Goal: Task Accomplishment & Management: Manage account settings

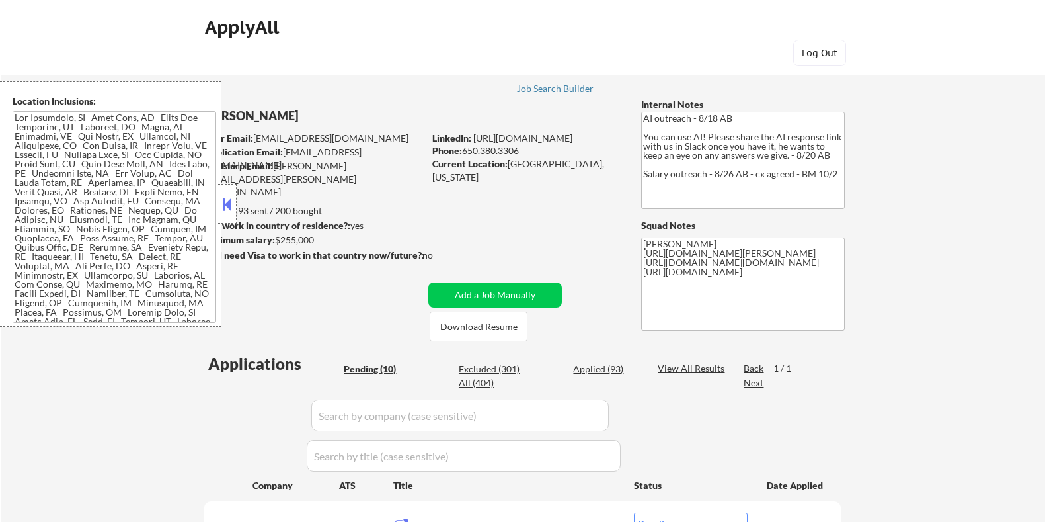
select select ""pending""
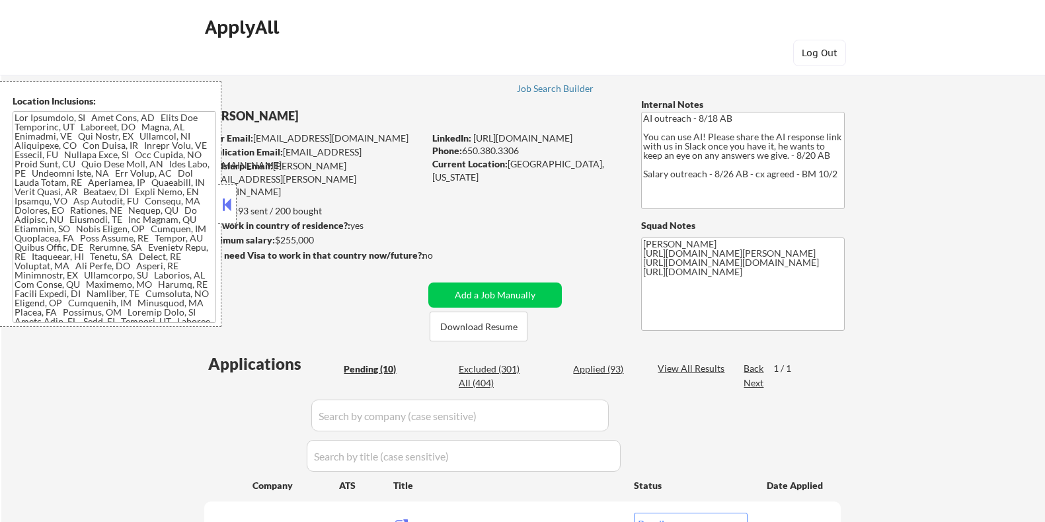
select select ""pending""
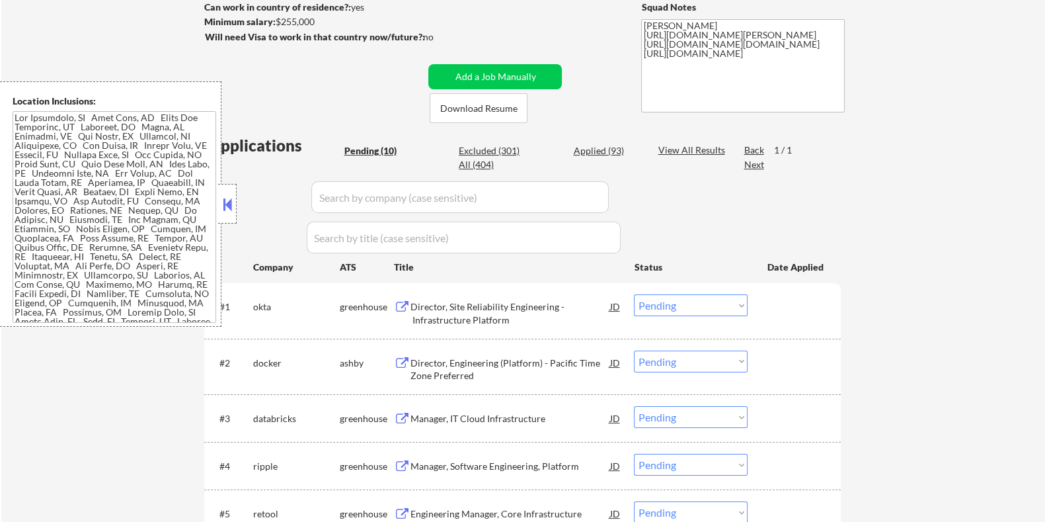
scroll to position [248, 0]
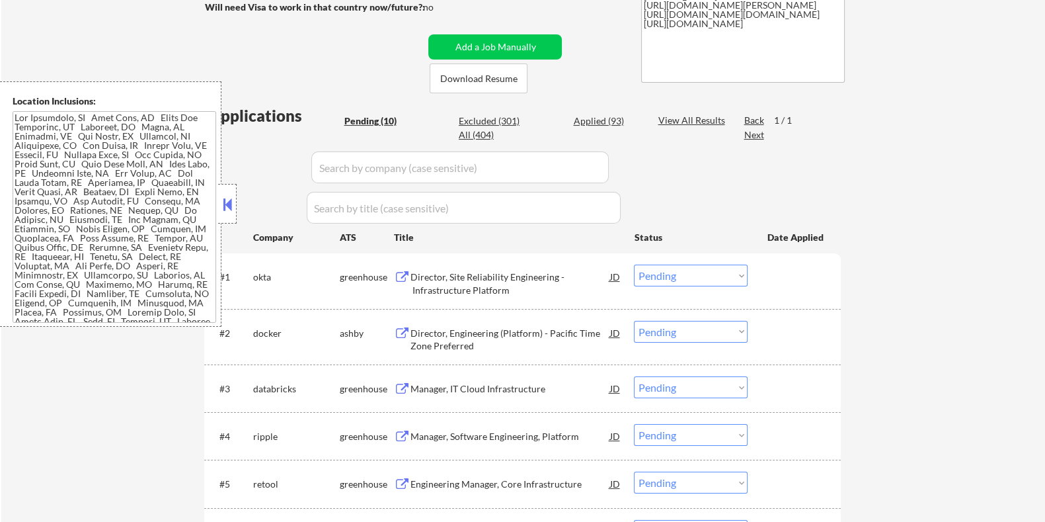
click at [460, 335] on div "Director, Engineering (Platform) - Pacific Time Zone Preferred" at bounding box center [510, 340] width 200 height 26
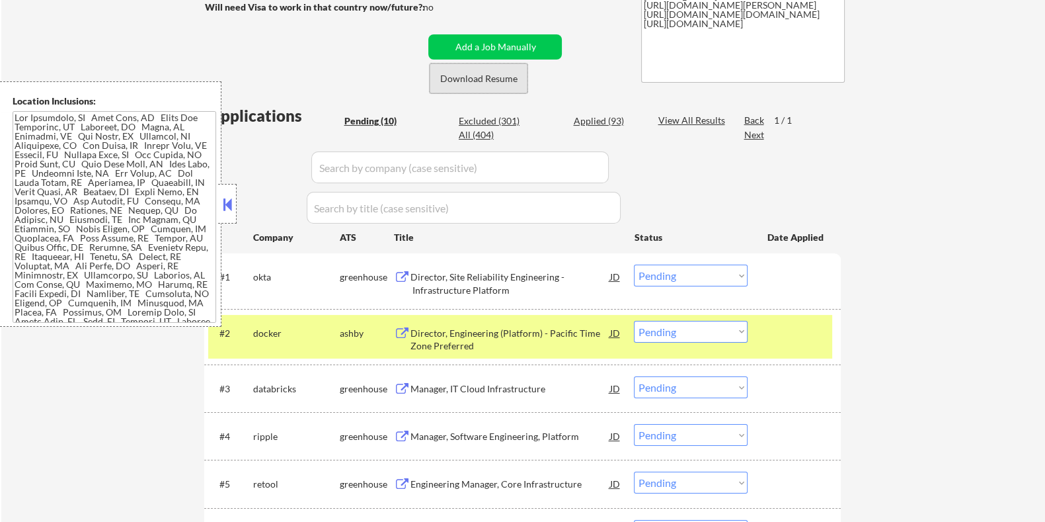
click at [458, 80] on button "Download Resume" at bounding box center [479, 78] width 98 height 30
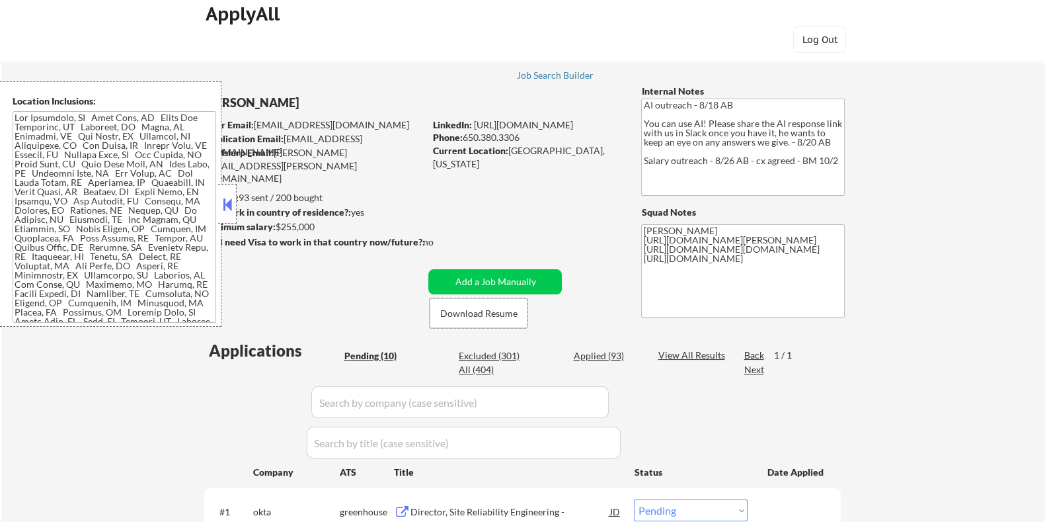
scroll to position [0, 0]
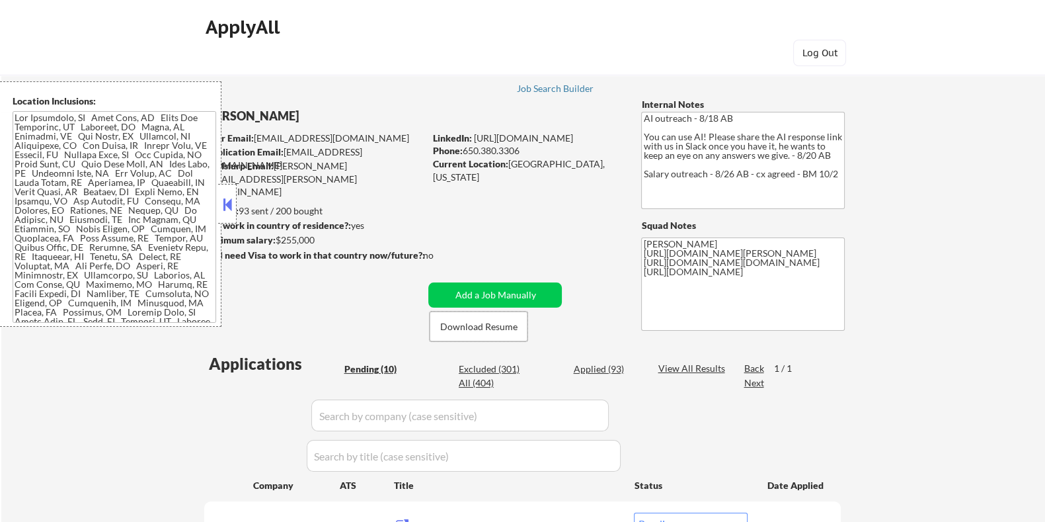
click at [219, 203] on div at bounding box center [227, 204] width 19 height 40
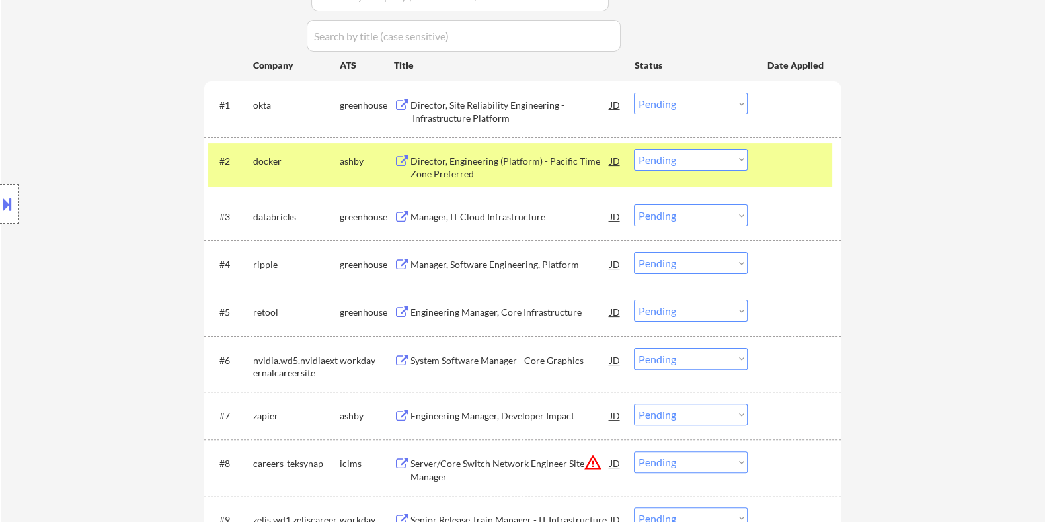
scroll to position [413, 0]
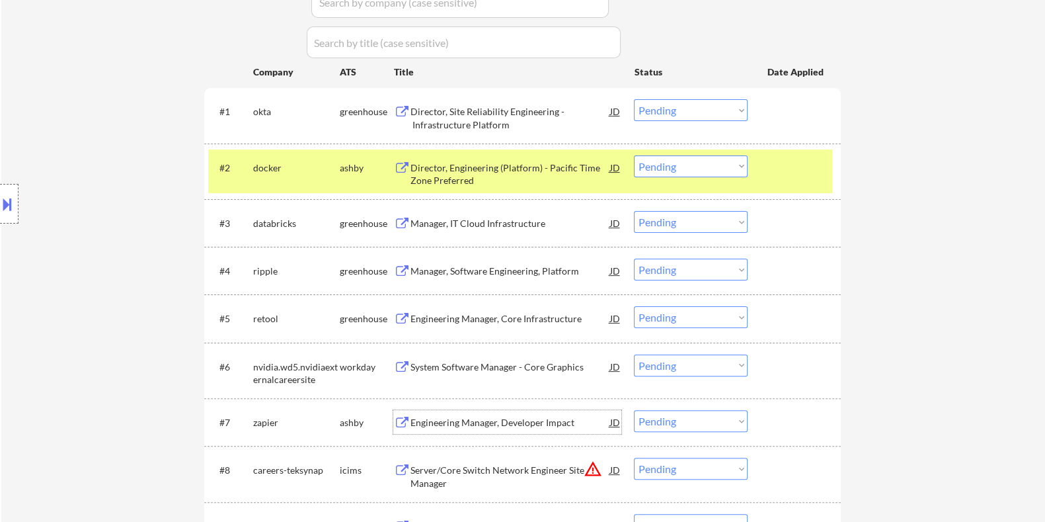
click at [476, 418] on div "Engineering Manager, Developer Impact" at bounding box center [510, 422] width 200 height 13
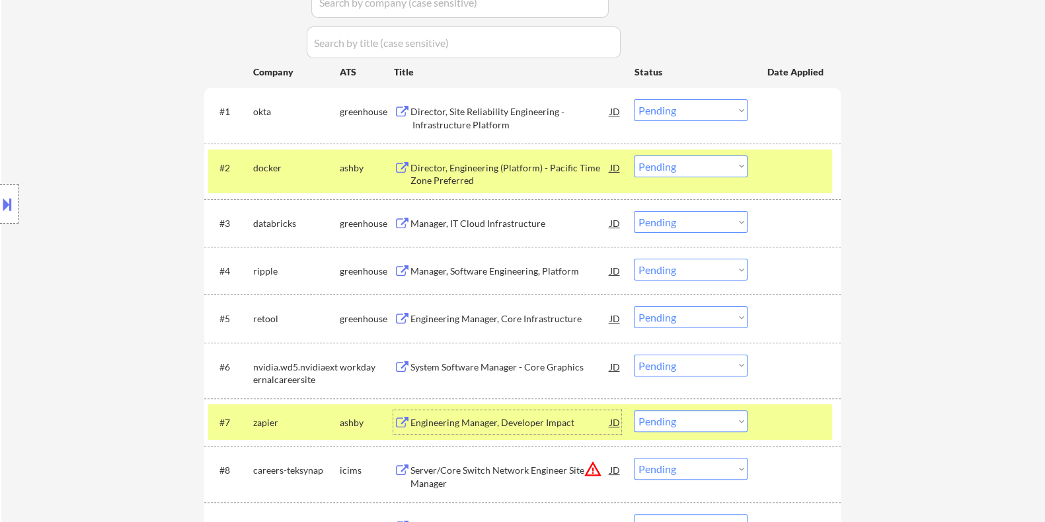
click at [468, 114] on div "Director, Site Reliability Engineering - Infrastructure Platform" at bounding box center [510, 118] width 200 height 26
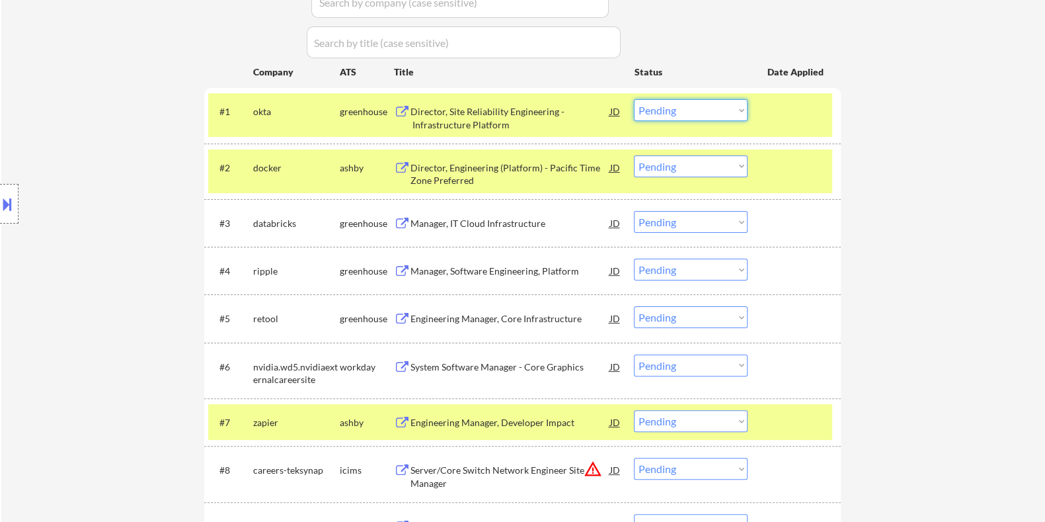
click at [696, 110] on select "Choose an option... Pending Applied Excluded (Questions) Excluded (Expired) Exc…" at bounding box center [691, 110] width 114 height 22
click at [634, 99] on select "Choose an option... Pending Applied Excluded (Questions) Excluded (Expired) Exc…" at bounding box center [691, 110] width 114 height 22
select select ""pending""
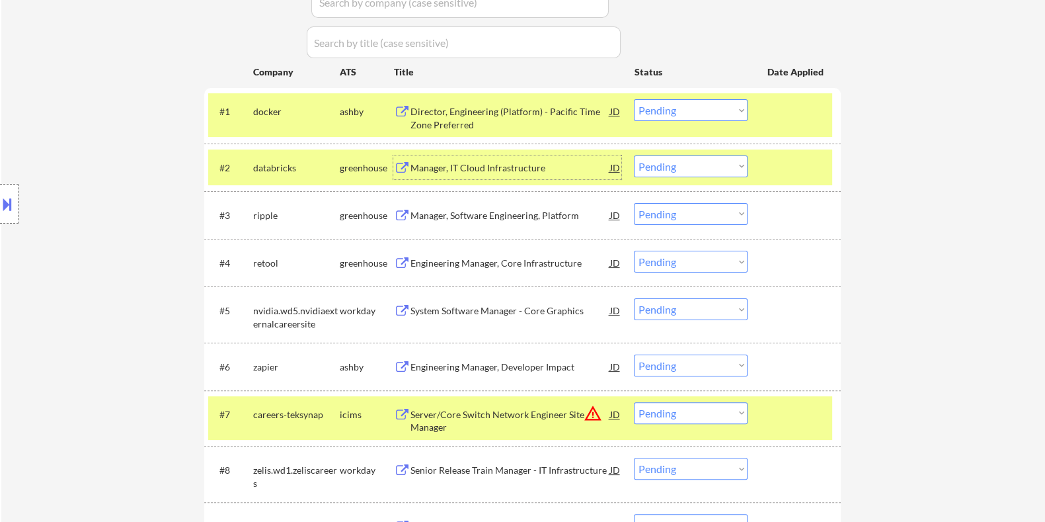
click at [454, 161] on div "Manager, IT Cloud Infrastructure" at bounding box center [510, 167] width 200 height 13
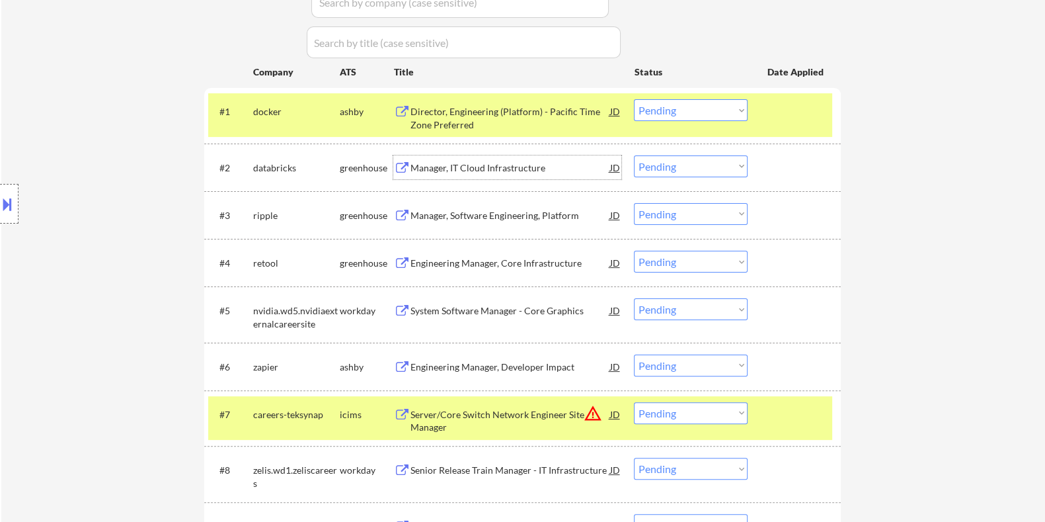
click at [701, 171] on select "Choose an option... Pending Applied Excluded (Questions) Excluded (Expired) Exc…" at bounding box center [691, 166] width 114 height 22
click at [634, 155] on select "Choose an option... Pending Applied Excluded (Questions) Excluded (Expired) Exc…" at bounding box center [691, 166] width 114 height 22
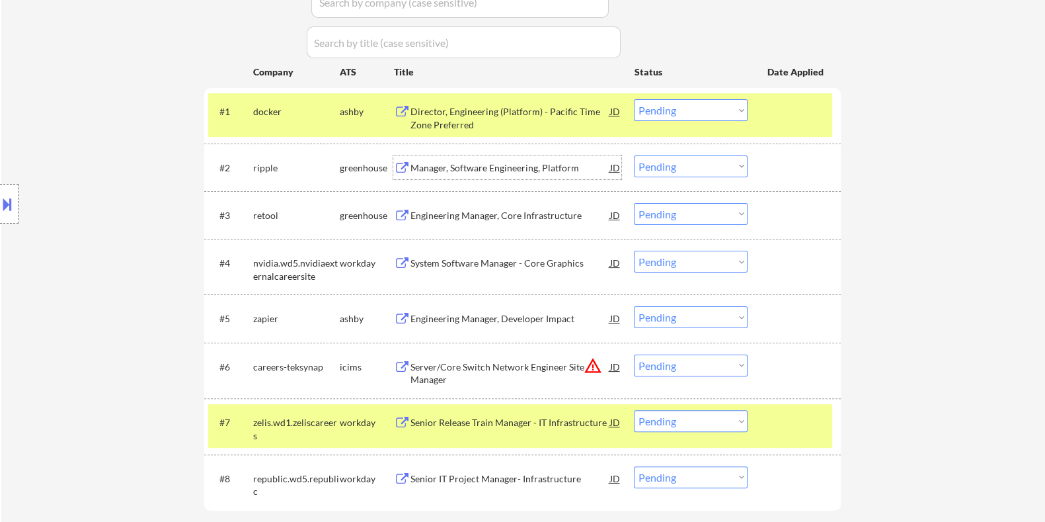
click at [504, 164] on div "Manager, Software Engineering, Platform" at bounding box center [510, 167] width 200 height 13
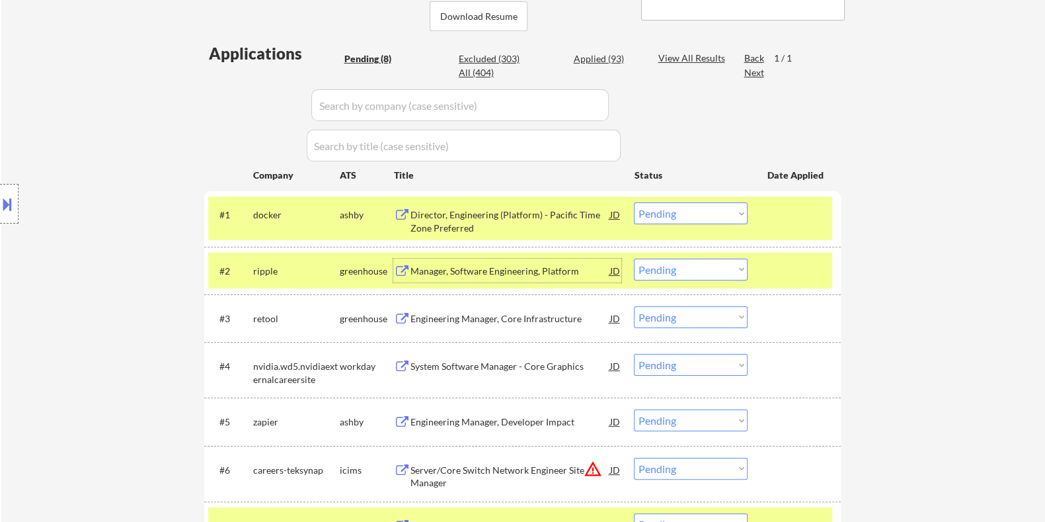
scroll to position [330, 0]
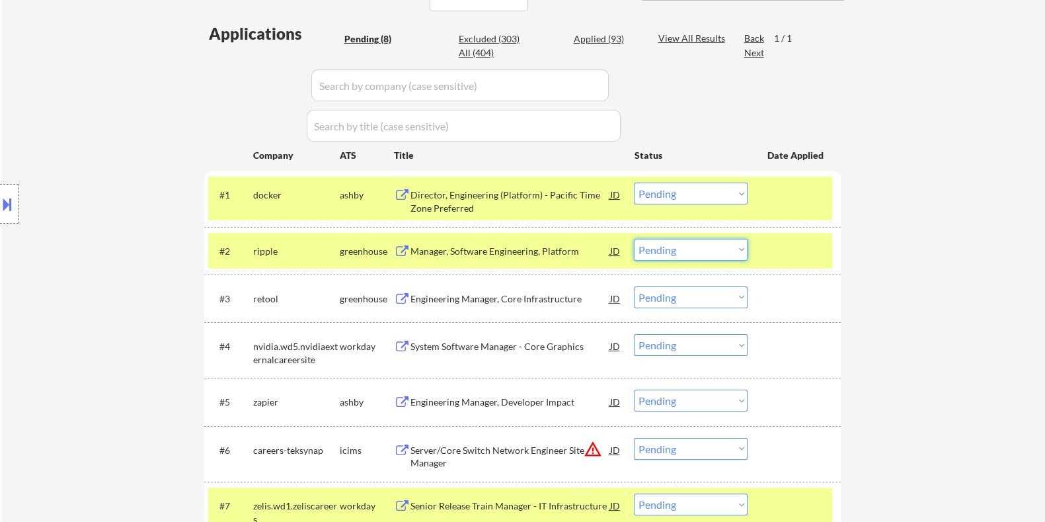
click at [677, 249] on select "Choose an option... Pending Applied Excluded (Questions) Excluded (Expired) Exc…" at bounding box center [691, 250] width 114 height 22
click at [634, 239] on select "Choose an option... Pending Applied Excluded (Questions) Excluded (Expired) Exc…" at bounding box center [691, 250] width 114 height 22
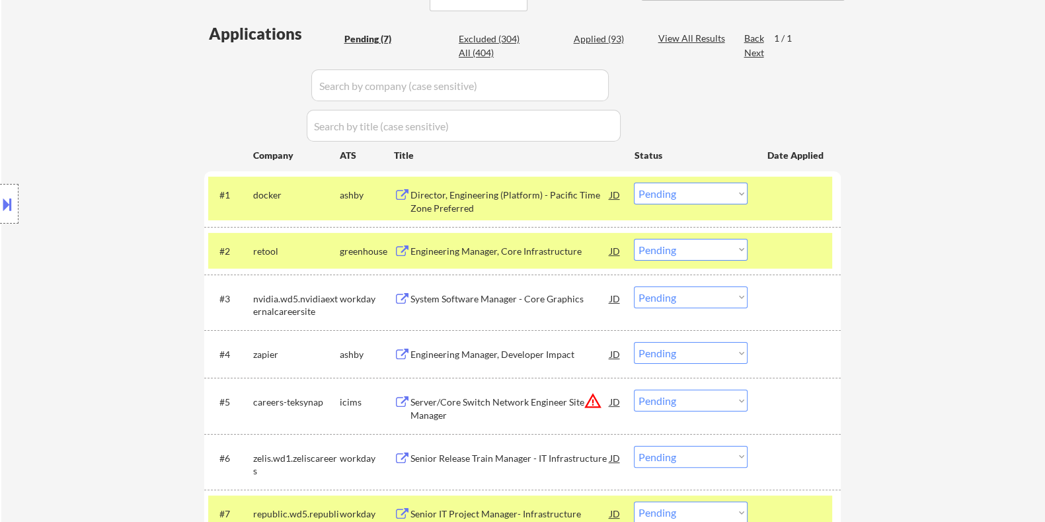
click at [479, 247] on div "Engineering Manager, Core Infrastructure" at bounding box center [510, 251] width 200 height 13
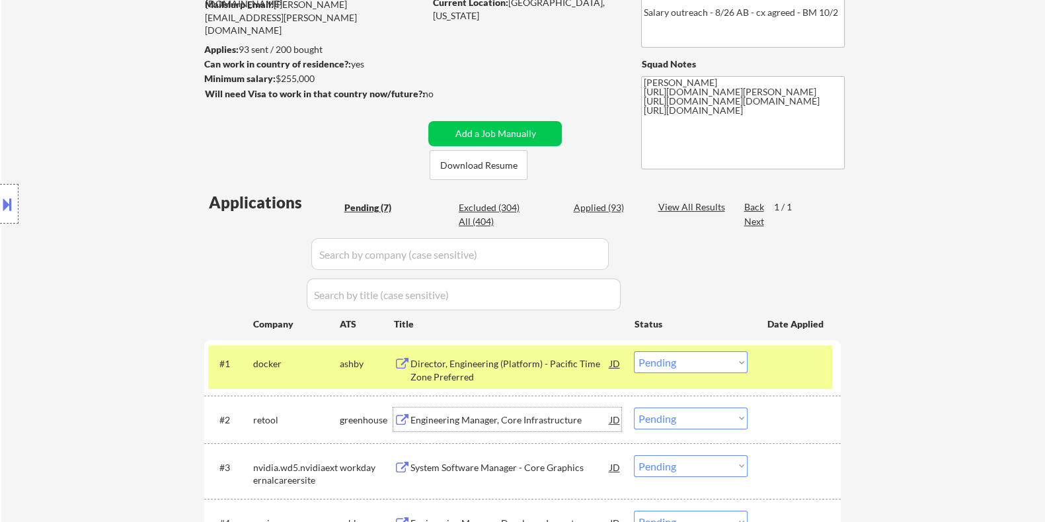
scroll to position [248, 0]
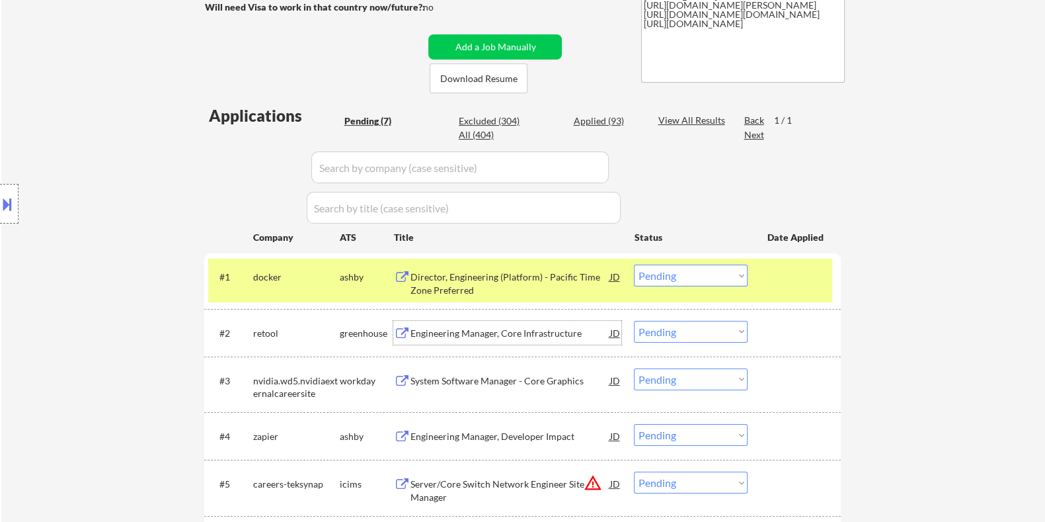
click at [670, 327] on select "Choose an option... Pending Applied Excluded (Questions) Excluded (Expired) Exc…" at bounding box center [691, 332] width 114 height 22
click at [634, 321] on select "Choose an option... Pending Applied Excluded (Questions) Excluded (Expired) Exc…" at bounding box center [691, 332] width 114 height 22
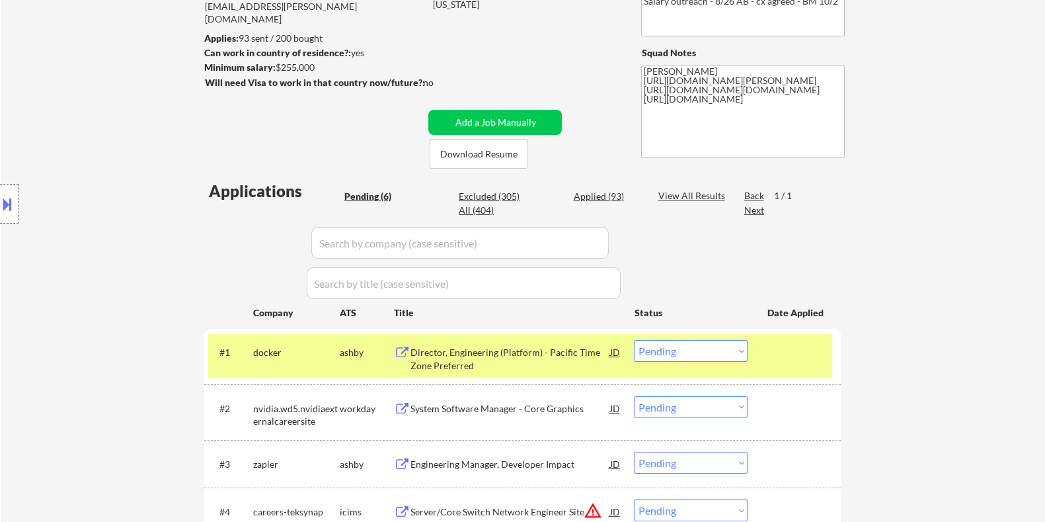
scroll to position [330, 0]
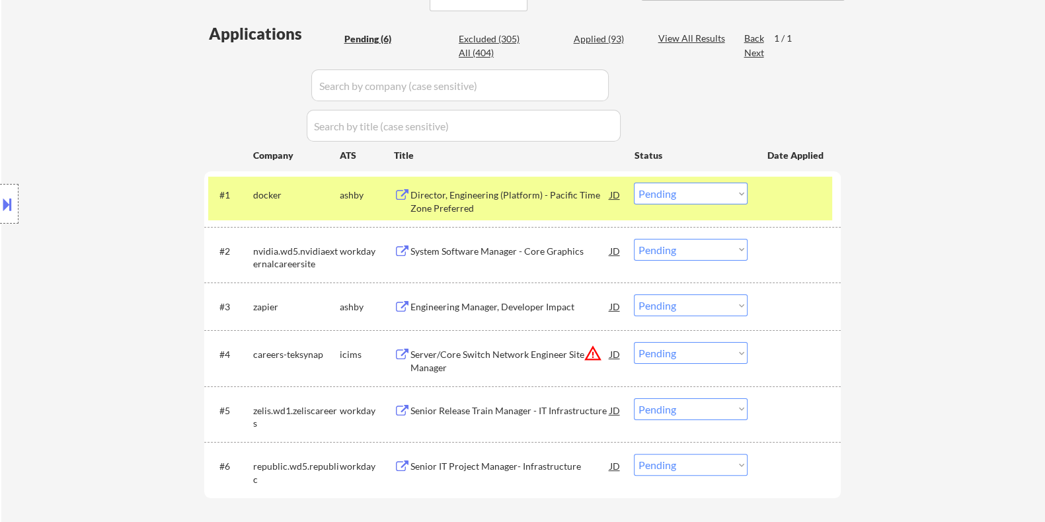
click at [462, 251] on div "System Software Manager - Core Graphics" at bounding box center [510, 251] width 200 height 13
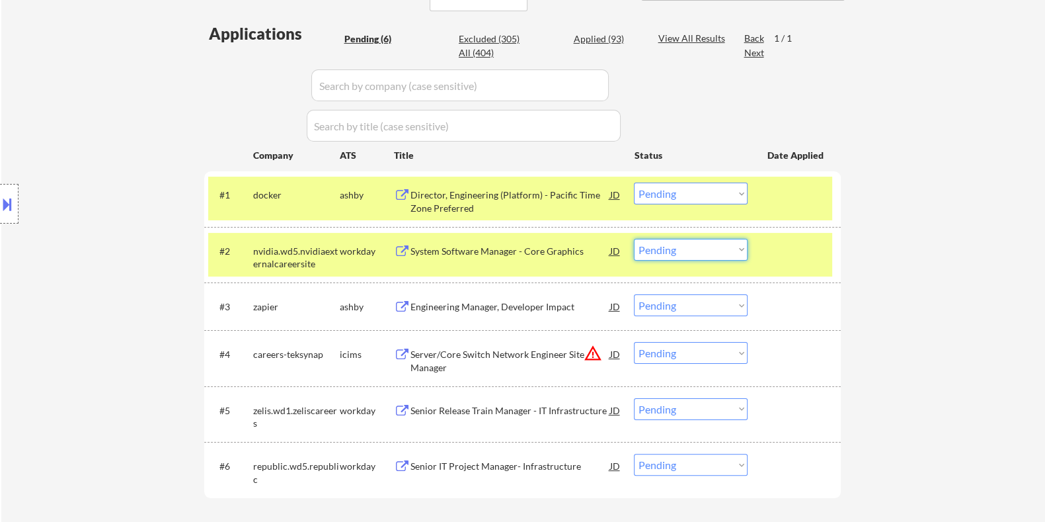
click at [691, 251] on select "Choose an option... Pending Applied Excluded (Questions) Excluded (Expired) Exc…" at bounding box center [691, 250] width 114 height 22
click at [634, 239] on select "Choose an option... Pending Applied Excluded (Questions) Excluded (Expired) Exc…" at bounding box center [691, 250] width 114 height 22
select select ""pending""
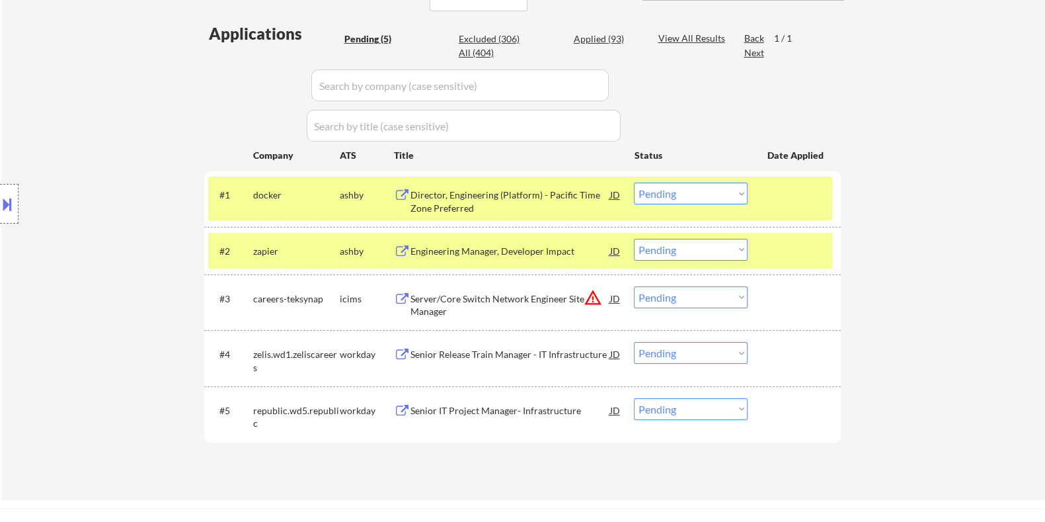
click at [436, 352] on div "Senior Release Train Manager - IT Infrastructure" at bounding box center [510, 354] width 200 height 13
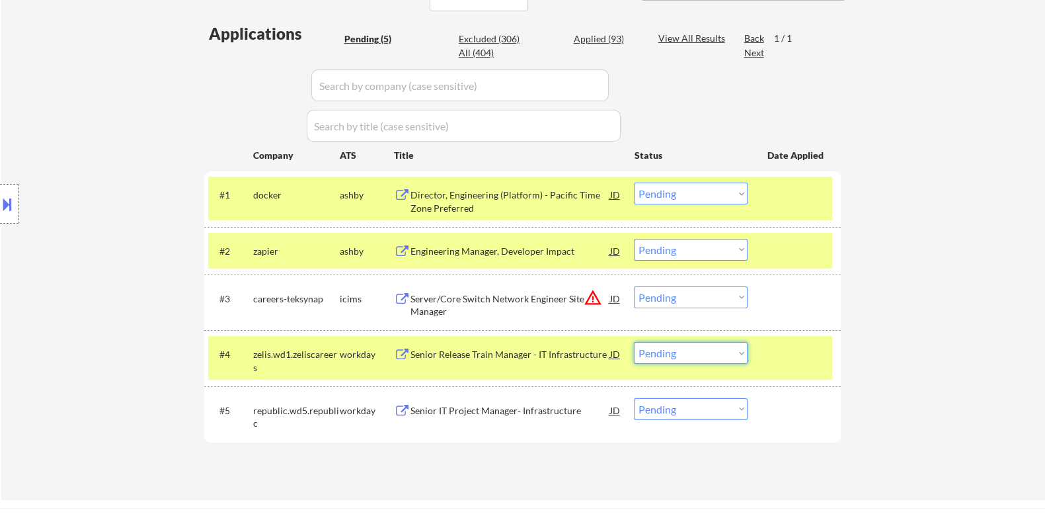
click at [695, 348] on select "Choose an option... Pending Applied Excluded (Questions) Excluded (Expired) Exc…" at bounding box center [691, 353] width 114 height 22
click at [634, 342] on select "Choose an option... Pending Applied Excluded (Questions) Excluded (Expired) Exc…" at bounding box center [691, 353] width 114 height 22
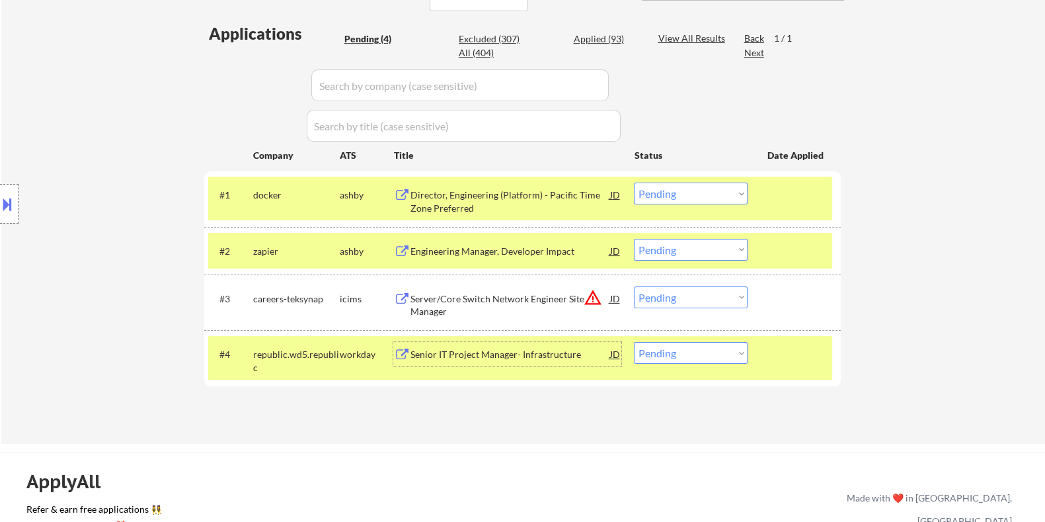
click at [505, 356] on div "Senior IT Project Manager- Infrastructure" at bounding box center [510, 354] width 200 height 13
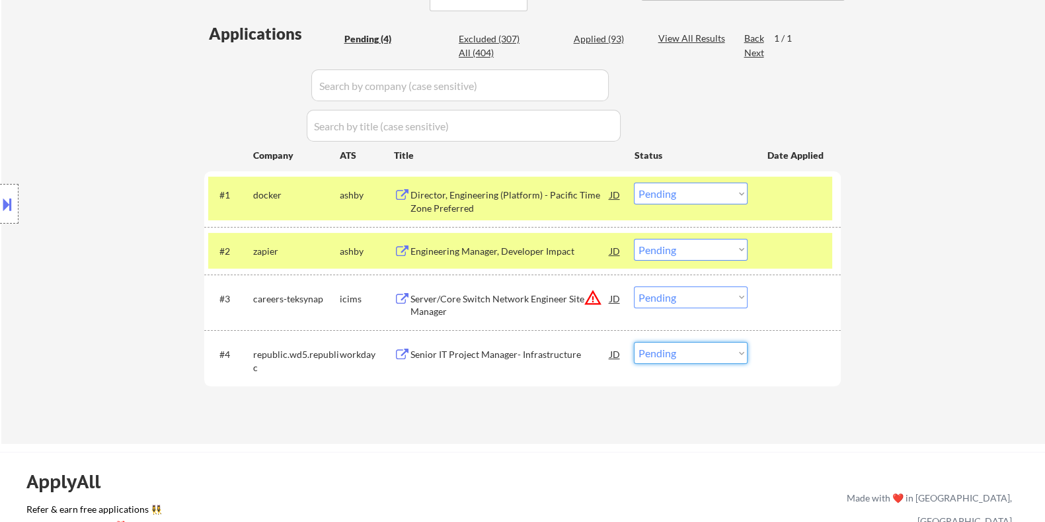
click at [704, 352] on select "Choose an option... Pending Applied Excluded (Questions) Excluded (Expired) Exc…" at bounding box center [691, 353] width 114 height 22
select select ""excluded__bad_match_""
click at [634, 342] on select "Choose an option... Pending Applied Excluded (Questions) Excluded (Expired) Exc…" at bounding box center [691, 353] width 114 height 22
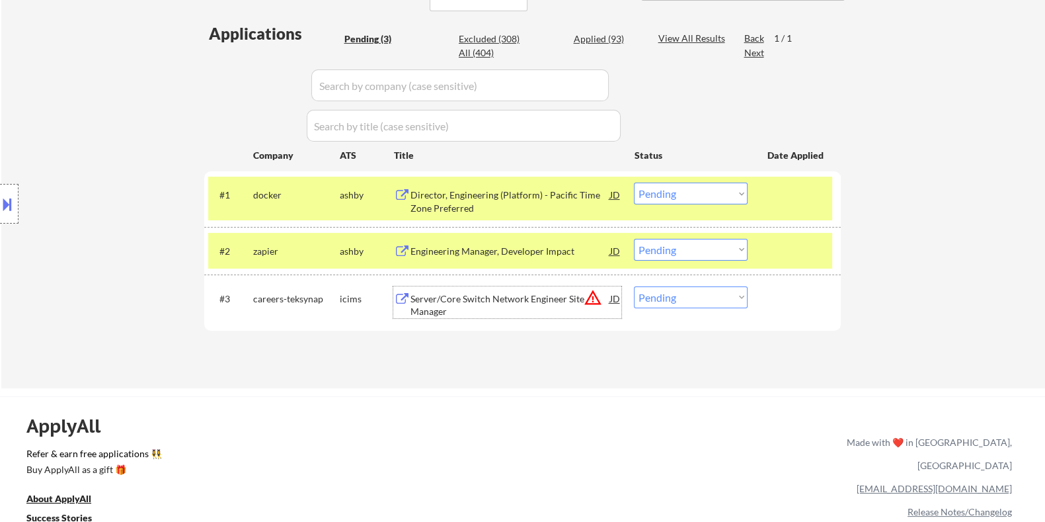
click at [490, 294] on div "Server/Core Switch Network Engineer Site Manager" at bounding box center [510, 305] width 200 height 26
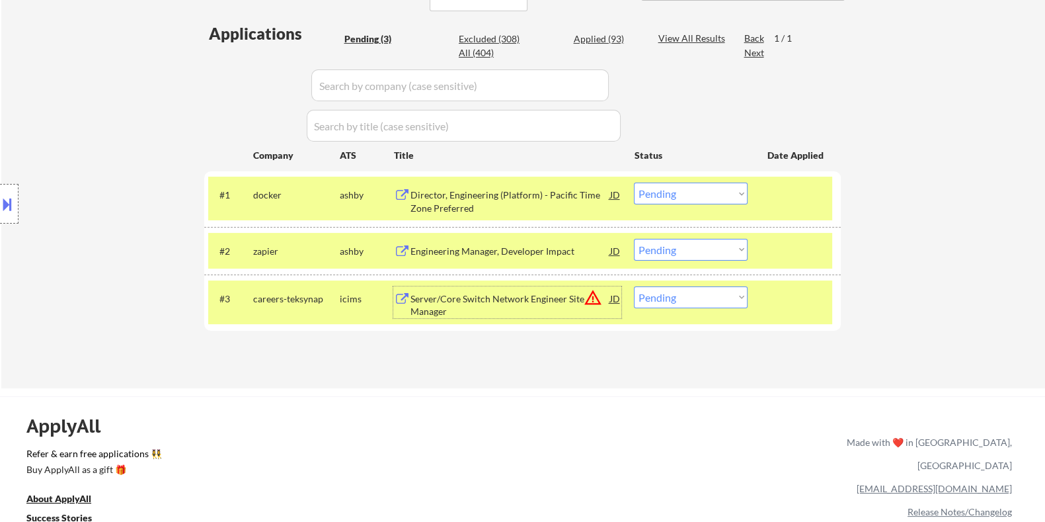
click at [702, 300] on select "Choose an option... Pending Applied Excluded (Questions) Excluded (Expired) Exc…" at bounding box center [691, 297] width 114 height 22
select select ""excluded__bad_match_""
click at [634, 286] on select "Choose an option... Pending Applied Excluded (Questions) Excluded (Expired) Exc…" at bounding box center [691, 297] width 114 height 22
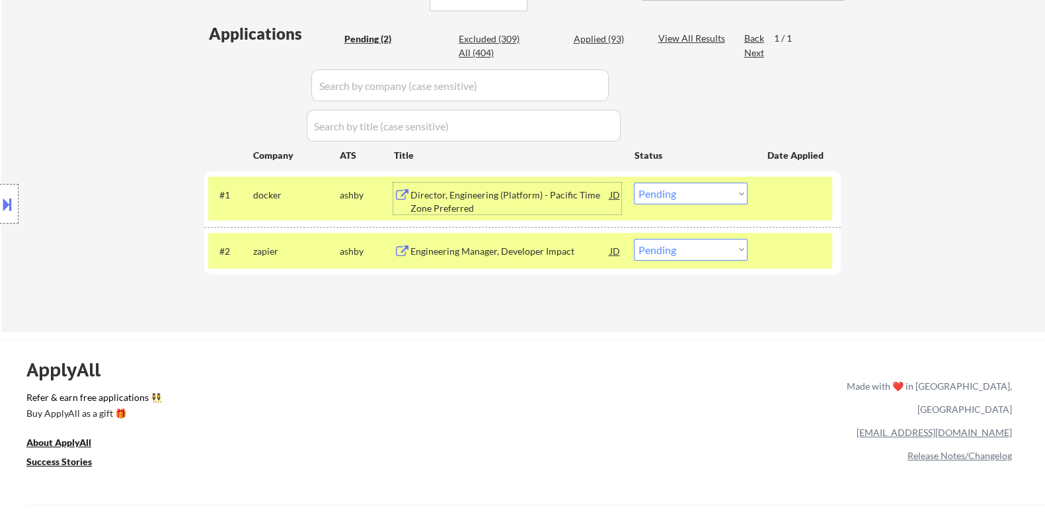
click at [478, 190] on div "Director, Engineering (Platform) - Pacific Time Zone Preferred" at bounding box center [510, 201] width 200 height 26
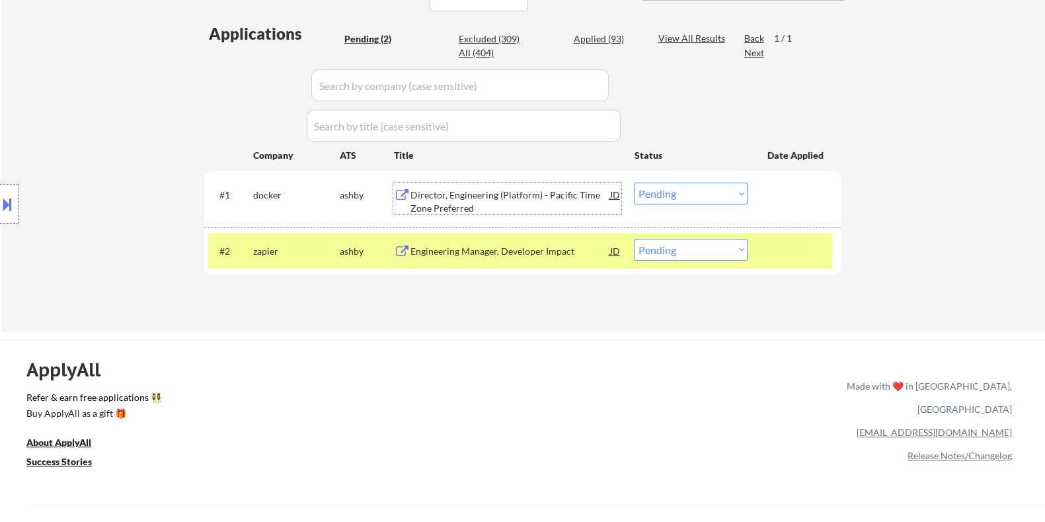
click at [465, 199] on div "Director, Engineering (Platform) - Pacific Time Zone Preferred" at bounding box center [510, 201] width 200 height 26
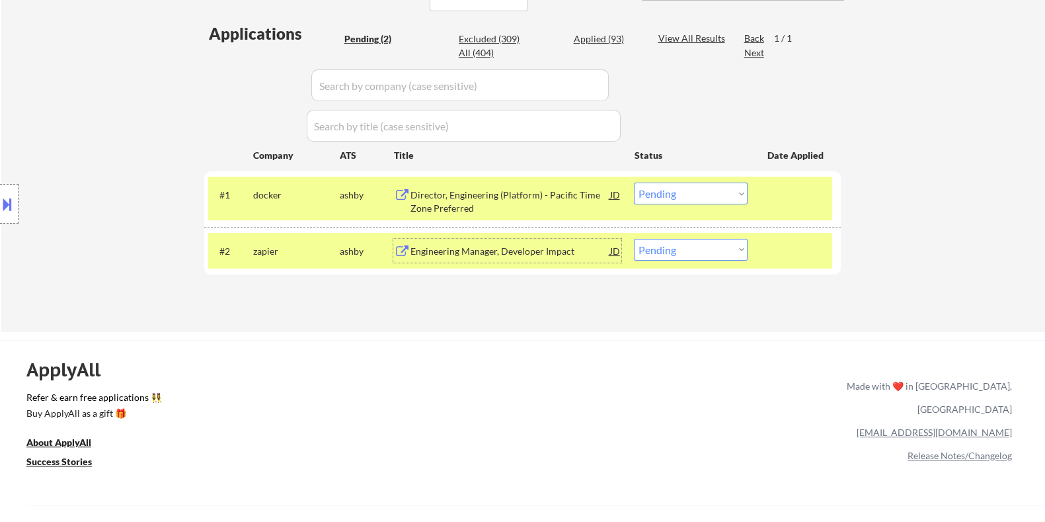
click at [436, 246] on div "Engineering Manager, Developer Impact" at bounding box center [510, 251] width 200 height 13
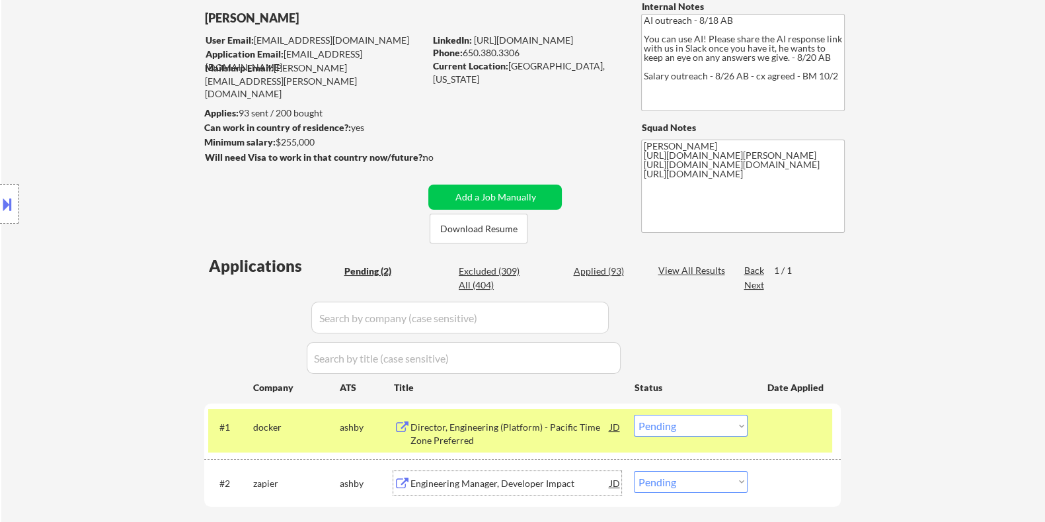
scroll to position [0, 0]
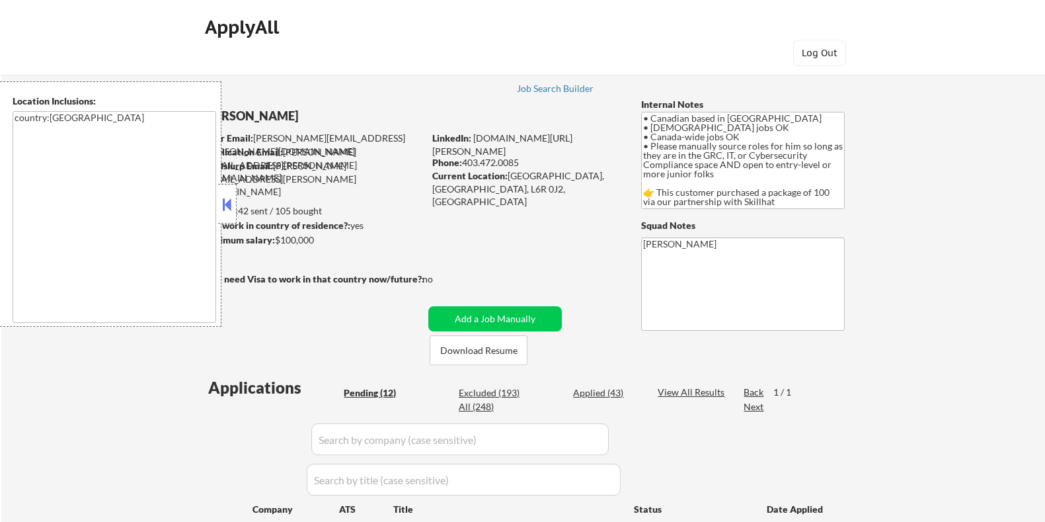
select select ""pending""
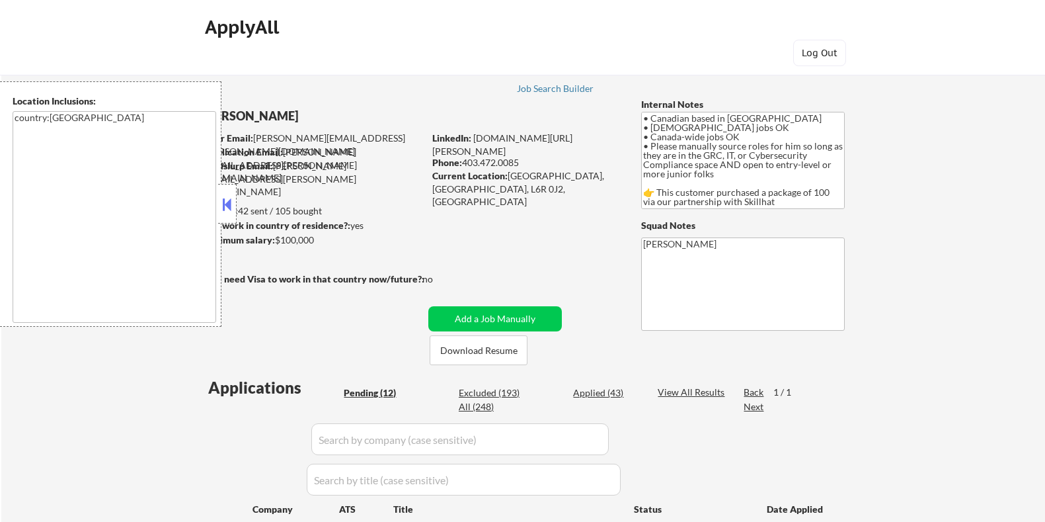
select select ""pending""
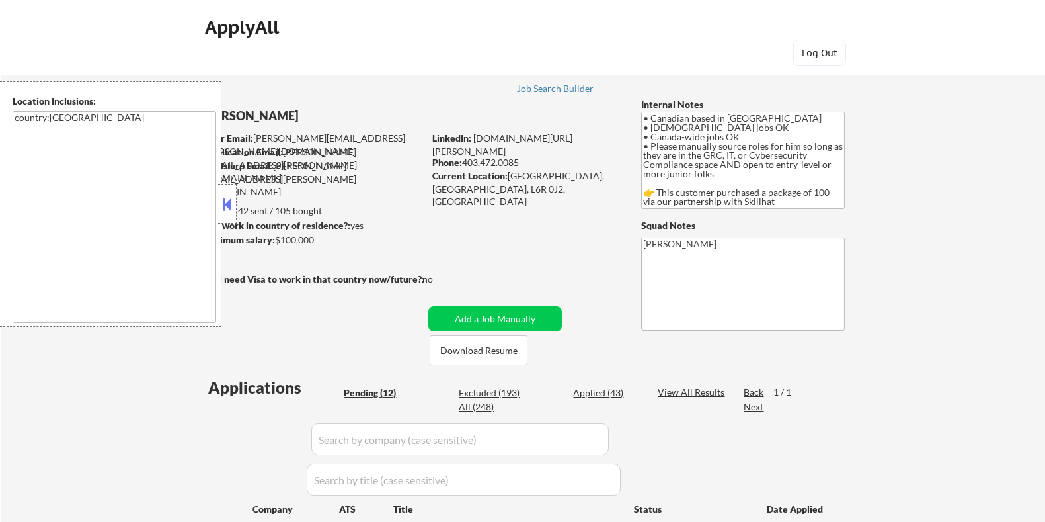
select select ""pending""
click at [457, 350] on button "Download Resume" at bounding box center [479, 350] width 98 height 30
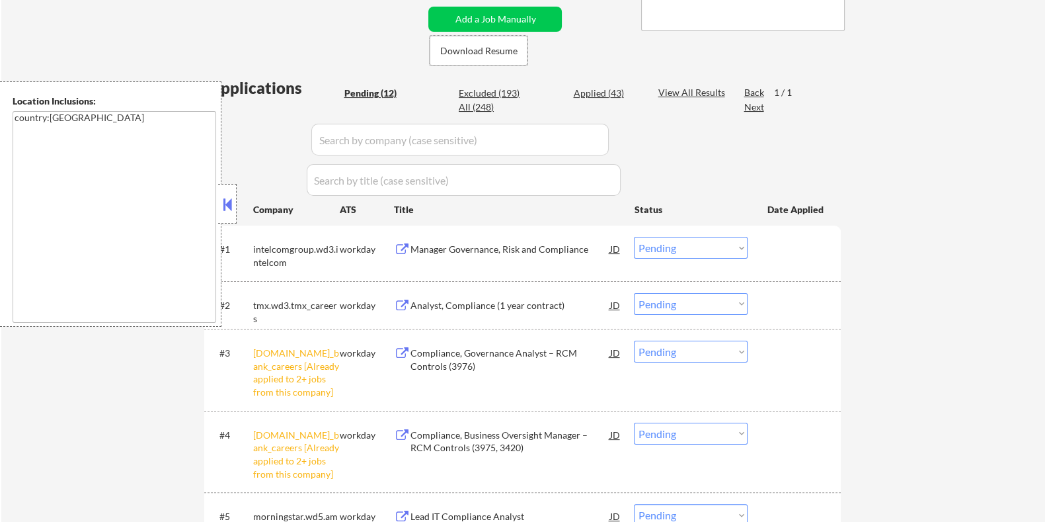
scroll to position [330, 0]
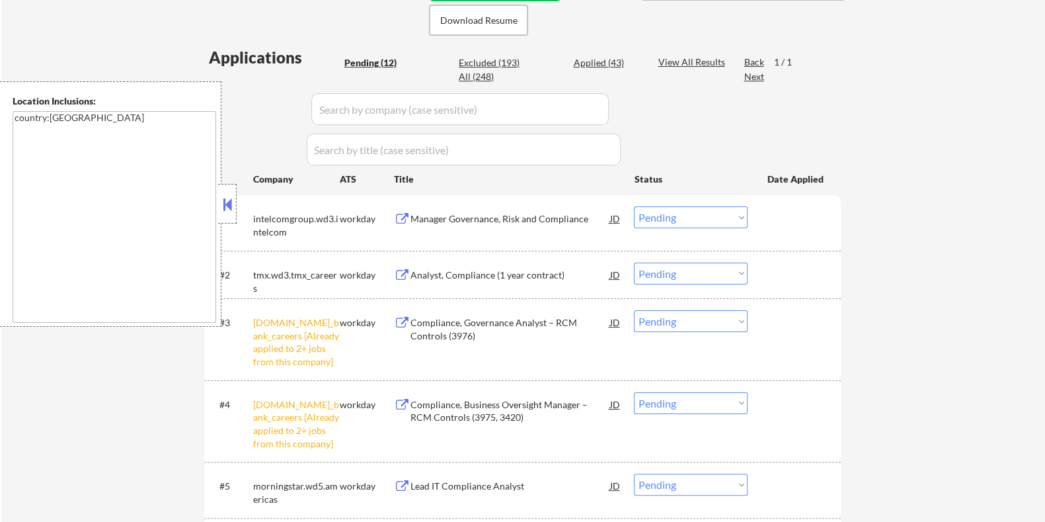
click at [720, 325] on select "Choose an option... Pending Applied Excluded (Questions) Excluded (Expired) Exc…" at bounding box center [691, 321] width 114 height 22
click at [634, 310] on select "Choose an option... Pending Applied Excluded (Questions) Excluded (Expired) Exc…" at bounding box center [691, 321] width 114 height 22
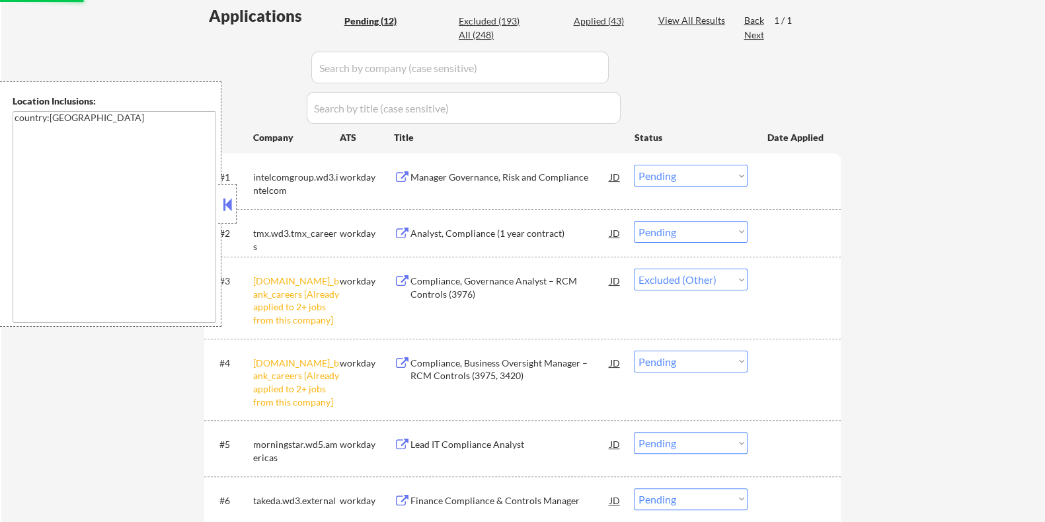
scroll to position [413, 0]
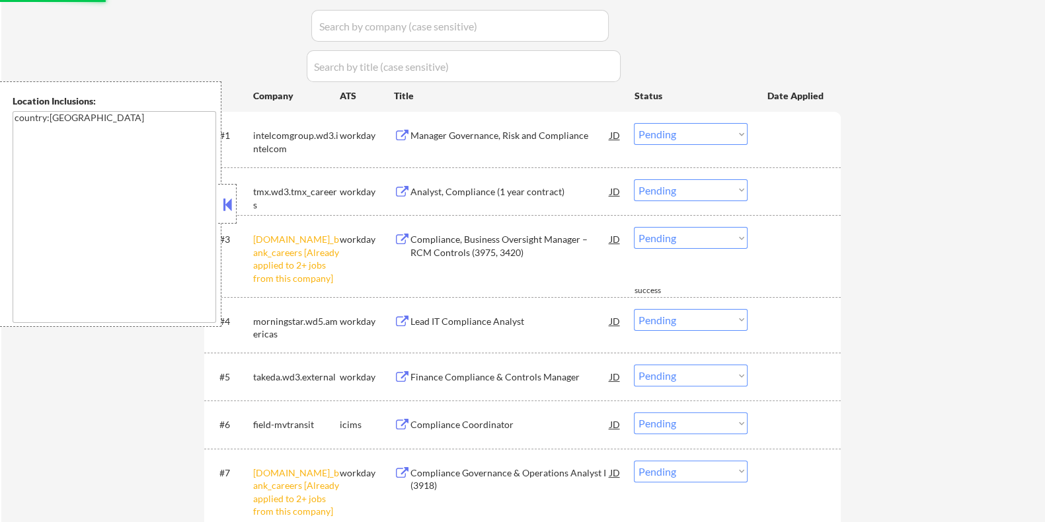
click at [720, 235] on select "Choose an option... Pending Applied Excluded (Questions) Excluded (Expired) Exc…" at bounding box center [691, 238] width 114 height 22
click at [634, 227] on select "Choose an option... Pending Applied Excluded (Questions) Excluded (Expired) Exc…" at bounding box center [691, 238] width 114 height 22
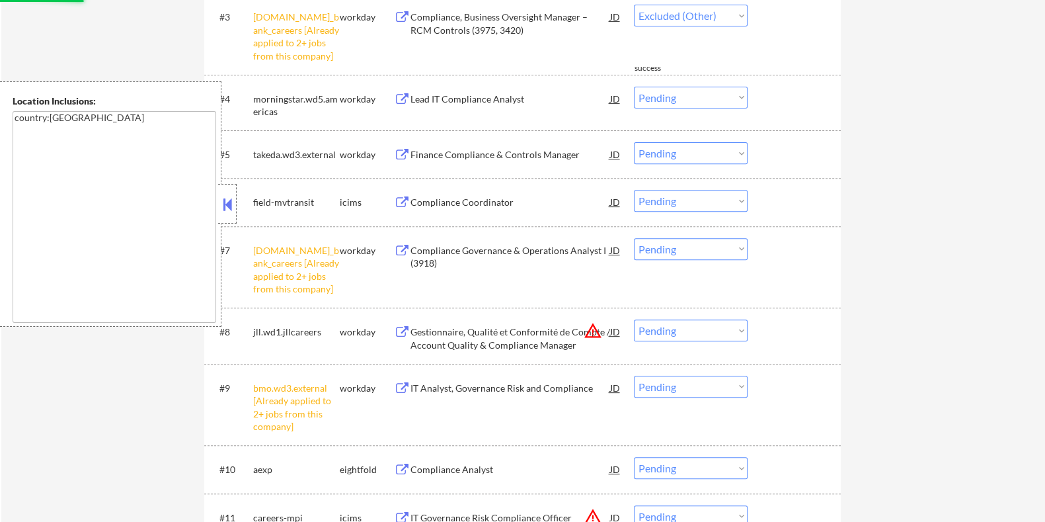
scroll to position [661, 0]
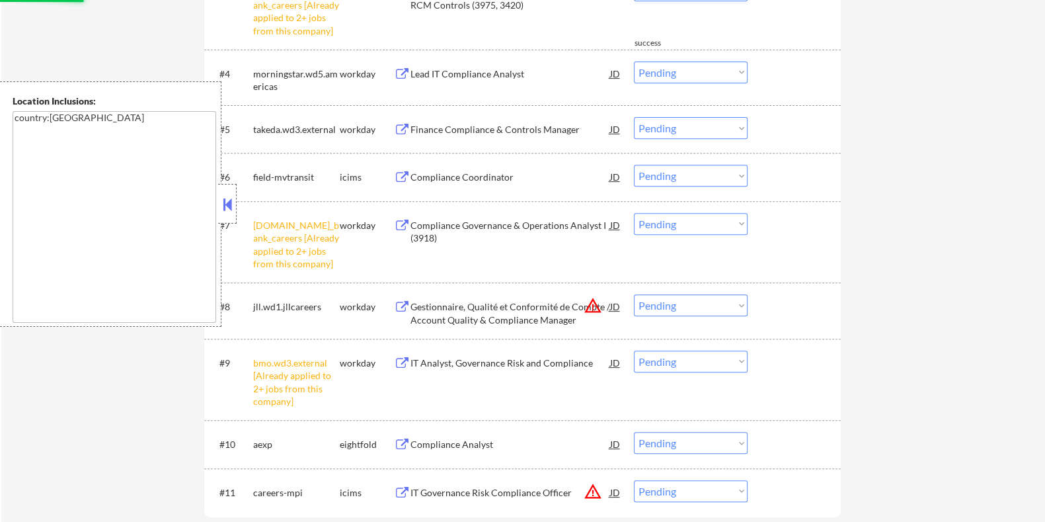
select select ""pending""
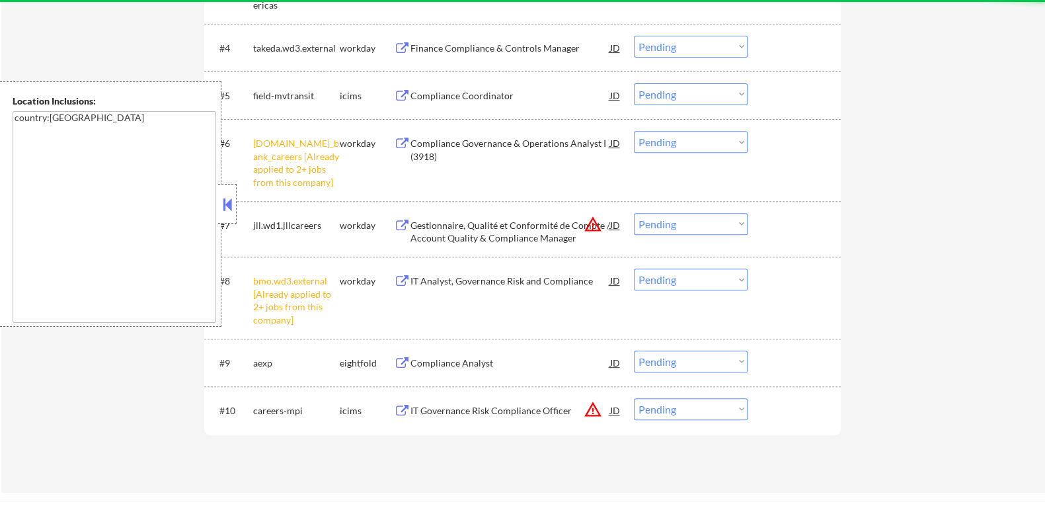
click at [702, 143] on select "Choose an option... Pending Applied Excluded (Questions) Excluded (Expired) Exc…" at bounding box center [691, 142] width 114 height 22
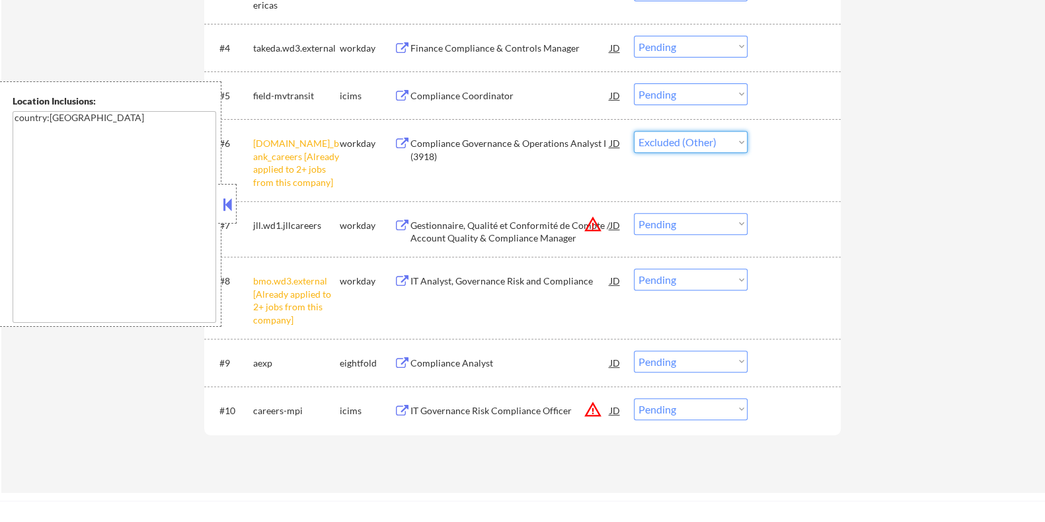
click at [634, 131] on select "Choose an option... Pending Applied Excluded (Questions) Excluded (Expired) Exc…" at bounding box center [691, 142] width 114 height 22
select select ""pending""
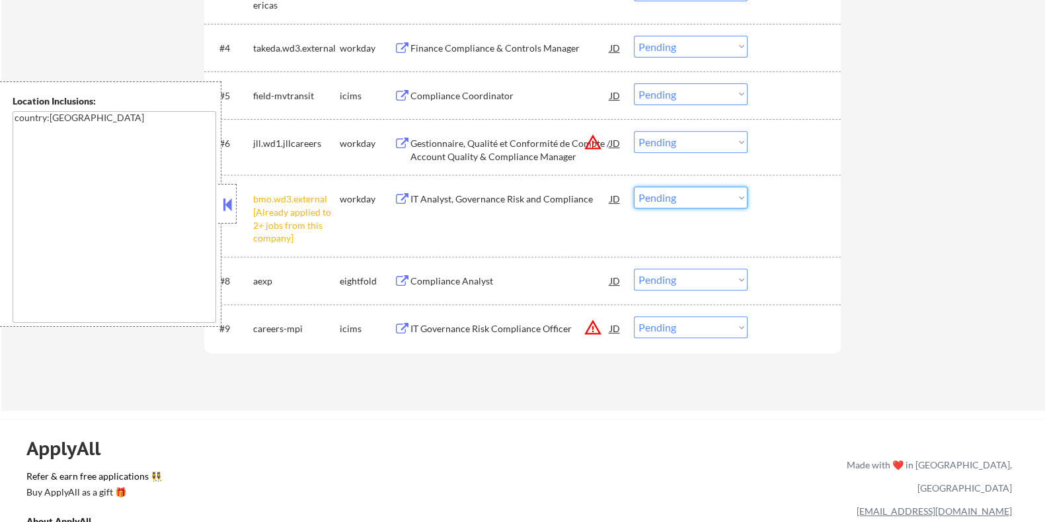
click at [717, 199] on select "Choose an option... Pending Applied Excluded (Questions) Excluded (Expired) Exc…" at bounding box center [691, 197] width 114 height 22
click at [634, 186] on select "Choose an option... Pending Applied Excluded (Questions) Excluded (Expired) Exc…" at bounding box center [691, 197] width 114 height 22
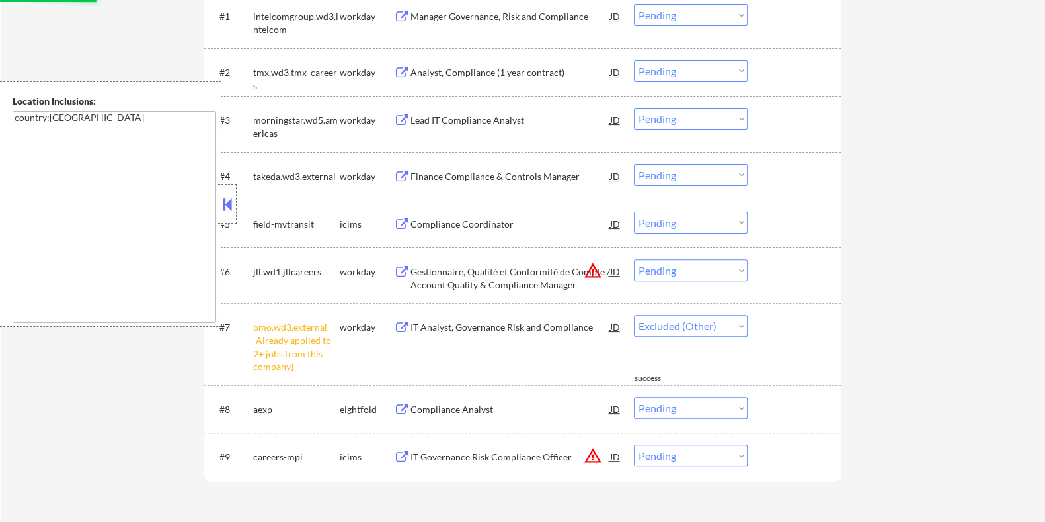
scroll to position [496, 0]
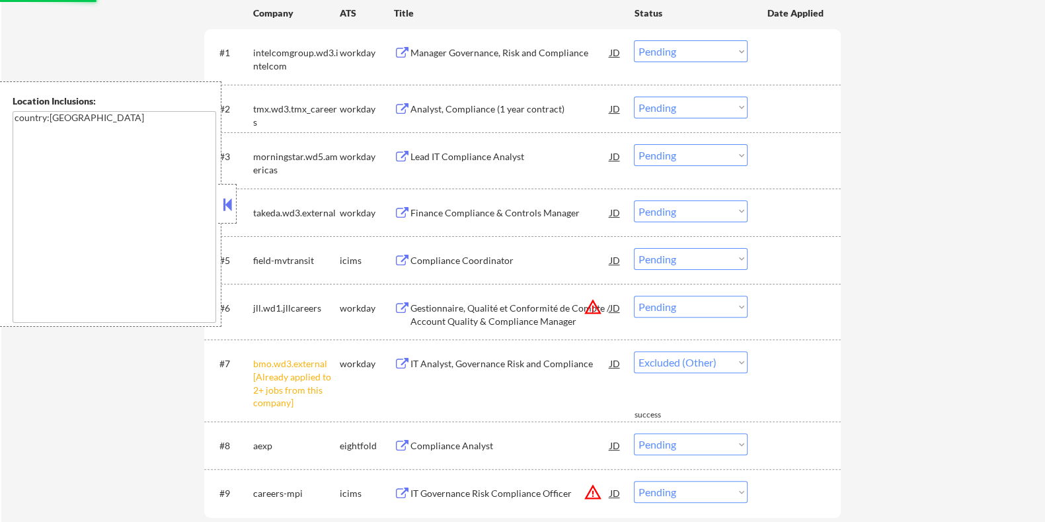
select select ""pending""
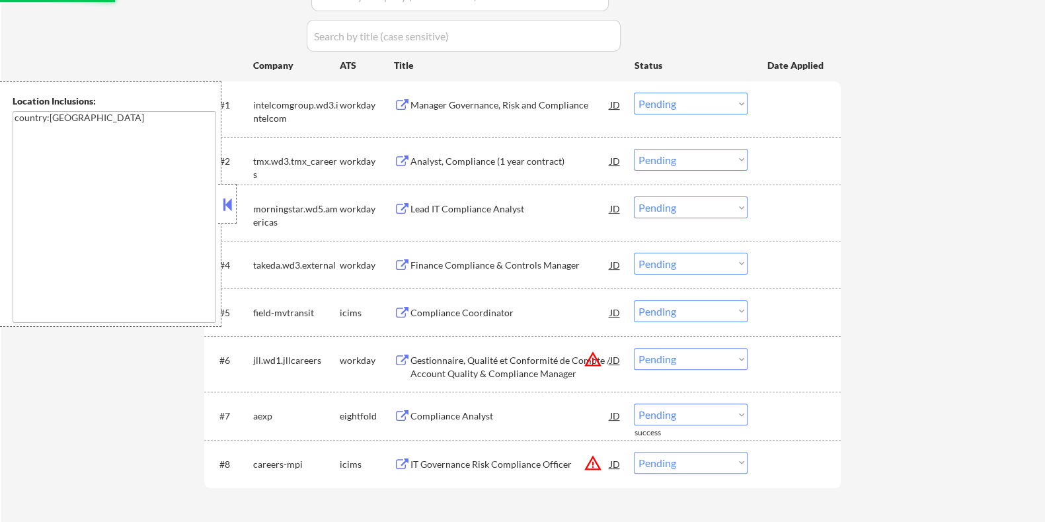
scroll to position [413, 0]
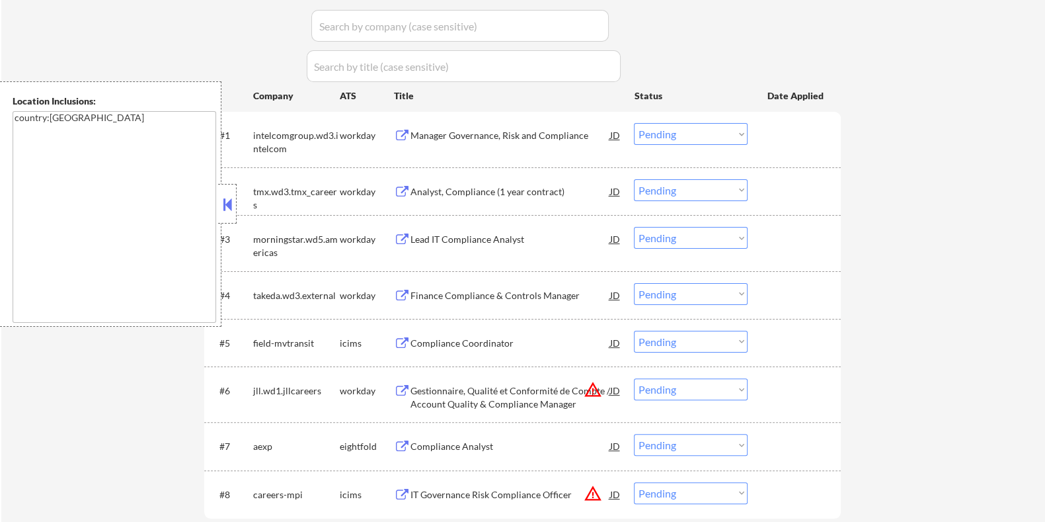
click at [454, 137] on div "Manager Governance, Risk and Compliance" at bounding box center [510, 135] width 200 height 13
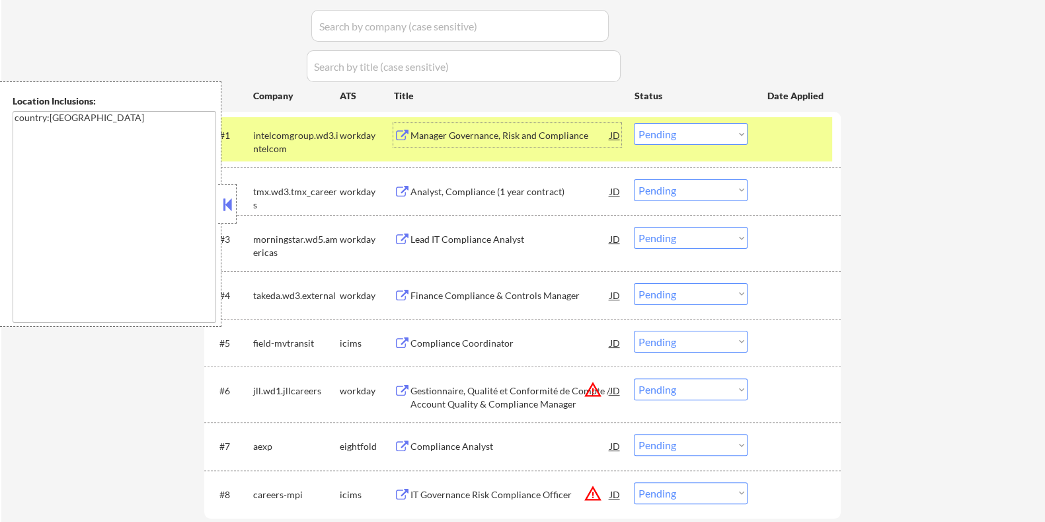
click at [701, 131] on select "Choose an option... Pending Applied Excluded (Questions) Excluded (Expired) Exc…" at bounding box center [691, 134] width 114 height 22
click at [634, 123] on select "Choose an option... Pending Applied Excluded (Questions) Excluded (Expired) Exc…" at bounding box center [691, 134] width 114 height 22
select select ""pending""
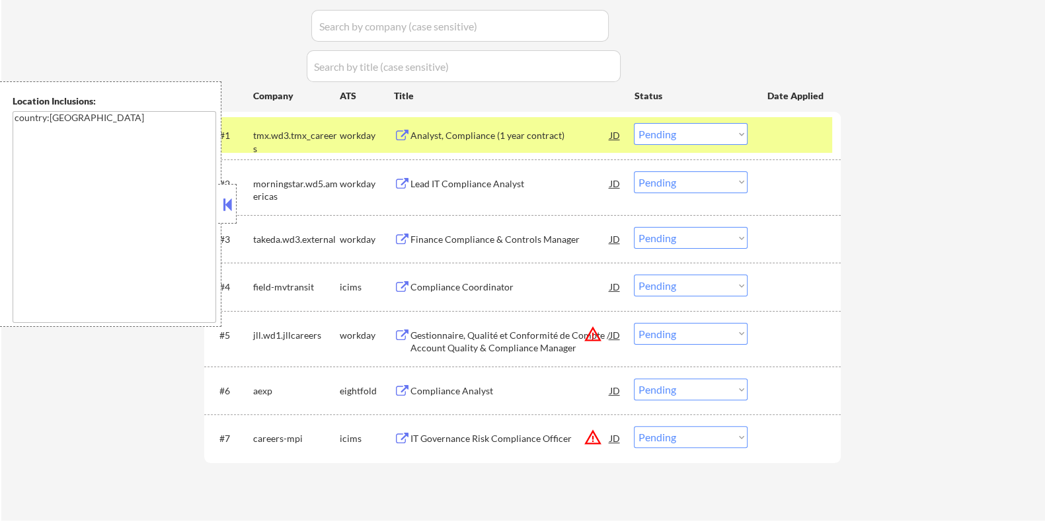
click at [481, 130] on div "Analyst, Compliance (1 year contract)" at bounding box center [510, 135] width 200 height 13
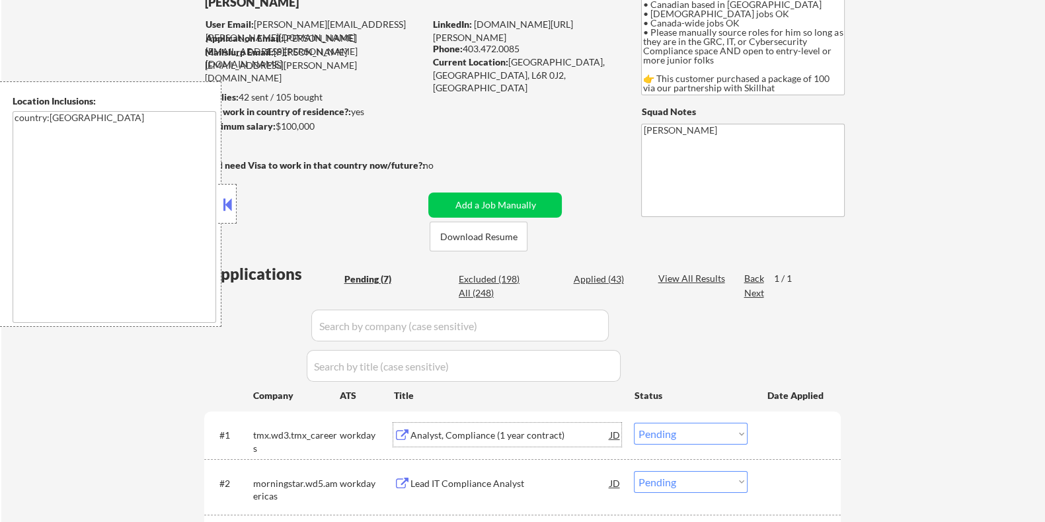
scroll to position [82, 0]
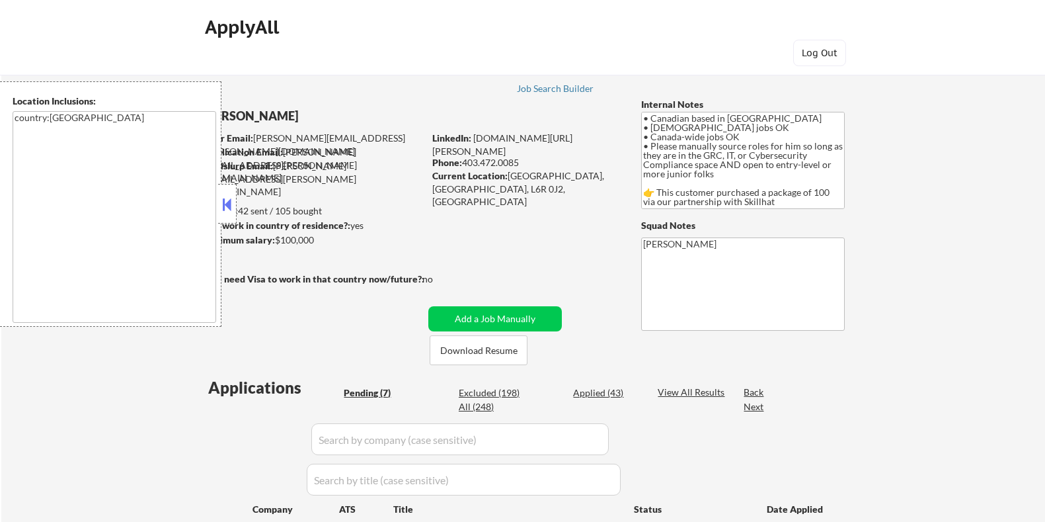
select select ""pending""
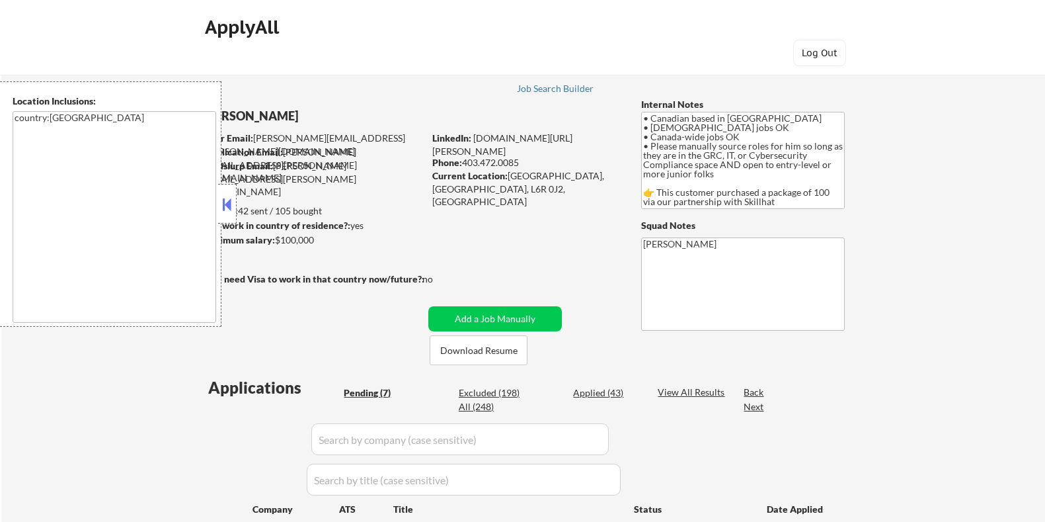
select select ""pending""
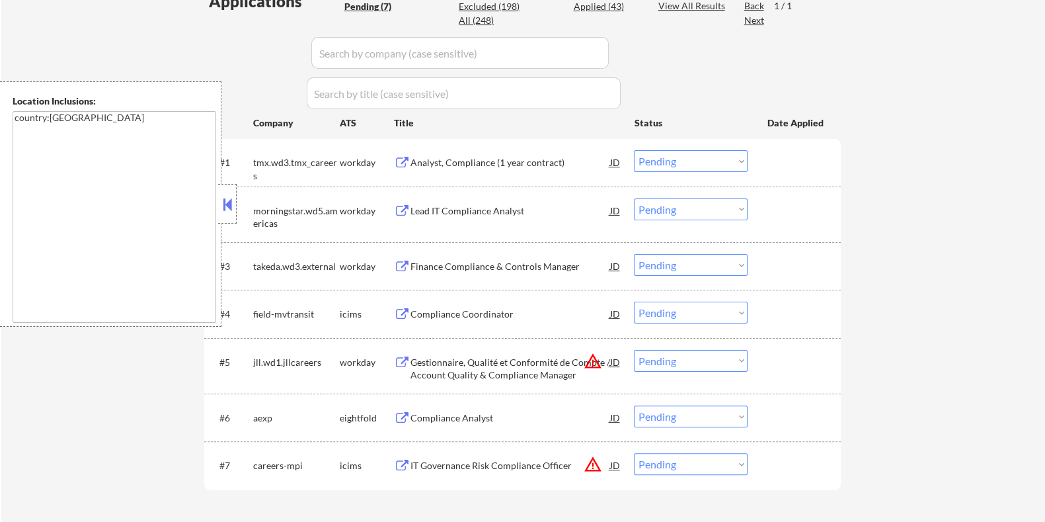
scroll to position [496, 0]
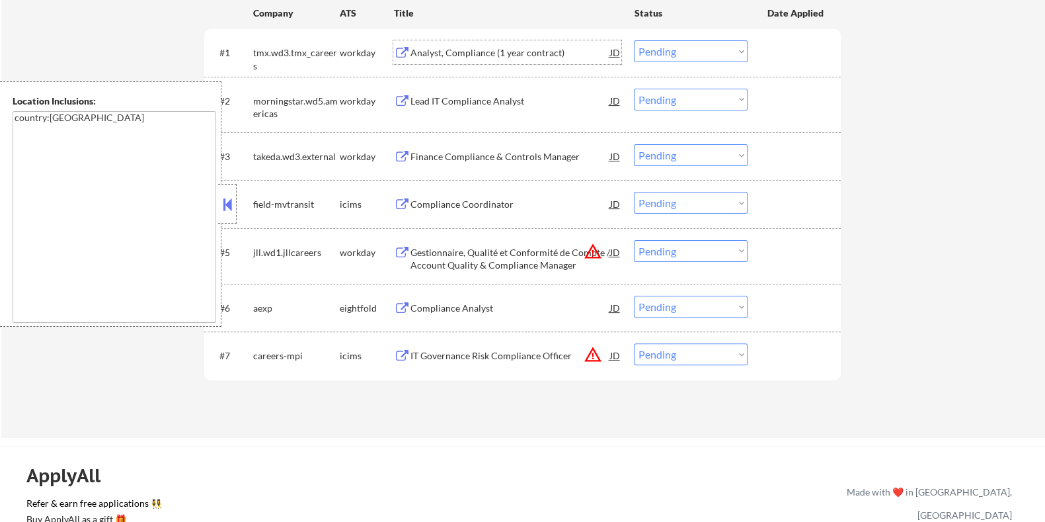
click at [494, 51] on div "Analyst, Compliance (1 year contract)" at bounding box center [510, 52] width 200 height 13
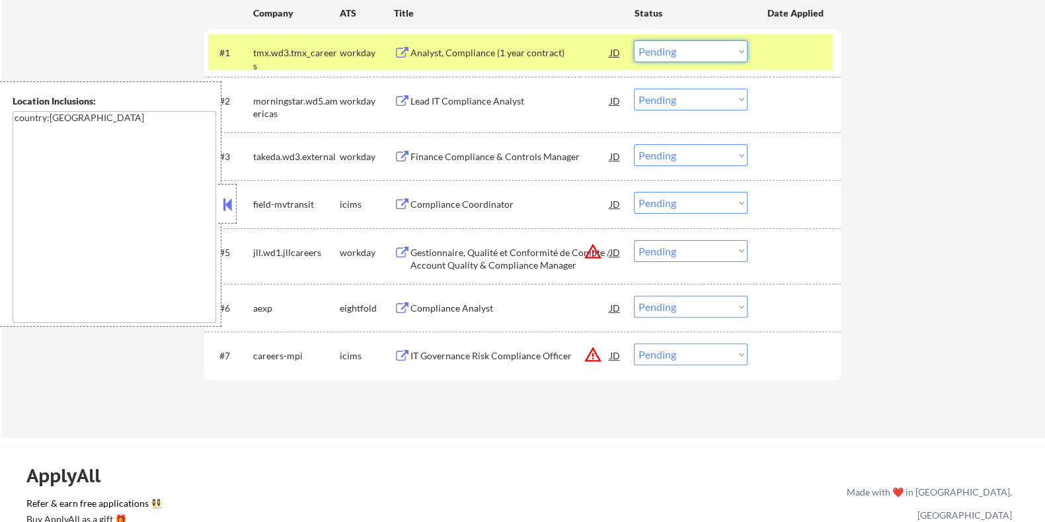
click at [673, 48] on select "Choose an option... Pending Applied Excluded (Questions) Excluded (Expired) Exc…" at bounding box center [691, 51] width 114 height 22
click at [634, 40] on select "Choose an option... Pending Applied Excluded (Questions) Excluded (Expired) Exc…" at bounding box center [691, 51] width 114 height 22
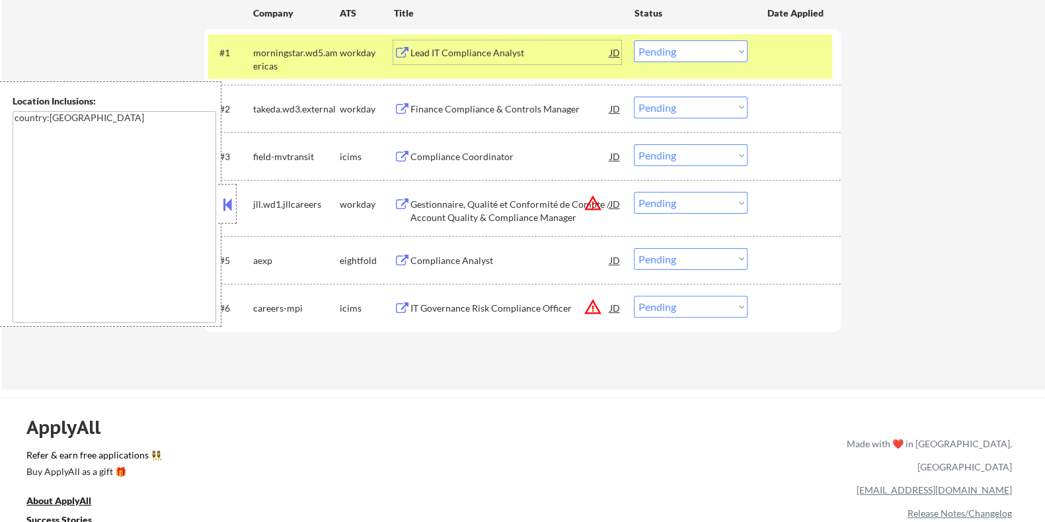
click at [434, 50] on div "Lead IT Compliance Analyst" at bounding box center [510, 52] width 200 height 13
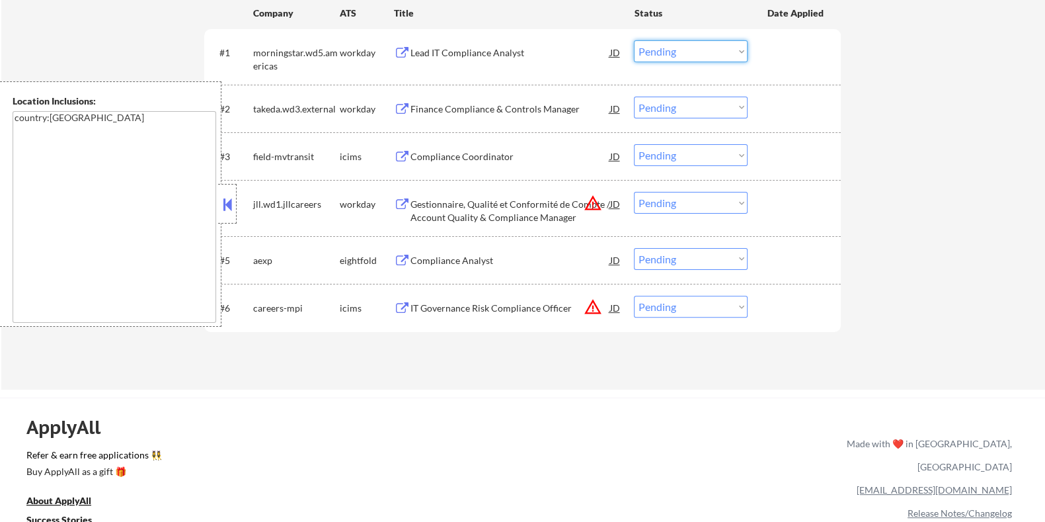
click at [694, 48] on select "Choose an option... Pending Applied Excluded (Questions) Excluded (Expired) Exc…" at bounding box center [691, 51] width 114 height 22
click at [634, 40] on select "Choose an option... Pending Applied Excluded (Questions) Excluded (Expired) Exc…" at bounding box center [691, 51] width 114 height 22
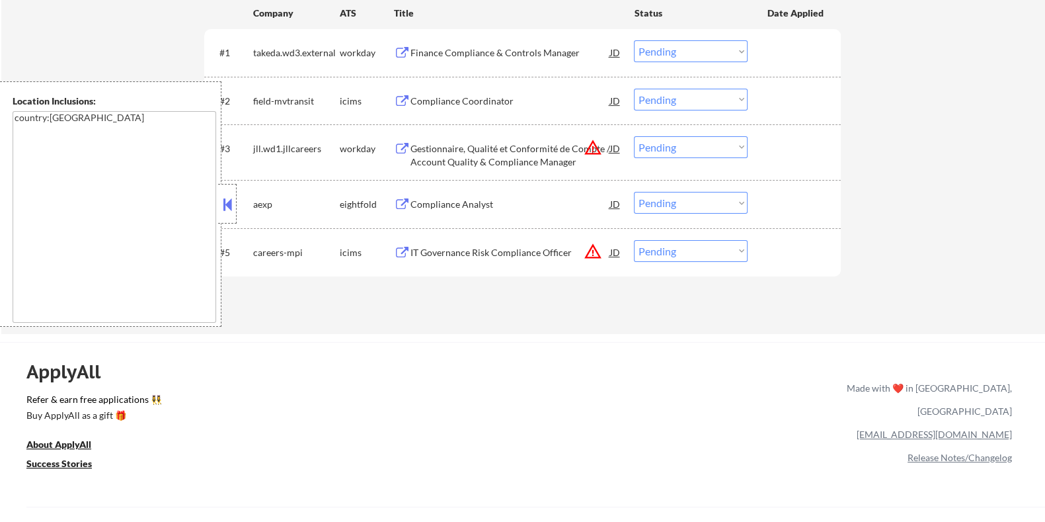
click at [453, 52] on div "Finance Compliance & Controls Manager" at bounding box center [510, 52] width 200 height 13
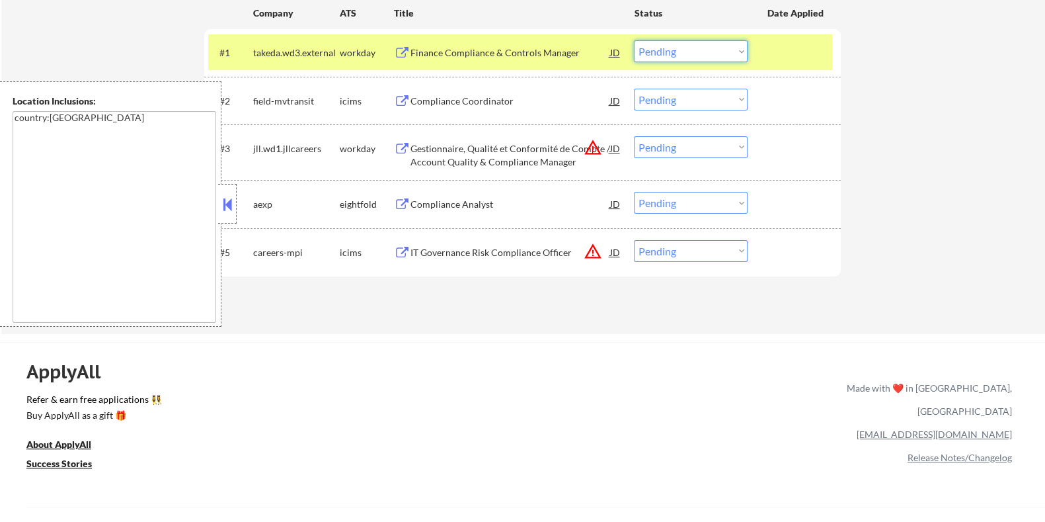
click at [668, 53] on select "Choose an option... Pending Applied Excluded (Questions) Excluded (Expired) Exc…" at bounding box center [691, 51] width 114 height 22
click at [634, 40] on select "Choose an option... Pending Applied Excluded (Questions) Excluded (Expired) Exc…" at bounding box center [691, 51] width 114 height 22
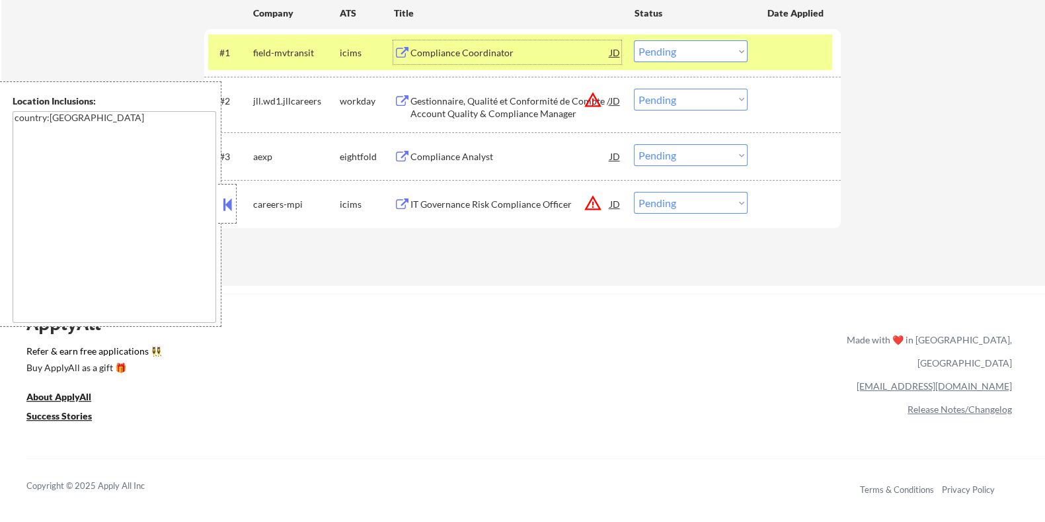
click at [472, 48] on div "Compliance Coordinator" at bounding box center [510, 52] width 200 height 13
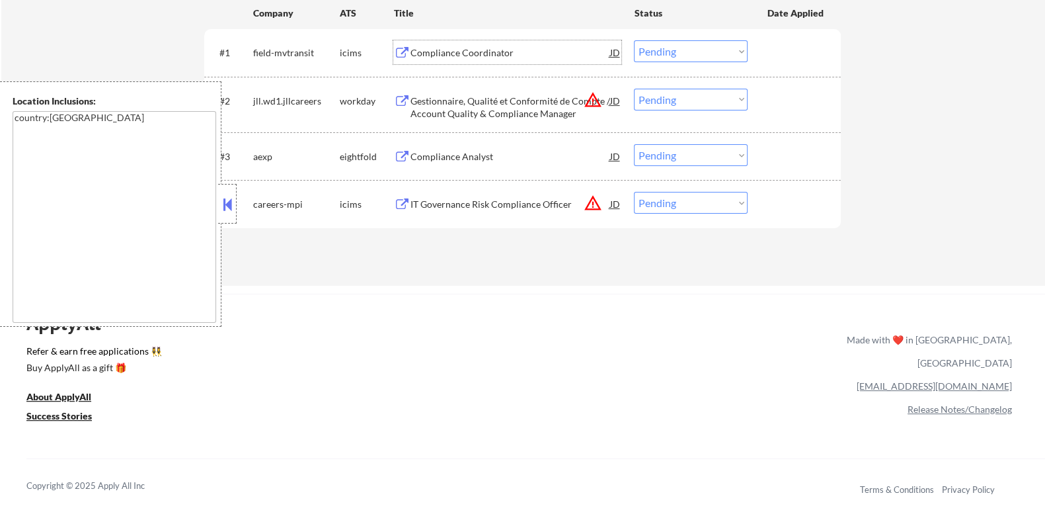
click at [702, 56] on select "Choose an option... Pending Applied Excluded (Questions) Excluded (Expired) Exc…" at bounding box center [691, 51] width 114 height 22
click at [634, 40] on select "Choose an option... Pending Applied Excluded (Questions) Excluded (Expired) Exc…" at bounding box center [691, 51] width 114 height 22
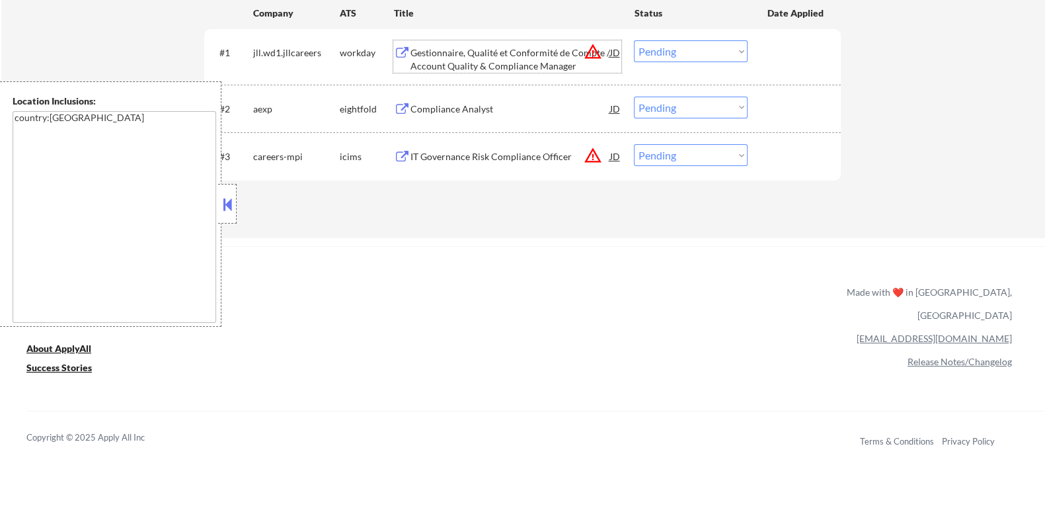
click at [463, 57] on div "Gestionnaire, Qualité et Conformité de Compte / Account Quality & Compliance Ma…" at bounding box center [510, 59] width 200 height 26
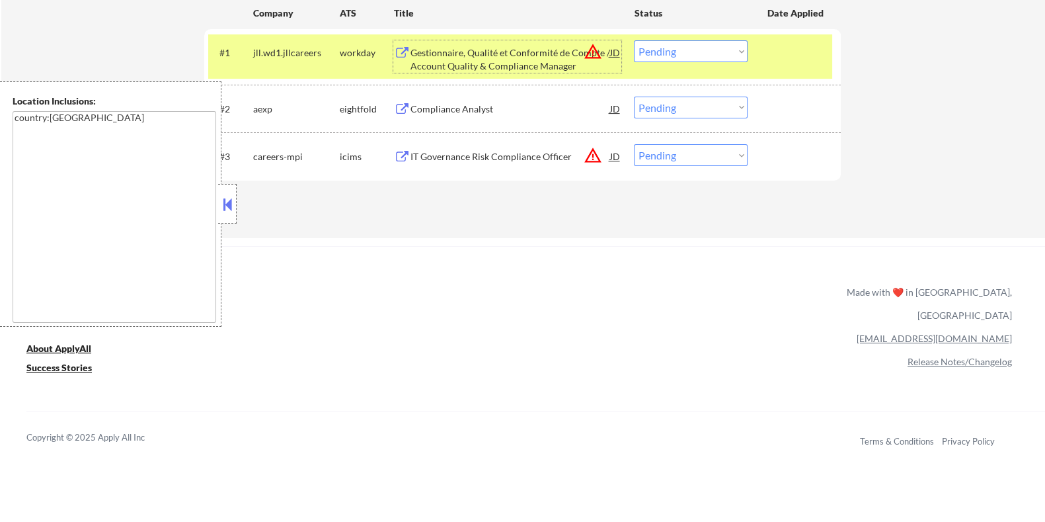
click at [662, 48] on select "Choose an option... Pending Applied Excluded (Questions) Excluded (Expired) Exc…" at bounding box center [691, 51] width 114 height 22
click at [634, 40] on select "Choose an option... Pending Applied Excluded (Questions) Excluded (Expired) Exc…" at bounding box center [691, 51] width 114 height 22
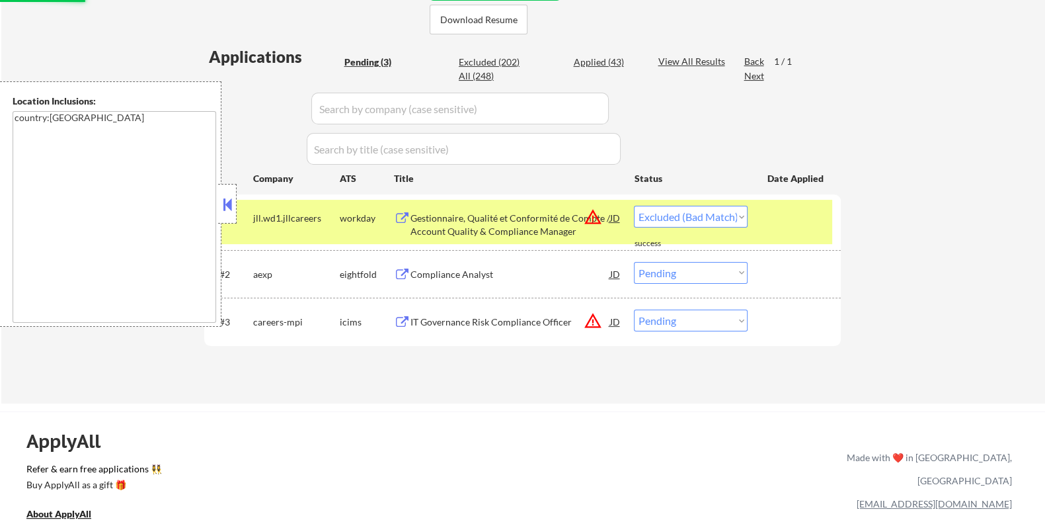
select select ""pending""
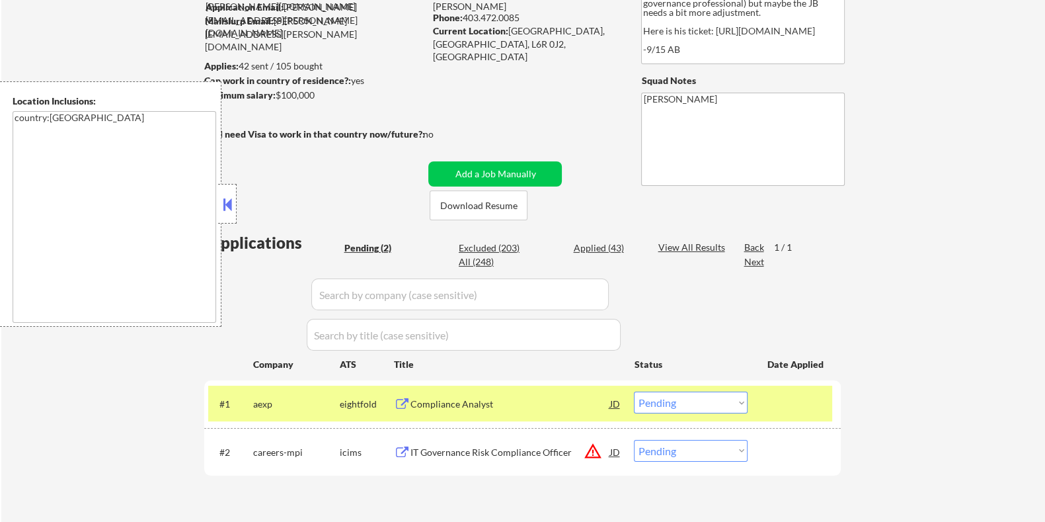
scroll to position [248, 0]
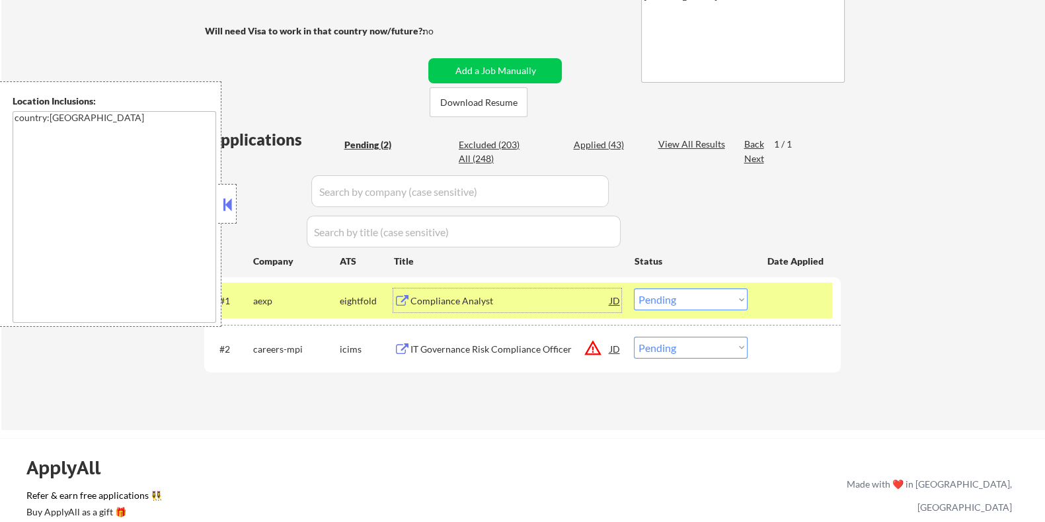
click at [483, 303] on div "Compliance Analyst" at bounding box center [510, 300] width 200 height 13
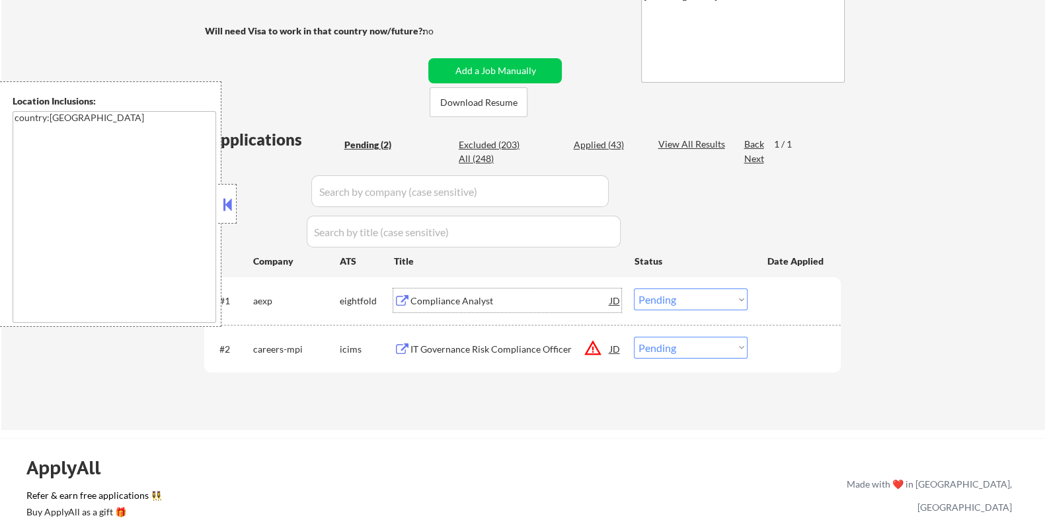
click at [507, 347] on div "IT Governance Risk Compliance Officer" at bounding box center [510, 348] width 200 height 13
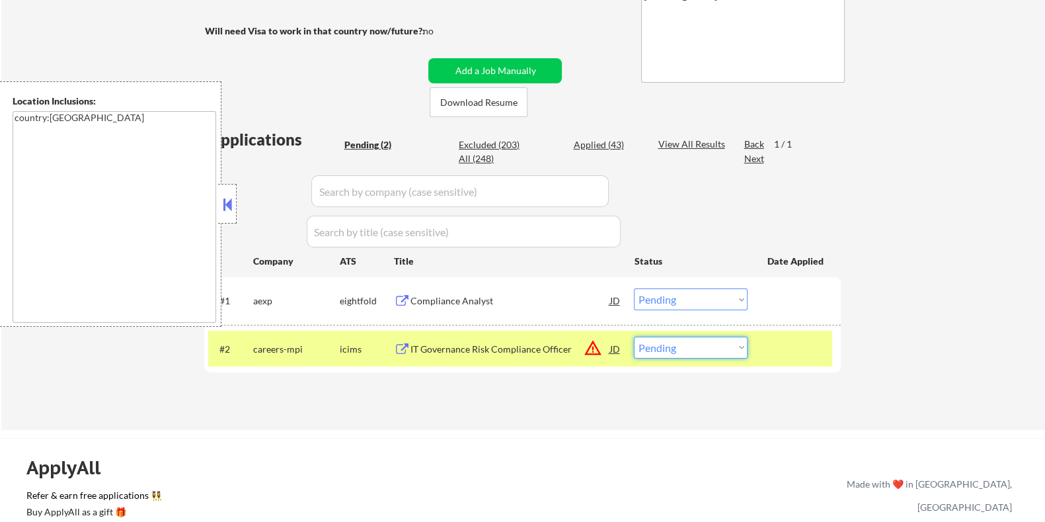
click at [700, 351] on select "Choose an option... Pending Applied Excluded (Questions) Excluded (Expired) Exc…" at bounding box center [691, 348] width 114 height 22
select select ""excluded__bad_match_""
click at [634, 337] on select "Choose an option... Pending Applied Excluded (Questions) Excluded (Expired) Exc…" at bounding box center [691, 348] width 114 height 22
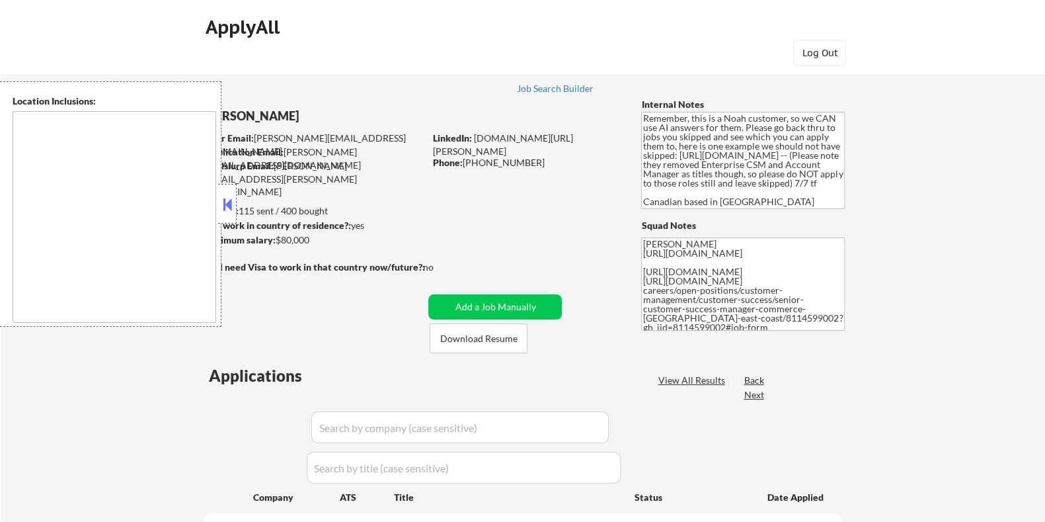
type textarea "Toronto, ON Etobicoke, ON Scarborough, ON North York, ON East York, ON York, ON…"
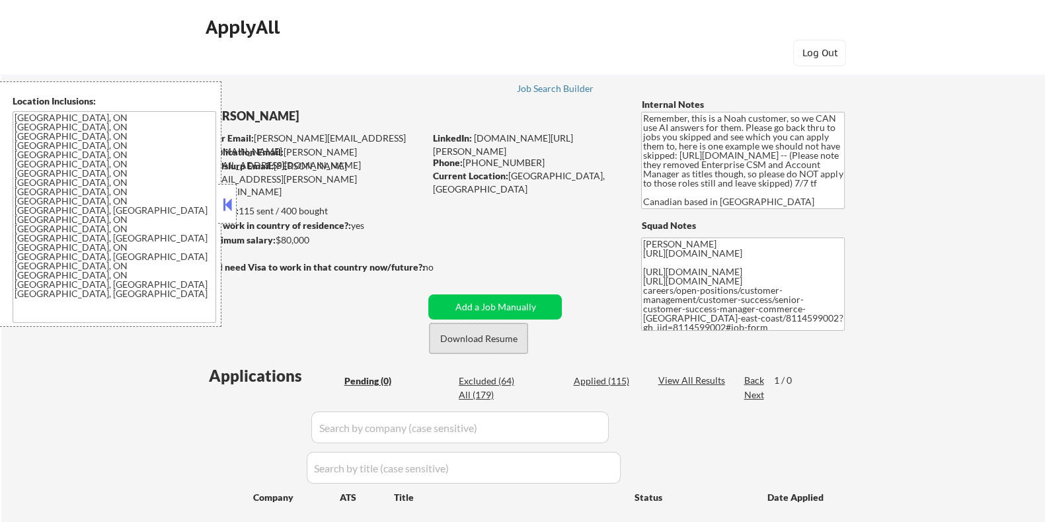
click at [450, 341] on button "Download Resume" at bounding box center [479, 338] width 98 height 30
click at [496, 303] on button "Add a Job Manually" at bounding box center [495, 306] width 134 height 25
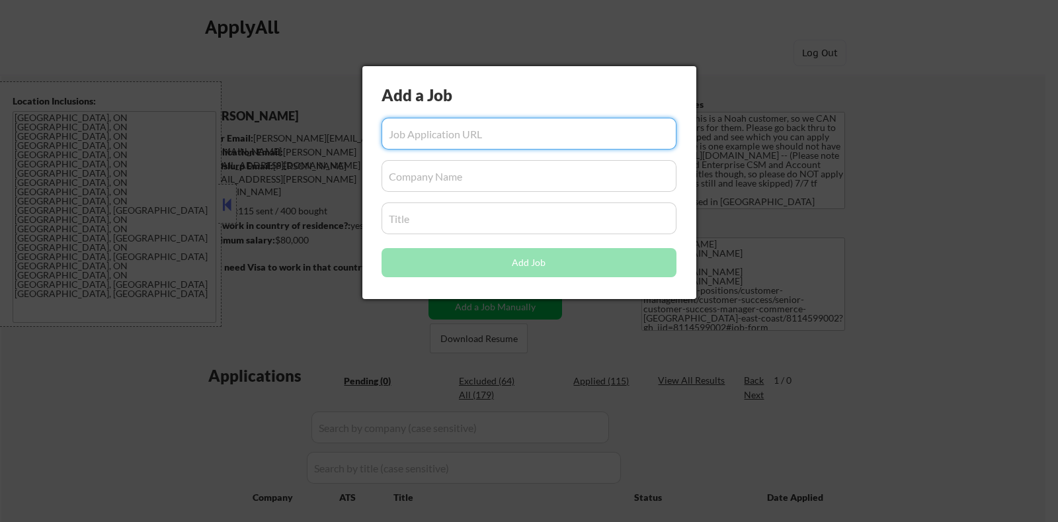
click at [434, 132] on input "input" at bounding box center [529, 134] width 295 height 32
paste input "https://www.workopolis.com/out?r=dZgzakE4L7D35a4dr3ibu7HUu8BSBTyfMHqTY3LkZ41S6p…"
click at [629, 130] on input "input" at bounding box center [529, 134] width 295 height 32
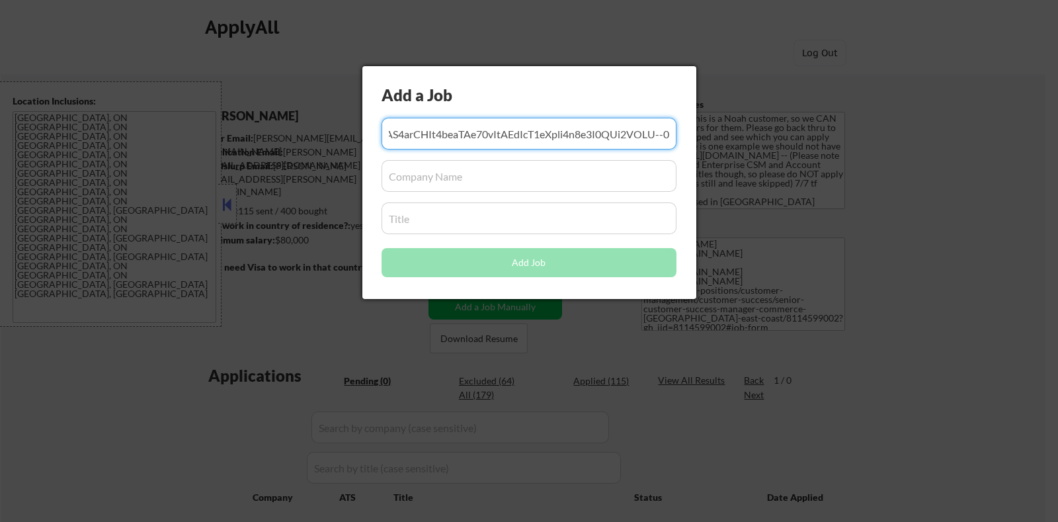
drag, startPoint x: 387, startPoint y: 131, endPoint x: 716, endPoint y: 151, distance: 329.9
click at [716, 151] on body "← Return to /applysquad Mailslurp Inbox Job Search Builder Erica Joseph User Em…" at bounding box center [529, 261] width 1058 height 522
drag, startPoint x: 659, startPoint y: 128, endPoint x: 311, endPoint y: 130, distance: 348.4
click at [313, 128] on body "← Return to /applysquad Mailslurp Inbox Job Search Builder Erica Joseph User Em…" at bounding box center [529, 261] width 1058 height 522
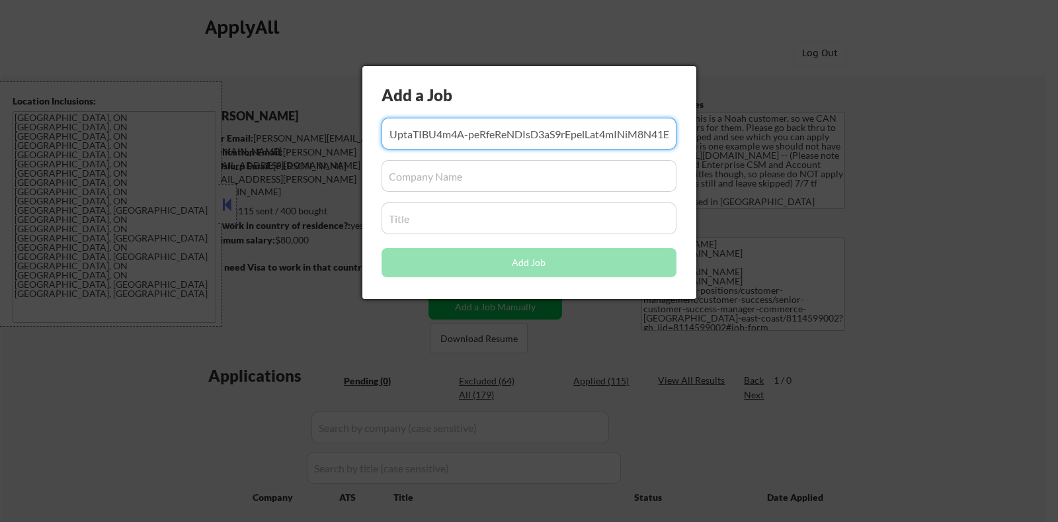
scroll to position [0, 15103]
drag, startPoint x: 665, startPoint y: 131, endPoint x: 334, endPoint y: 128, distance: 331.3
click at [334, 128] on body "← Return to /applysquad Mailslurp Inbox Job Search Builder Erica Joseph User Em…" at bounding box center [529, 261] width 1058 height 522
click at [674, 128] on input "input" at bounding box center [529, 134] width 295 height 32
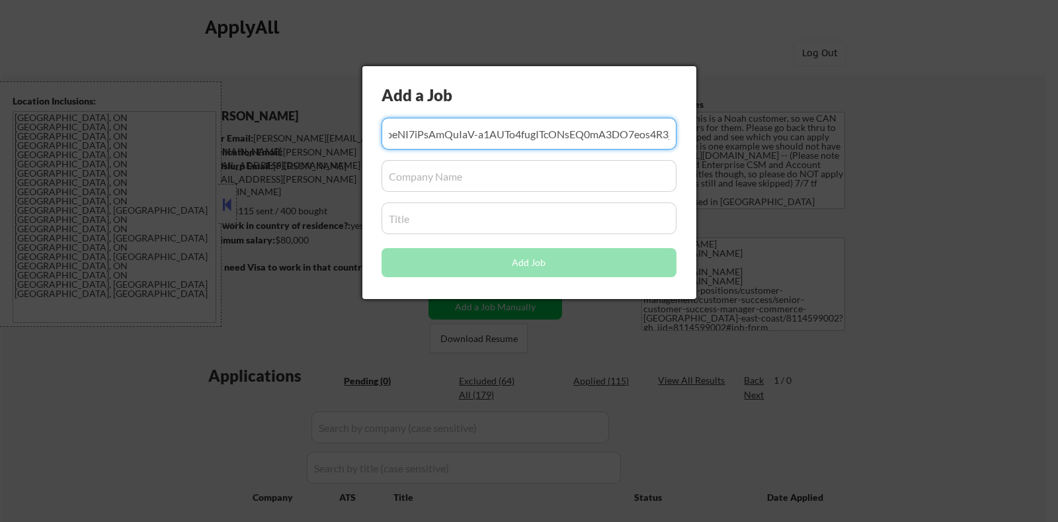
drag, startPoint x: 671, startPoint y: 128, endPoint x: 284, endPoint y: 128, distance: 386.8
click at [284, 128] on body "← Return to /applysquad Mailslurp Inbox Job Search Builder Erica Joseph User Em…" at bounding box center [529, 261] width 1058 height 522
drag, startPoint x: 659, startPoint y: 126, endPoint x: 268, endPoint y: 126, distance: 390.8
click at [271, 126] on body "← Return to /applysquad Mailslurp Inbox Job Search Builder Erica Joseph User Em…" at bounding box center [529, 261] width 1058 height 522
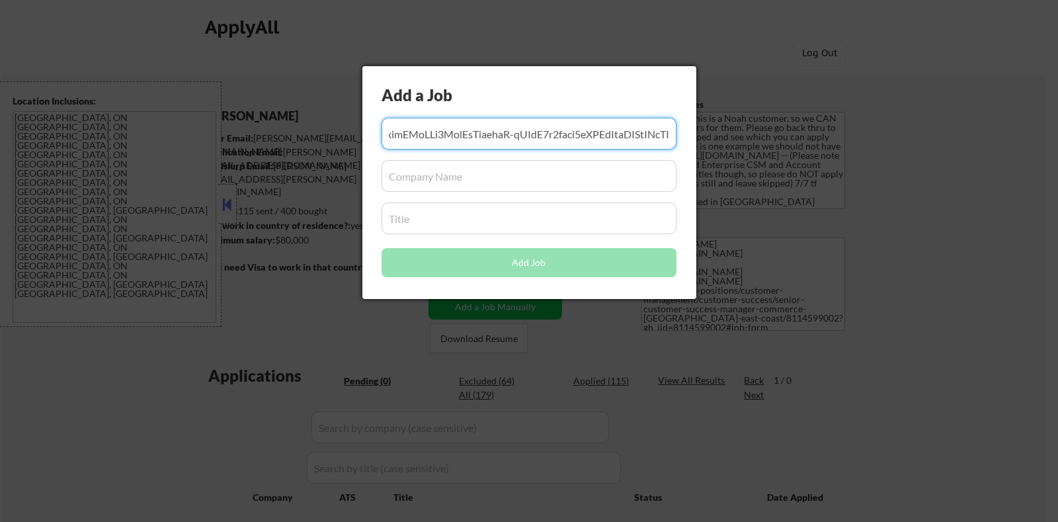
scroll to position [0, 10056]
drag, startPoint x: 668, startPoint y: 132, endPoint x: 230, endPoint y: 130, distance: 438.4
click at [230, 130] on body "← Return to /applysquad Mailslurp Inbox Job Search Builder Erica Joseph User Em…" at bounding box center [529, 261] width 1058 height 522
drag, startPoint x: 661, startPoint y: 132, endPoint x: 243, endPoint y: 129, distance: 417.9
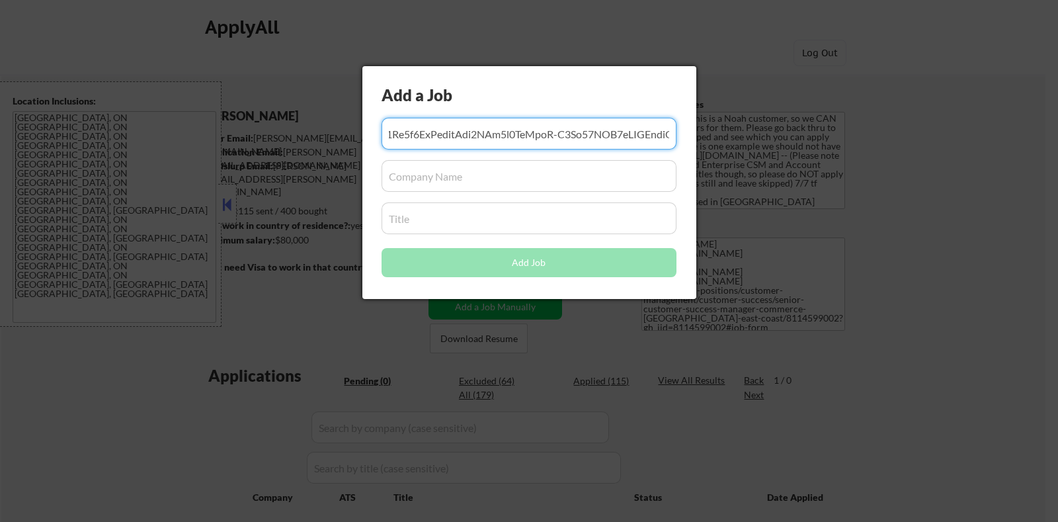
click at [245, 129] on body "← Return to /applysquad Mailslurp Inbox Job Search Builder Erica Joseph User Em…" at bounding box center [529, 261] width 1058 height 522
drag, startPoint x: 384, startPoint y: 126, endPoint x: 694, endPoint y: 134, distance: 309.5
click at [694, 134] on div "Add a Job Add Job" at bounding box center [529, 182] width 334 height 233
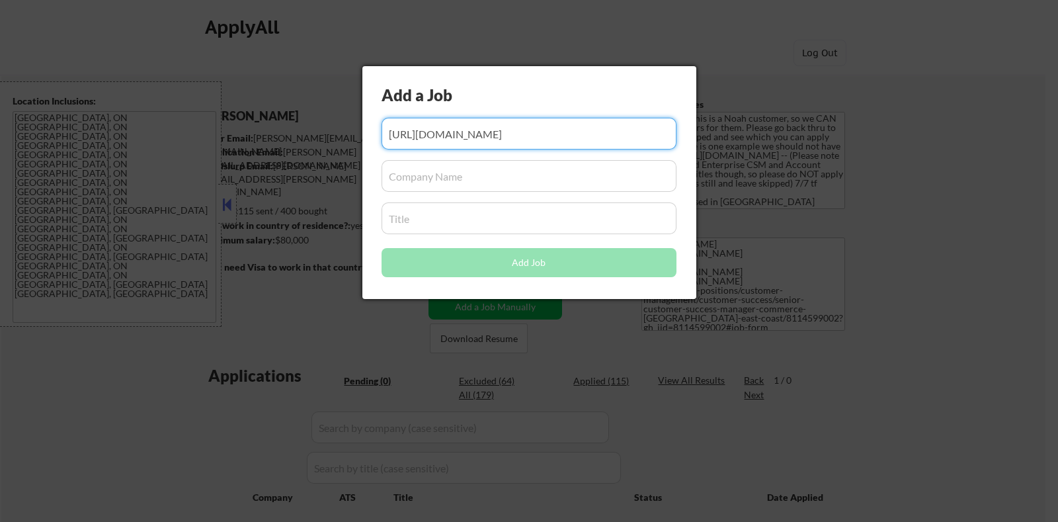
drag, startPoint x: 651, startPoint y: 130, endPoint x: 161, endPoint y: 131, distance: 490.6
click at [162, 130] on body "← Return to /applysquad Mailslurp Inbox Job Search Builder Erica Joseph User Em…" at bounding box center [529, 261] width 1058 height 522
type input "rMc"
drag, startPoint x: 455, startPoint y: 138, endPoint x: 342, endPoint y: 135, distance: 113.1
click at [342, 135] on body "← Return to /applysquad Mailslurp Inbox Job Search Builder Erica Joseph User Em…" at bounding box center [529, 261] width 1058 height 522
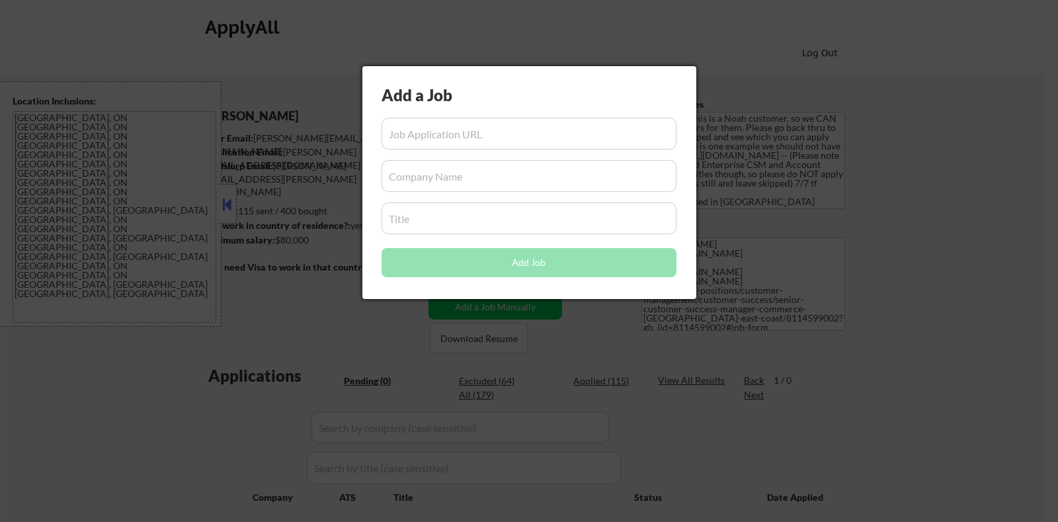
click at [947, 240] on div at bounding box center [529, 261] width 1058 height 522
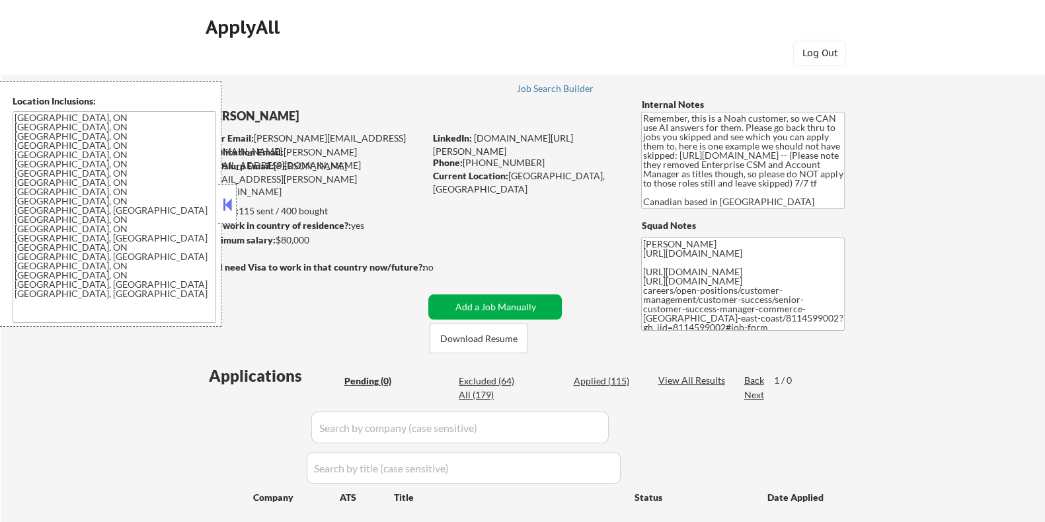
click at [513, 296] on button "Add a Job Manually" at bounding box center [495, 306] width 134 height 25
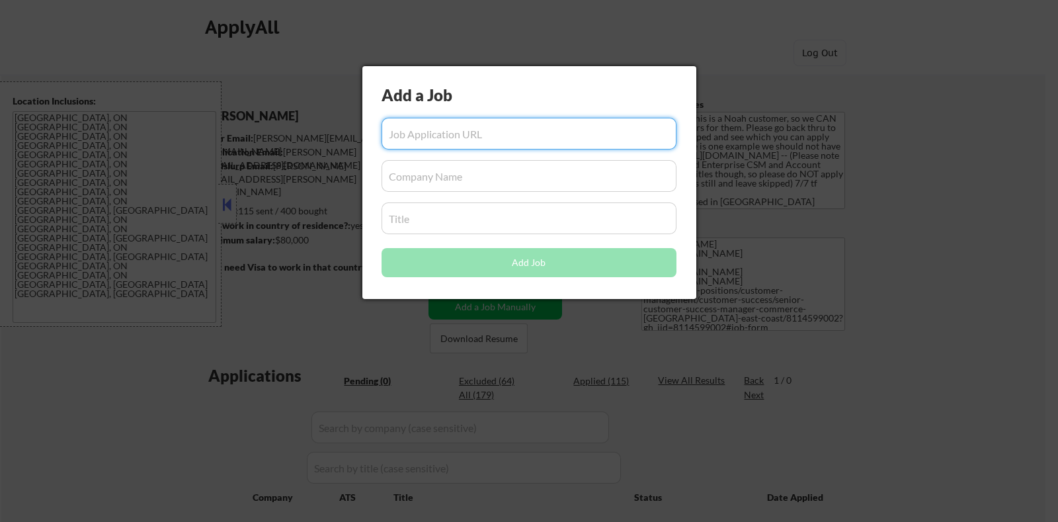
click at [471, 127] on input "input" at bounding box center [529, 134] width 295 height 32
paste input "https://www.workopolis.com/out?r=z6UZJvWaNa6Yy9z7fdMzqYP_CB5blbUBIQGMc66mQ0gkf9…"
type input "https://www.workopolis.com/out?r=z6UZJvWaNa6Yy9z7fdMzqYP_CB5blbUBIQGMc66mQ0gkf9…"
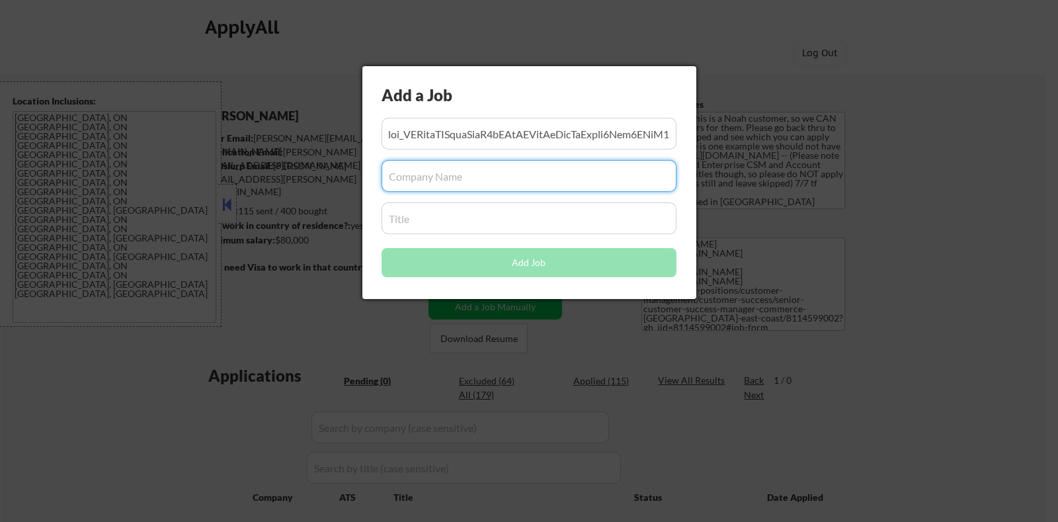
click at [417, 179] on input "input" at bounding box center [529, 176] width 295 height 32
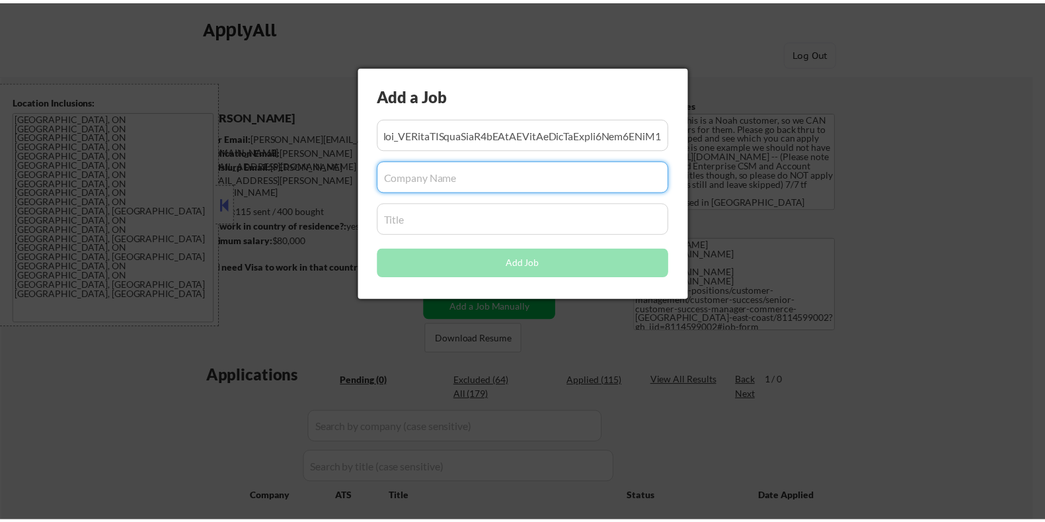
scroll to position [0, 0]
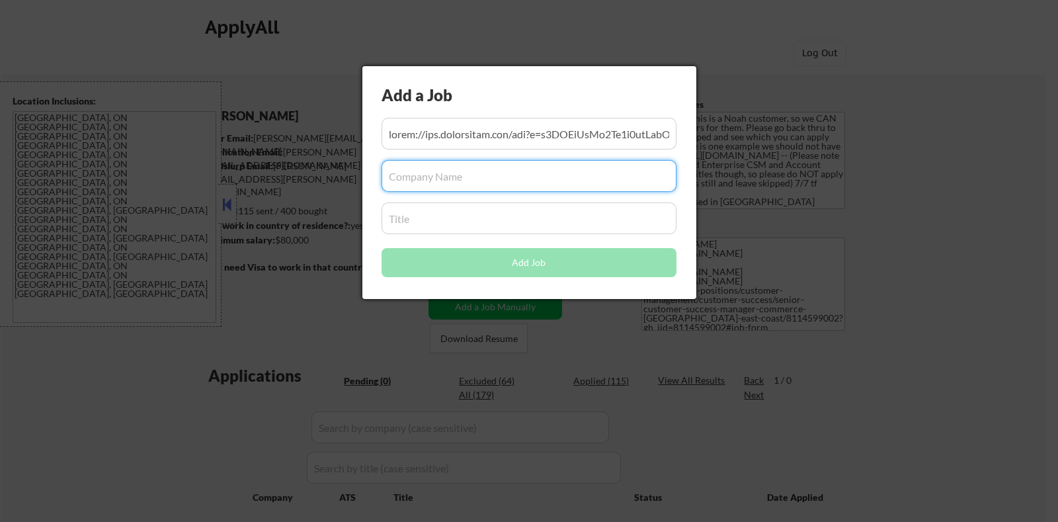
click at [390, 174] on input "input" at bounding box center [529, 176] width 295 height 32
paste input "Client Services Manager"
type input "Client Services Manager"
drag, startPoint x: 519, startPoint y: 173, endPoint x: 337, endPoint y: 173, distance: 181.8
click at [337, 173] on body "← Return to /applysquad Mailslurp Inbox Job Search Builder Erica Joseph User Em…" at bounding box center [529, 261] width 1058 height 522
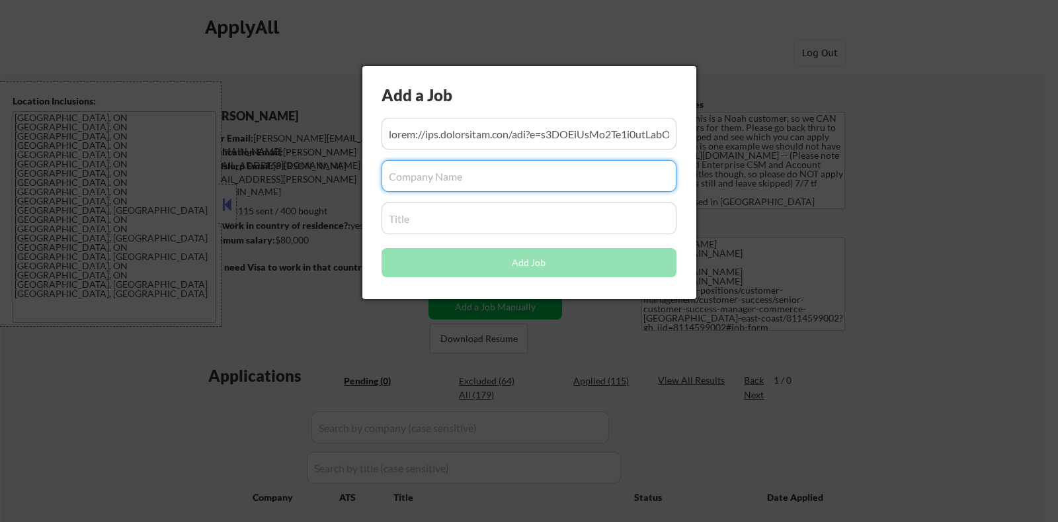
click at [389, 223] on input "input" at bounding box center [529, 218] width 295 height 32
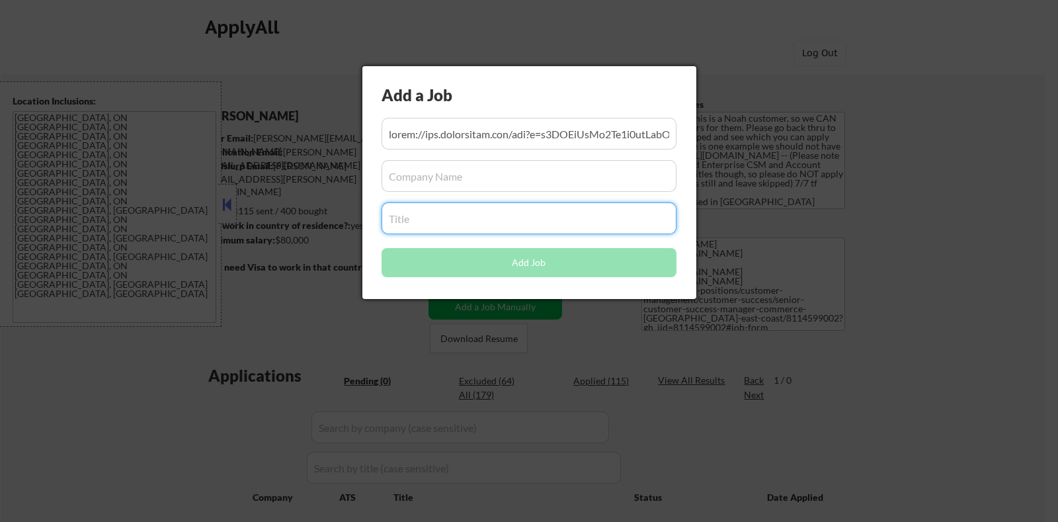
paste input "Client Services Manager"
type input "Client Services Manager"
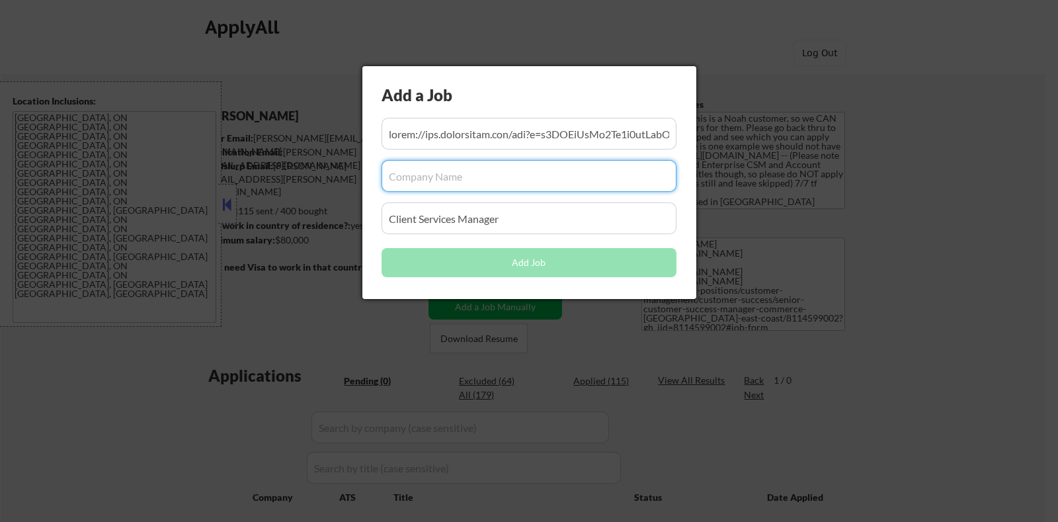
click at [430, 181] on input "input" at bounding box center [529, 176] width 295 height 32
click at [409, 180] on input "input" at bounding box center [529, 176] width 295 height 32
paste input "Spectrum Health Care"
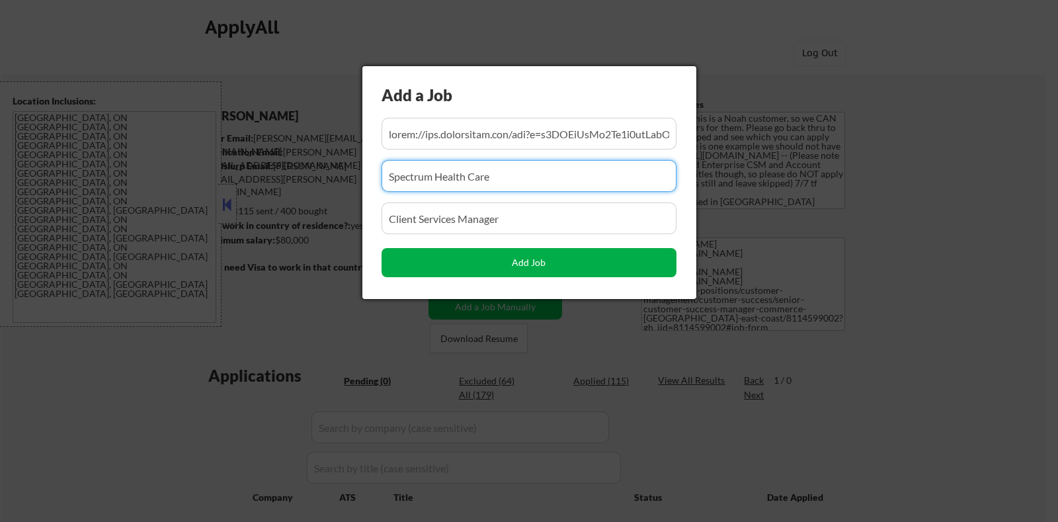
type input "Spectrum Health Care"
click at [515, 267] on button "Add Job" at bounding box center [529, 262] width 295 height 29
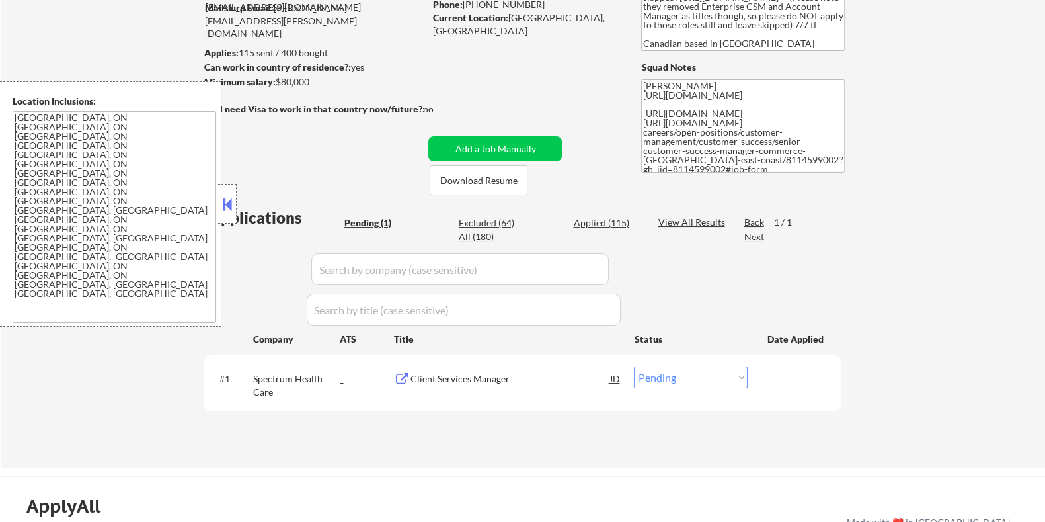
scroll to position [165, 0]
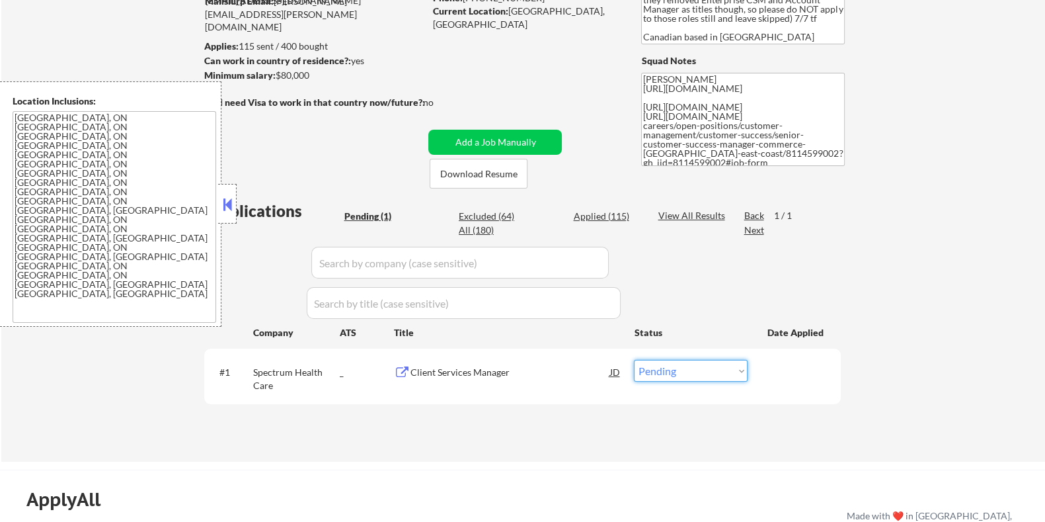
click at [671, 372] on select "Choose an option... Pending Applied Excluded (Questions) Excluded (Expired) Exc…" at bounding box center [691, 371] width 114 height 22
select select ""applied""
click at [634, 360] on select "Choose an option... Pending Applied Excluded (Questions) Excluded (Expired) Exc…" at bounding box center [691, 371] width 114 height 22
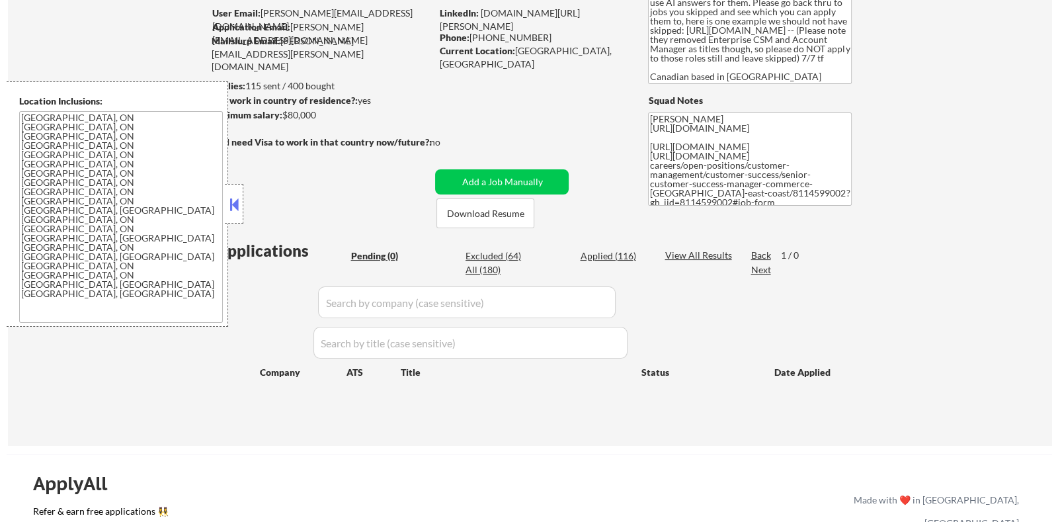
scroll to position [82, 0]
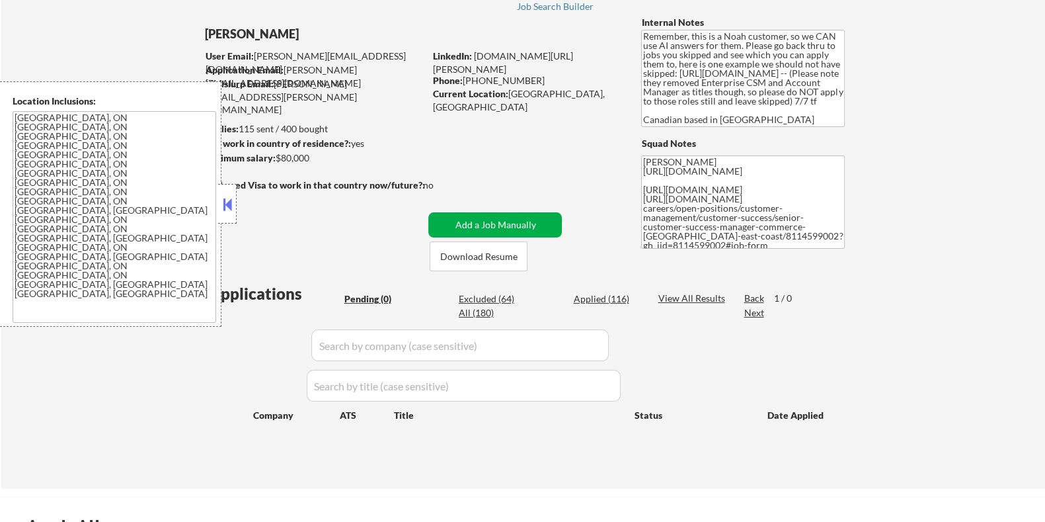
click at [480, 212] on button "Add a Job Manually" at bounding box center [495, 224] width 134 height 25
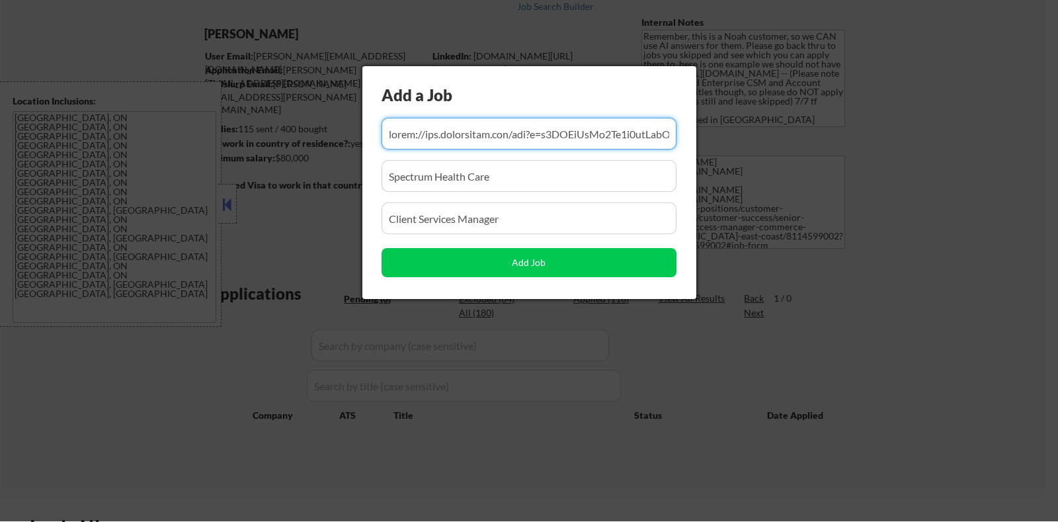
scroll to position [0, 18558]
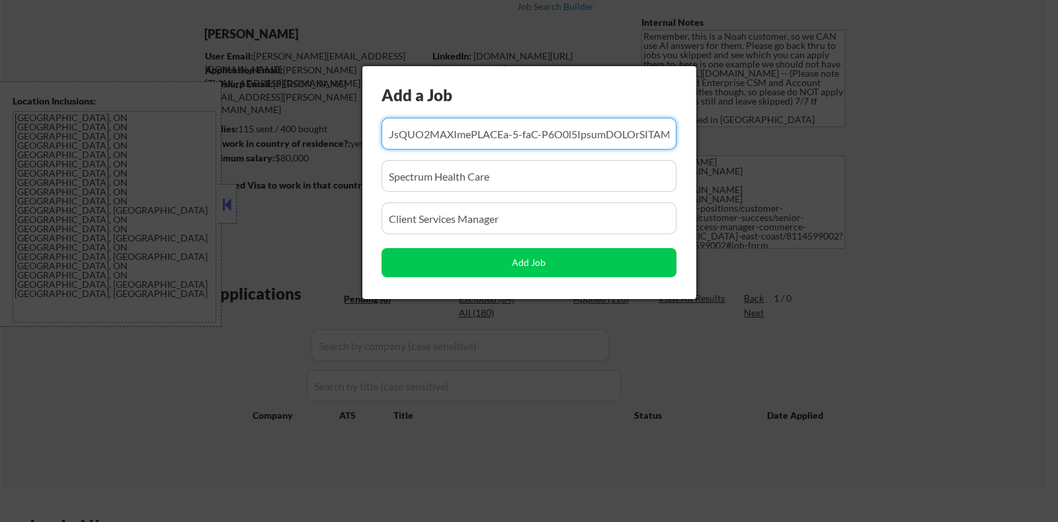
drag, startPoint x: 643, startPoint y: 127, endPoint x: 118, endPoint y: 175, distance: 526.5
click at [119, 173] on body "← Return to /applysquad Mailslurp Inbox Job Search Builder Erica Joseph User Em…" at bounding box center [529, 179] width 1058 height 522
drag, startPoint x: 651, startPoint y: 129, endPoint x: 173, endPoint y: 177, distance: 481.1
click at [173, 177] on body "← Return to /applysquad Mailslurp Inbox Job Search Builder Erica Joseph User Em…" at bounding box center [529, 179] width 1058 height 522
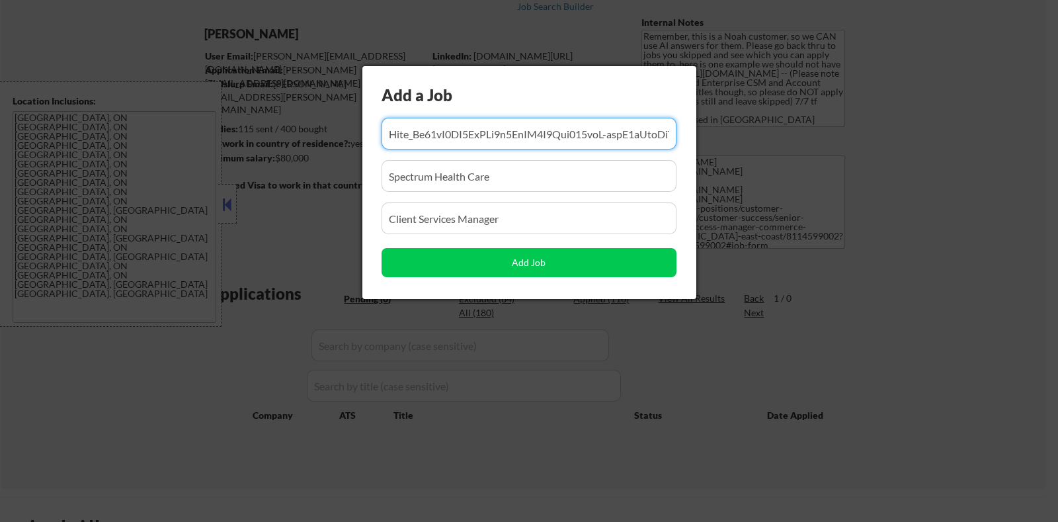
drag, startPoint x: 621, startPoint y: 130, endPoint x: 238, endPoint y: 179, distance: 385.9
click at [238, 179] on body "← Return to /applysquad Mailslurp Inbox Job Search Builder Erica Joseph User Em…" at bounding box center [529, 179] width 1058 height 522
drag, startPoint x: 669, startPoint y: 132, endPoint x: 194, endPoint y: 188, distance: 478.1
click at [194, 188] on body "← Return to /applysquad Mailslurp Inbox Job Search Builder Erica Joseph User Em…" at bounding box center [529, 179] width 1058 height 522
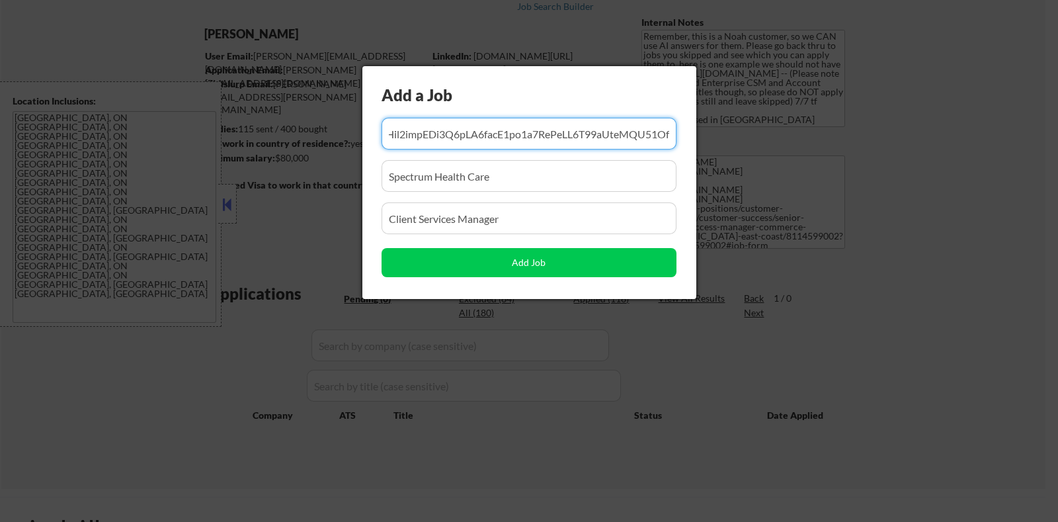
scroll to position [0, 8656]
drag, startPoint x: 658, startPoint y: 134, endPoint x: 237, endPoint y: 181, distance: 423.8
click at [237, 180] on body "← Return to /applysquad Mailslurp Inbox Job Search Builder Erica Joseph User Em…" at bounding box center [529, 179] width 1058 height 522
drag, startPoint x: 660, startPoint y: 137, endPoint x: 231, endPoint y: 177, distance: 430.3
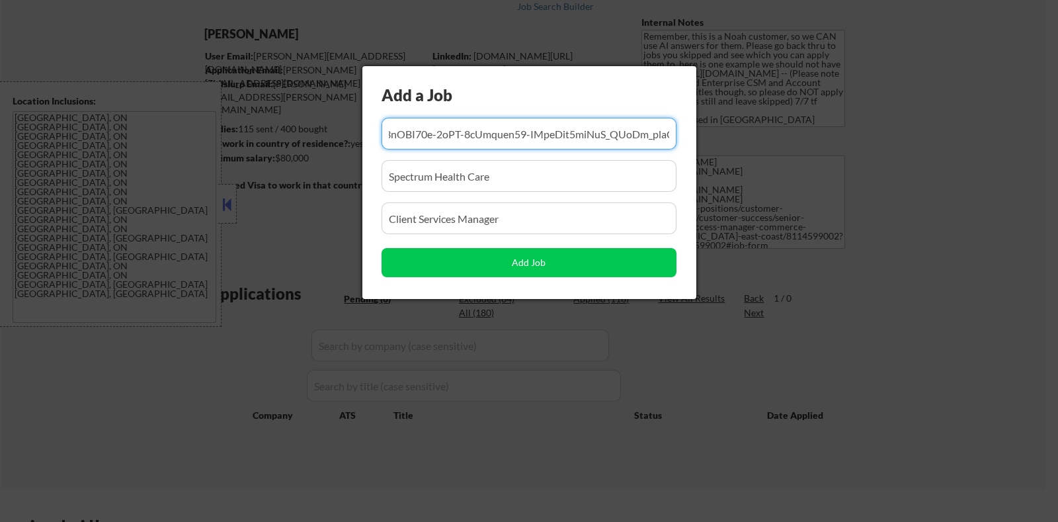
click at [231, 177] on body "← Return to /applysquad Mailslurp Inbox Job Search Builder Erica Joseph User Em…" at bounding box center [529, 179] width 1058 height 522
drag, startPoint x: 663, startPoint y: 135, endPoint x: 155, endPoint y: 202, distance: 511.6
click at [155, 202] on body "← Return to /applysquad Mailslurp Inbox Job Search Builder Erica Joseph User Em…" at bounding box center [529, 179] width 1058 height 522
type input "https://www.workopolis.com/out?r=z6UZJvWaNa6Yy9z7fdMzqYP_CB5blbUBIQGMc66mQ0gkf9…"
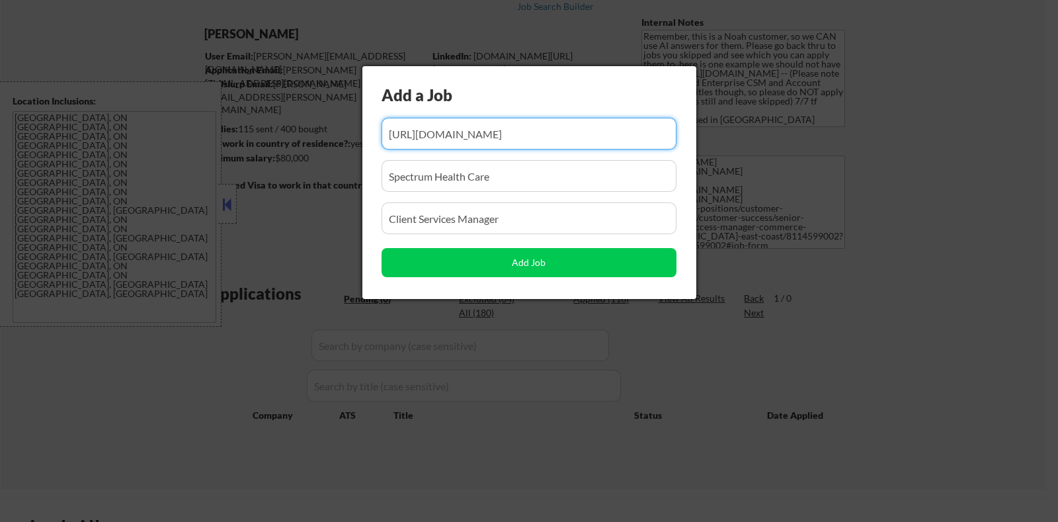
scroll to position [0, 0]
drag, startPoint x: 671, startPoint y: 134, endPoint x: 193, endPoint y: 207, distance: 483.5
click at [193, 207] on body "← Return to /applysquad Mailslurp Inbox Job Search Builder Erica Joseph User Em…" at bounding box center [529, 179] width 1058 height 522
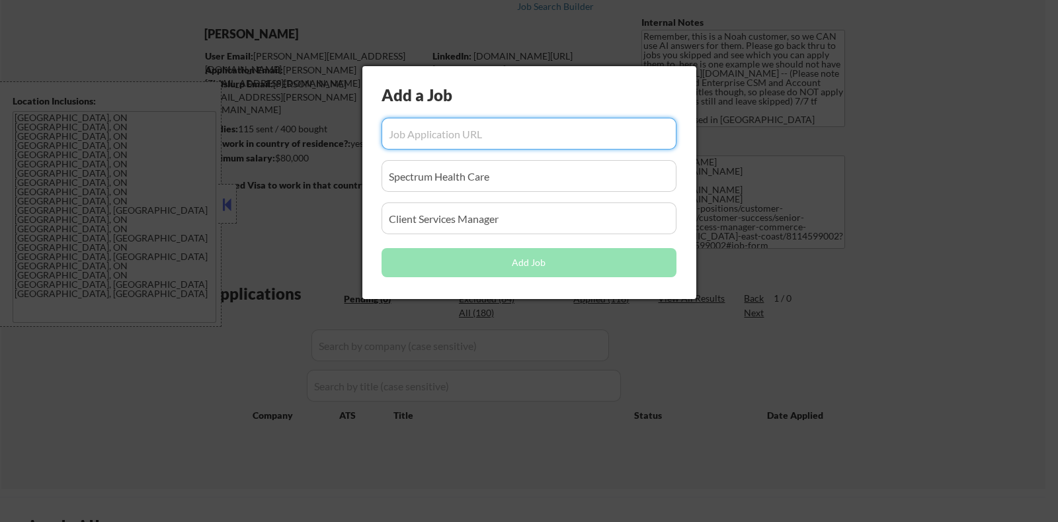
click at [395, 134] on input "input" at bounding box center [529, 134] width 295 height 32
paste input "https://www.workopolis.com/out?r=-nYZ-OpzfOysOFKDAQMf8vbXsCc62TAtnEaSnikCh27t98…"
type input "https://www.workopolis.com/out?r=-nYZ-OpzfOysOFKDAQMf8vbXsCc62TAtnEaSnikCh27t98…"
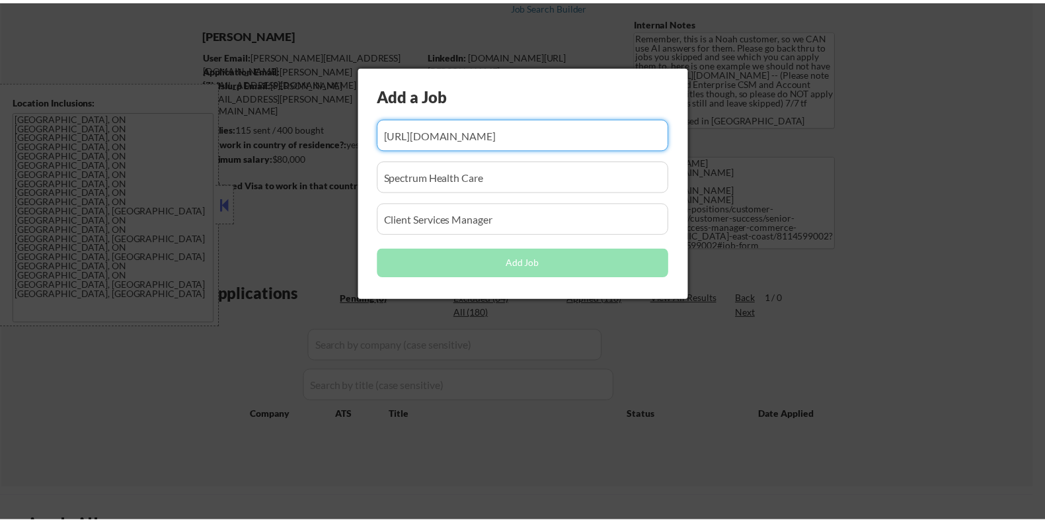
scroll to position [0, 0]
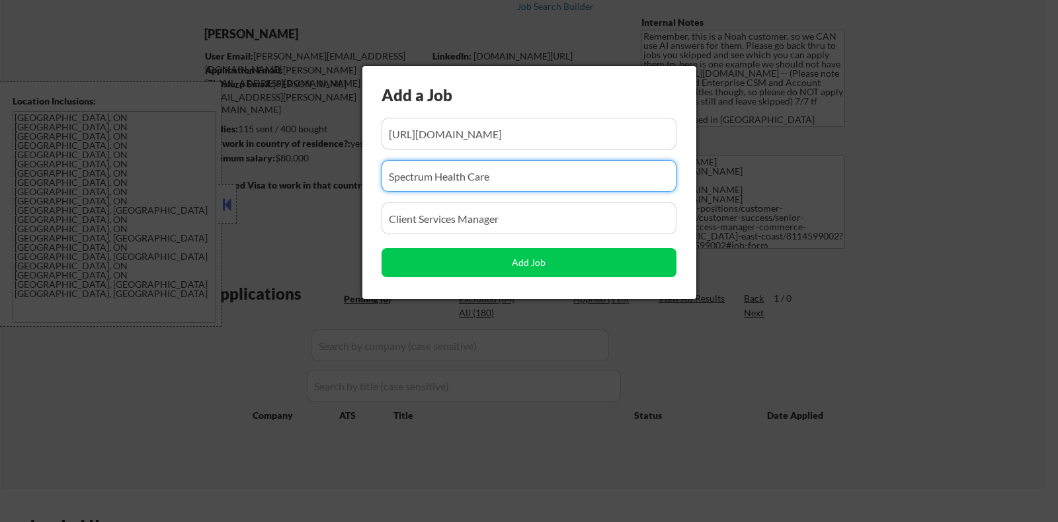
drag, startPoint x: 528, startPoint y: 169, endPoint x: 250, endPoint y: 221, distance: 282.7
click at [250, 221] on body "← Return to /applysquad Mailslurp Inbox Job Search Builder Erica Joseph User Em…" at bounding box center [529, 179] width 1058 height 522
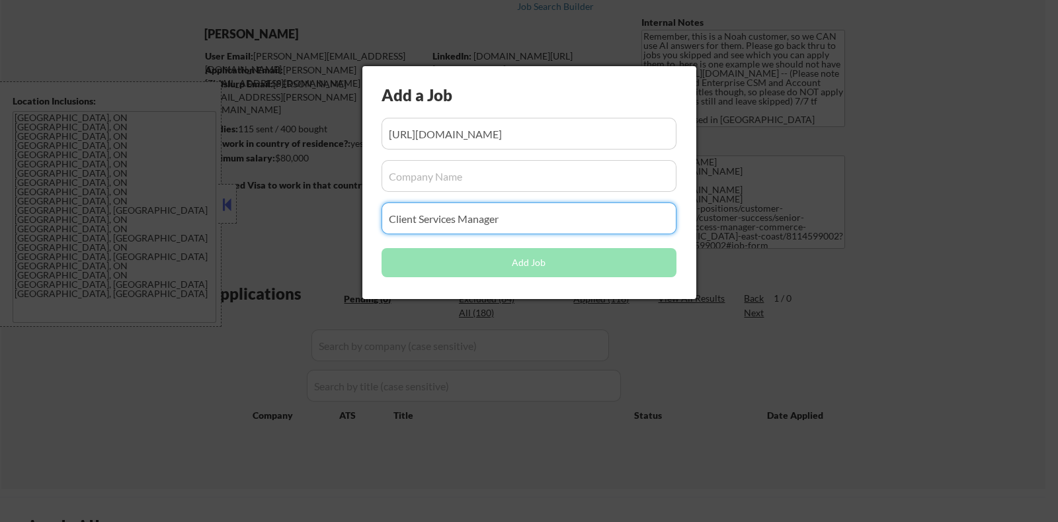
drag, startPoint x: 508, startPoint y: 215, endPoint x: 280, endPoint y: 249, distance: 231.3
click at [280, 249] on body "← Return to /applysquad Mailslurp Inbox Job Search Builder Erica Joseph User Em…" at bounding box center [529, 179] width 1058 height 522
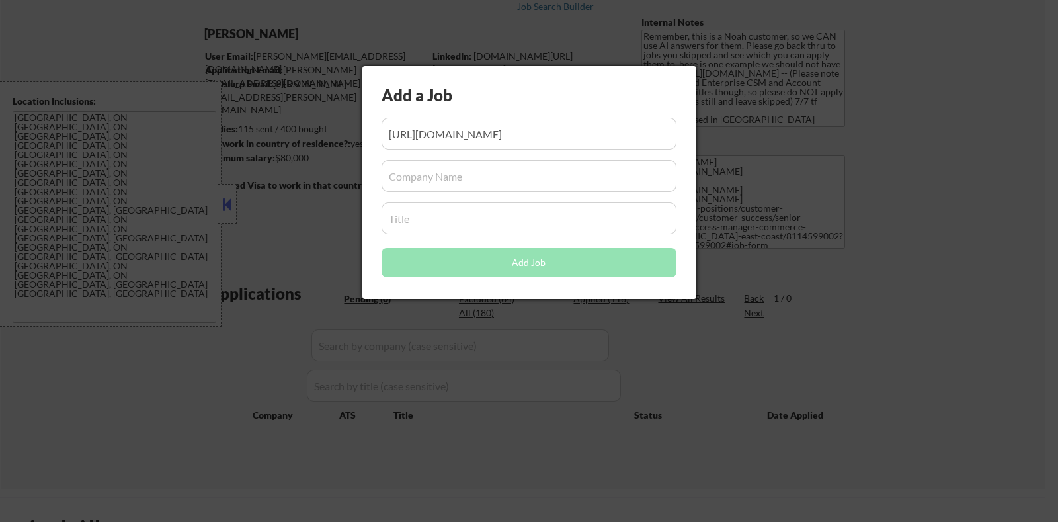
click at [403, 221] on input "input" at bounding box center [529, 218] width 295 height 32
click at [398, 174] on input "input" at bounding box center [529, 176] width 295 height 32
click at [411, 212] on input "input" at bounding box center [529, 218] width 295 height 32
paste input "Customer Success Manager"
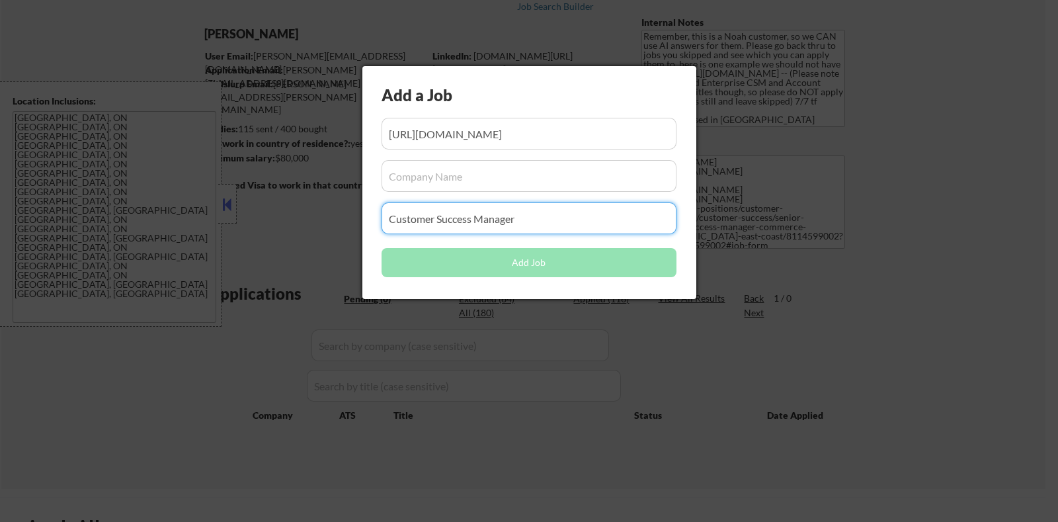
type input "Customer Success Manager"
click at [433, 176] on input "input" at bounding box center [529, 176] width 295 height 32
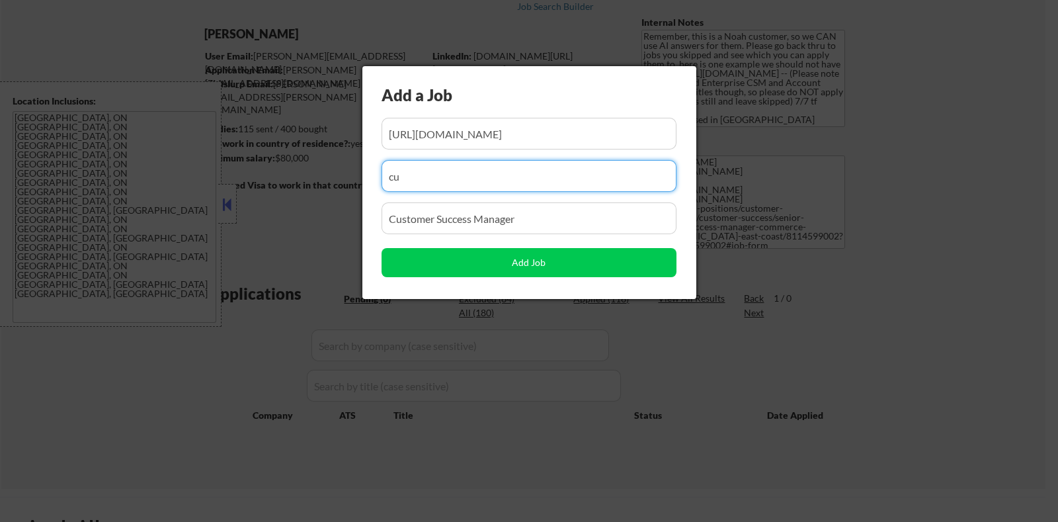
type input "c"
type input "Cube"
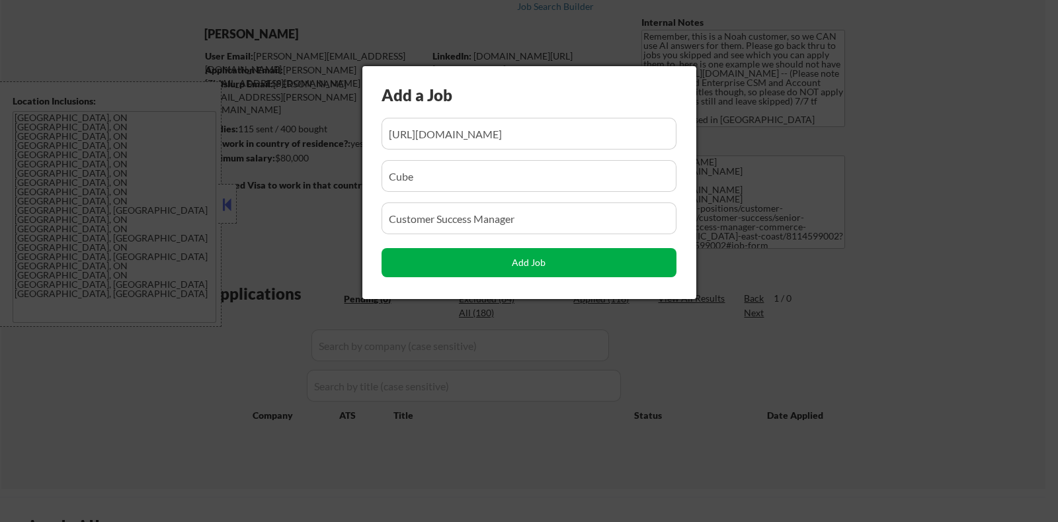
click at [502, 257] on button "Add Job" at bounding box center [529, 262] width 295 height 29
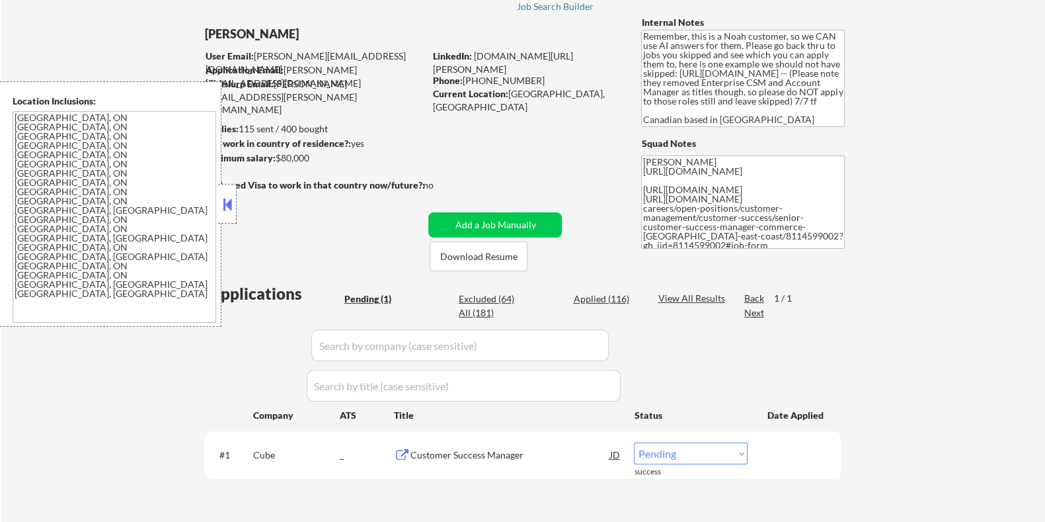
drag, startPoint x: 315, startPoint y: 159, endPoint x: 277, endPoint y: 159, distance: 37.7
click at [277, 159] on div "Minimum salary: $80,000" at bounding box center [314, 157] width 220 height 13
copy div "$80,000"
click at [696, 455] on select "Choose an option... Pending Applied Excluded (Questions) Excluded (Expired) Exc…" at bounding box center [691, 453] width 114 height 22
select select ""applied""
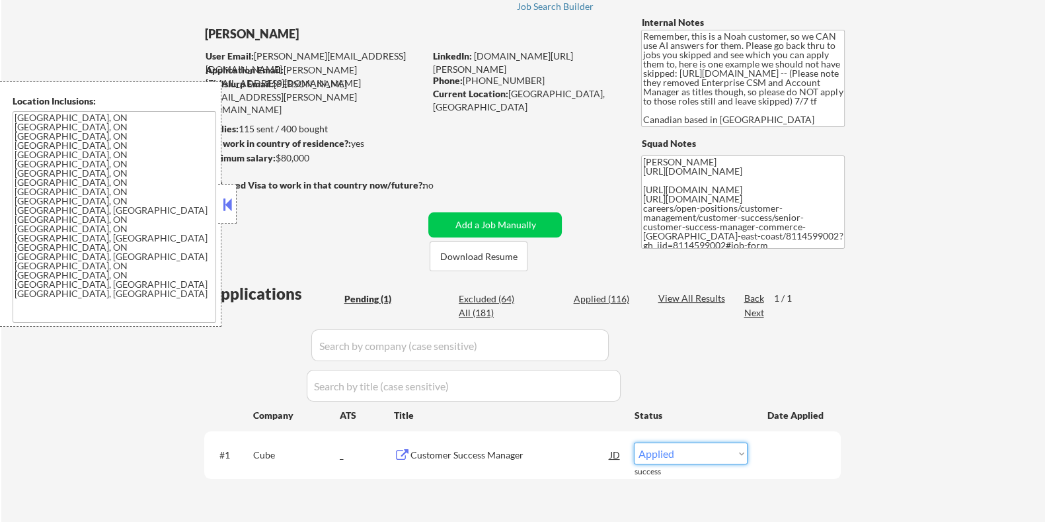
click at [634, 442] on select "Choose an option... Pending Applied Excluded (Questions) Excluded (Expired) Exc…" at bounding box center [691, 453] width 114 height 22
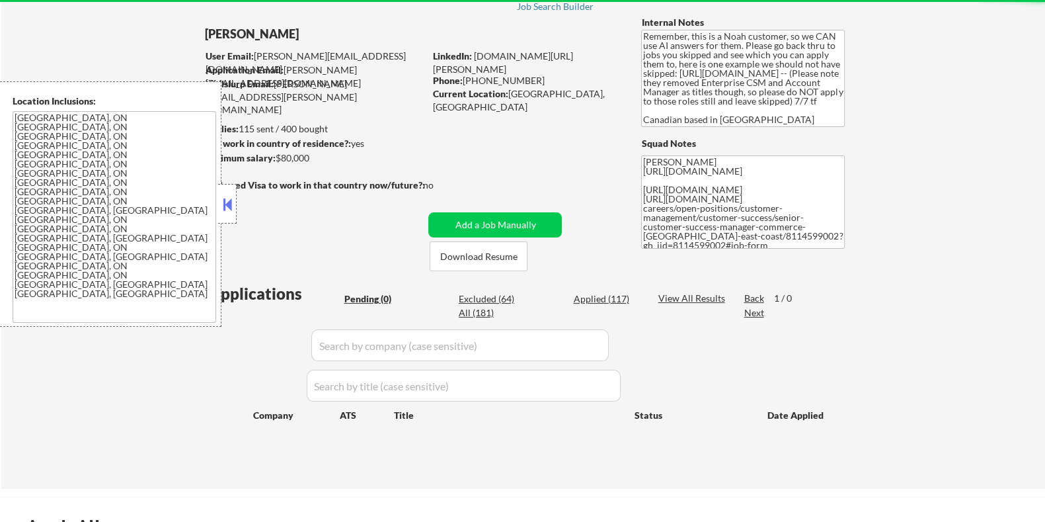
click at [410, 347] on input "input" at bounding box center [460, 345] width 298 height 32
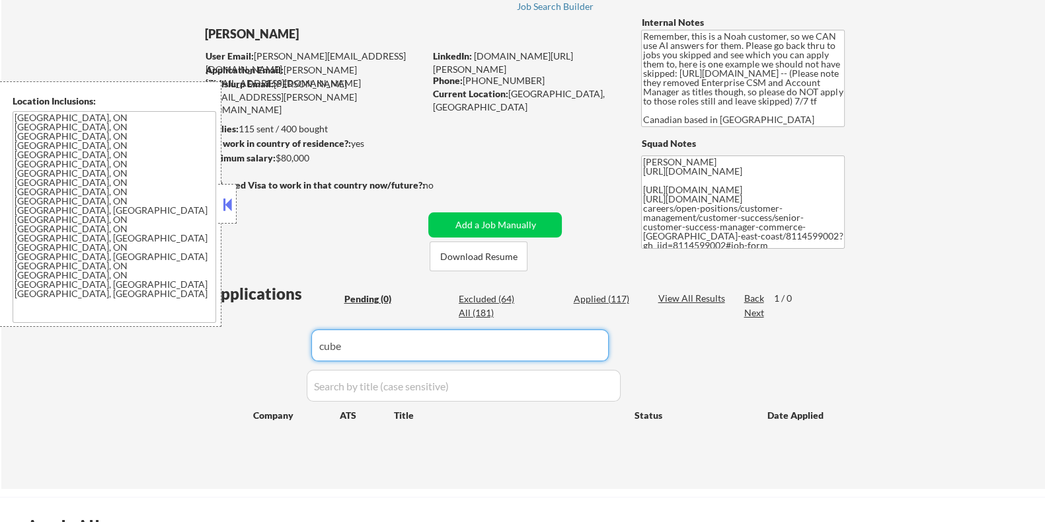
type input "cube"
click at [683, 296] on div "View All Results" at bounding box center [693, 298] width 71 height 13
click at [684, 296] on div "Paginate Results" at bounding box center [693, 298] width 71 height 13
click at [372, 343] on input "input" at bounding box center [460, 345] width 298 height 32
click at [680, 293] on div "View All Results" at bounding box center [693, 298] width 71 height 13
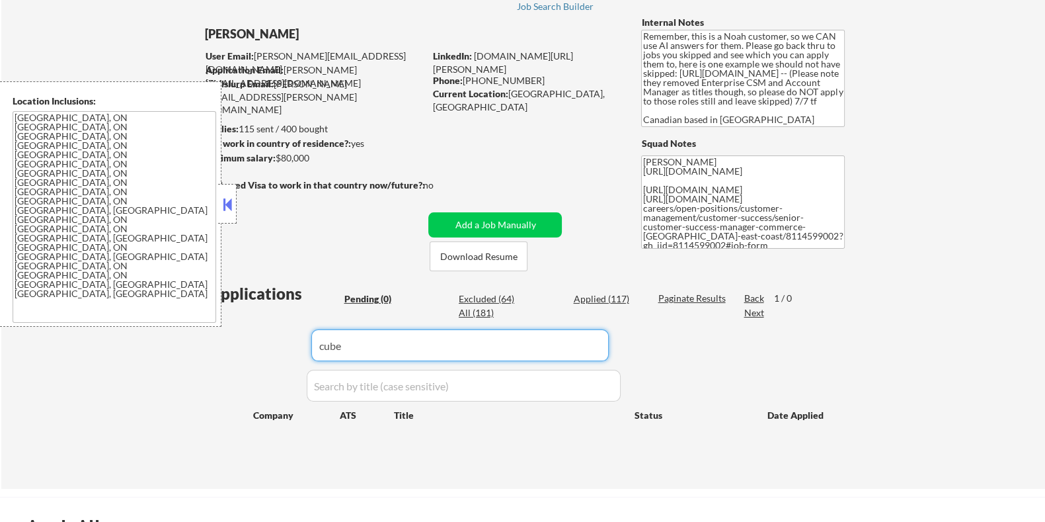
drag, startPoint x: 381, startPoint y: 346, endPoint x: 296, endPoint y: 346, distance: 85.3
click at [296, 346] on div "Applications Pending (0) Excluded (64) Applied (117) All (181) Paginate Results…" at bounding box center [522, 372] width 637 height 181
click at [365, 297] on div "Pending (0)" at bounding box center [377, 298] width 66 height 13
click at [384, 352] on input "input" at bounding box center [460, 345] width 298 height 32
type input "c"
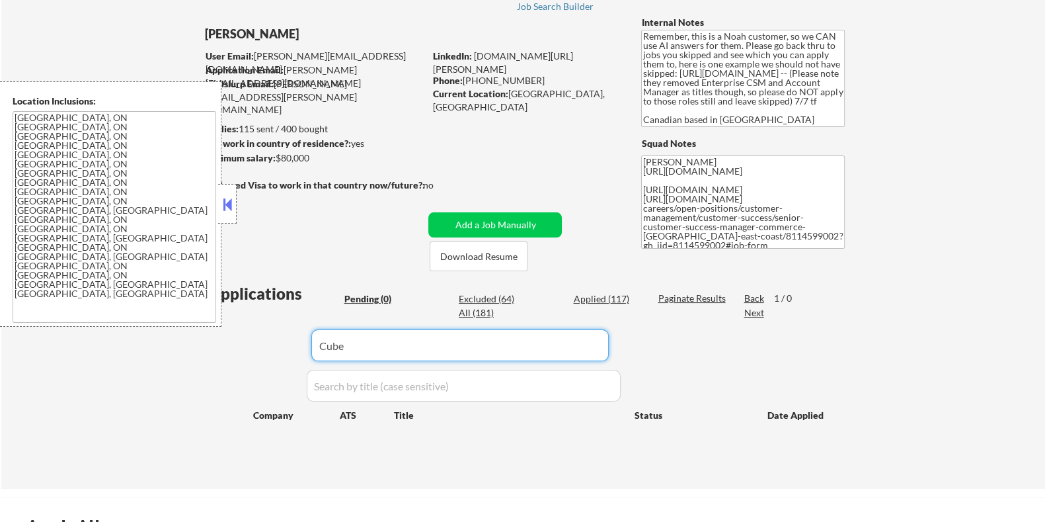
type input "Cube"
click at [670, 292] on div "Paginate Results" at bounding box center [693, 298] width 71 height 13
click at [227, 205] on button at bounding box center [227, 204] width 15 height 20
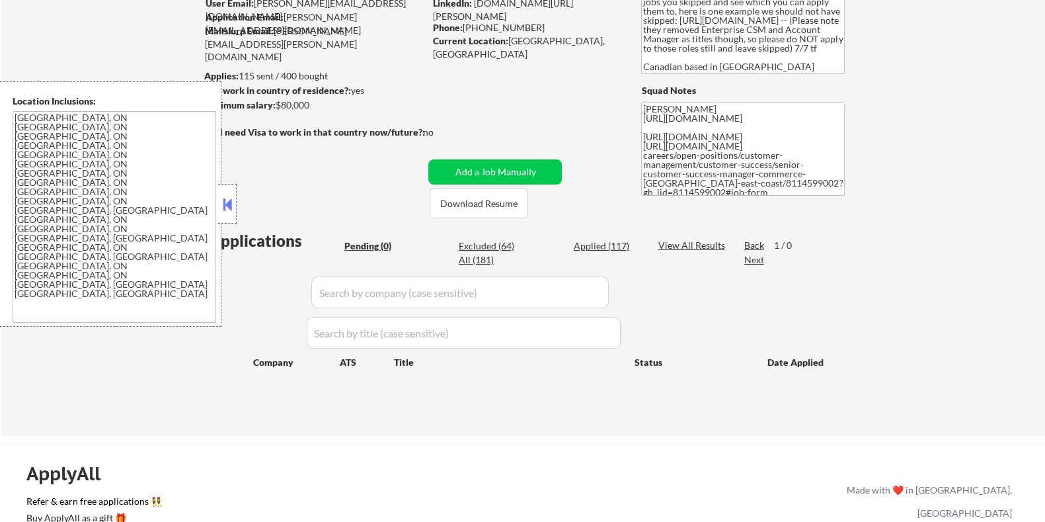
scroll to position [82, 0]
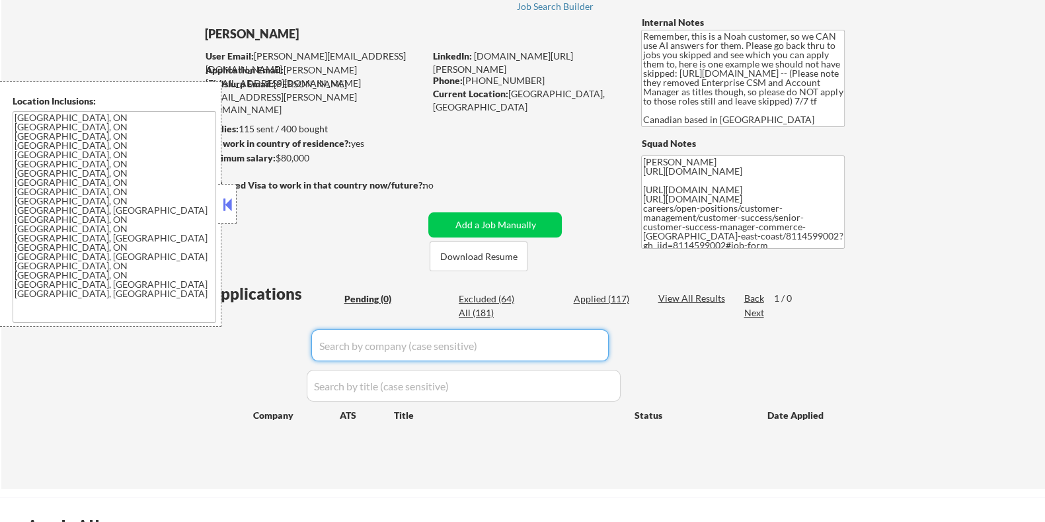
click at [401, 342] on input "input" at bounding box center [460, 345] width 298 height 32
type input "c"
type input "Cube"
click at [683, 295] on div "View All Results" at bounding box center [693, 298] width 71 height 13
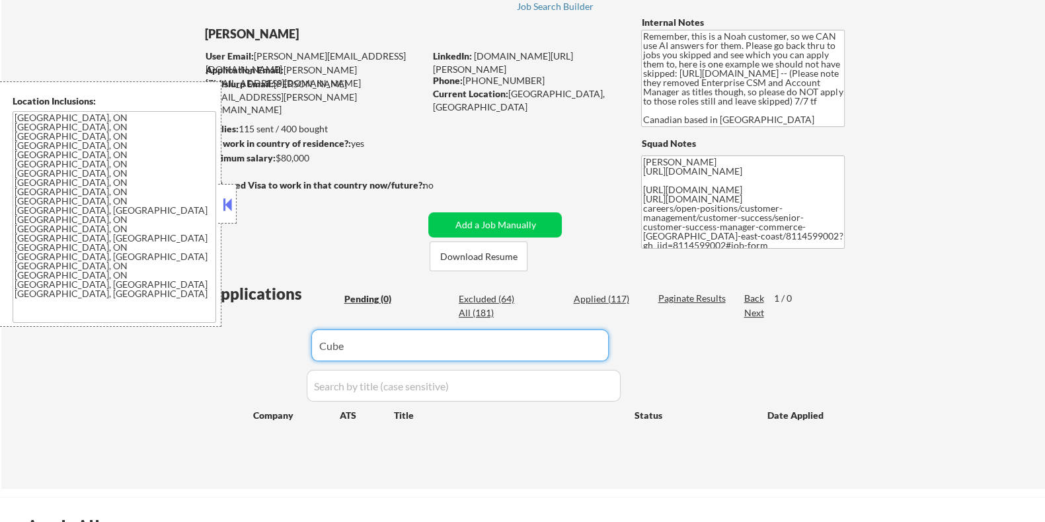
click at [489, 350] on input "input" at bounding box center [460, 345] width 298 height 32
click at [678, 298] on div "Paginate Results" at bounding box center [693, 298] width 71 height 13
click at [594, 294] on div "Applied (117)" at bounding box center [606, 298] width 66 height 13
select select ""applied""
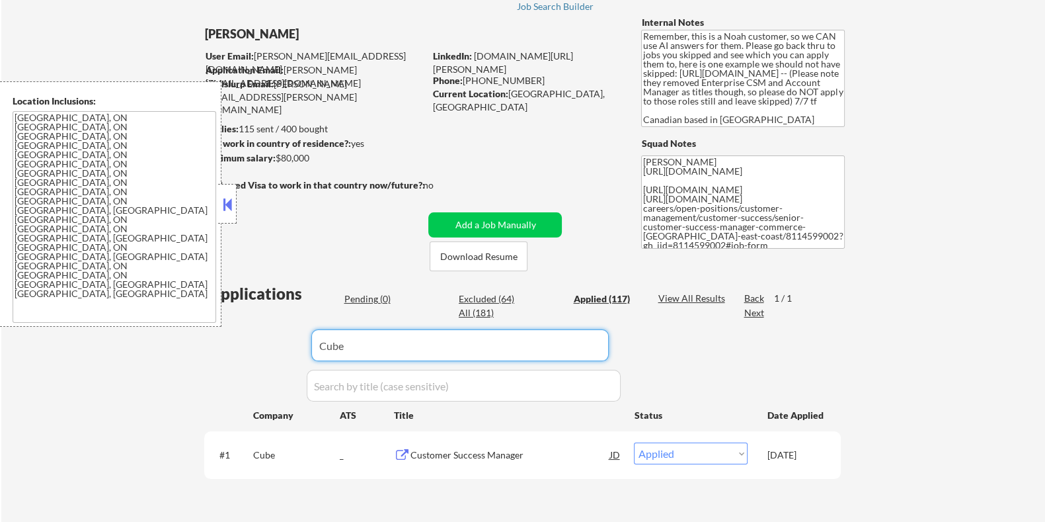
drag, startPoint x: 397, startPoint y: 339, endPoint x: 276, endPoint y: 342, distance: 121.0
click at [276, 342] on div "Applications Pending (0) Excluded (64) Applied (117) All (181) View All Results…" at bounding box center [522, 396] width 637 height 228
type input "s"
select select ""applied""
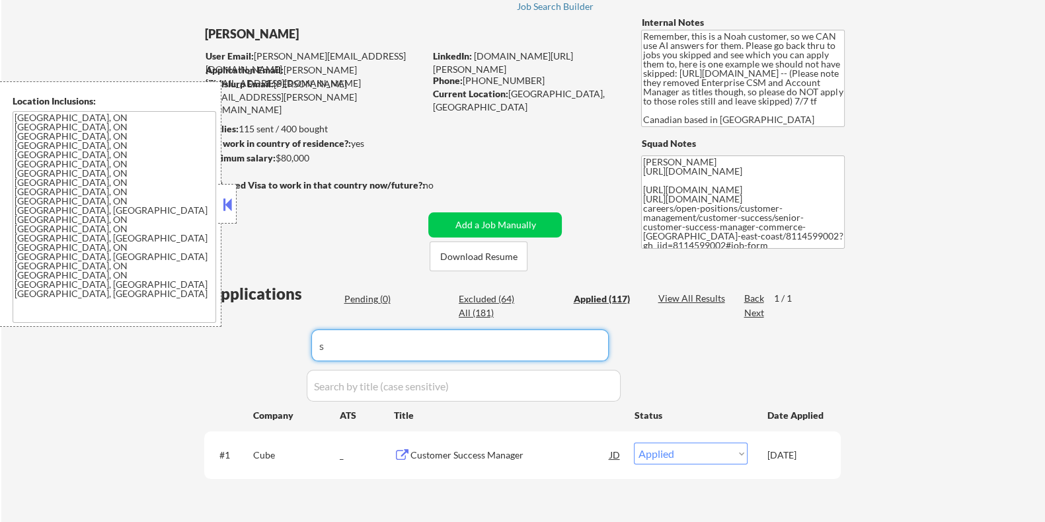
select select ""applied""
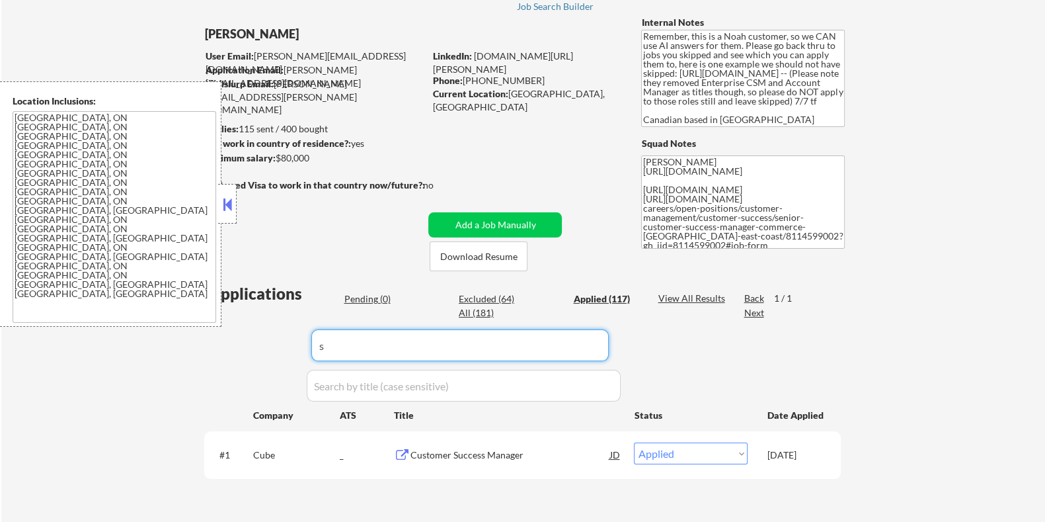
select select ""applied""
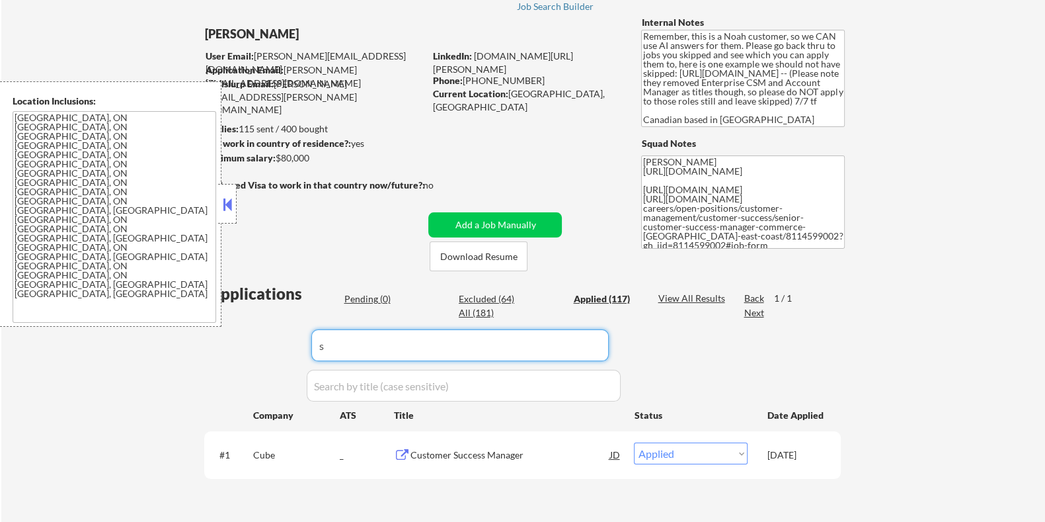
select select ""applied""
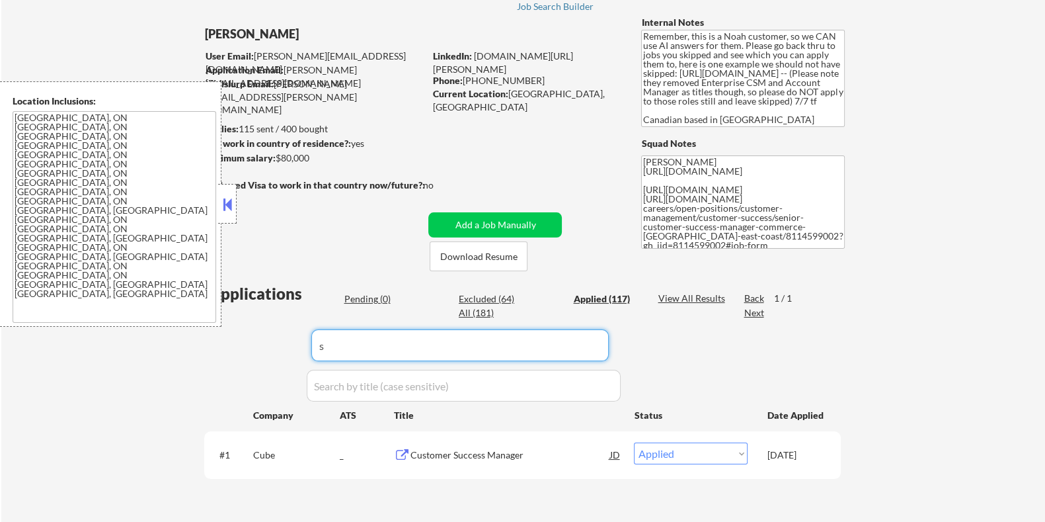
select select ""applied""
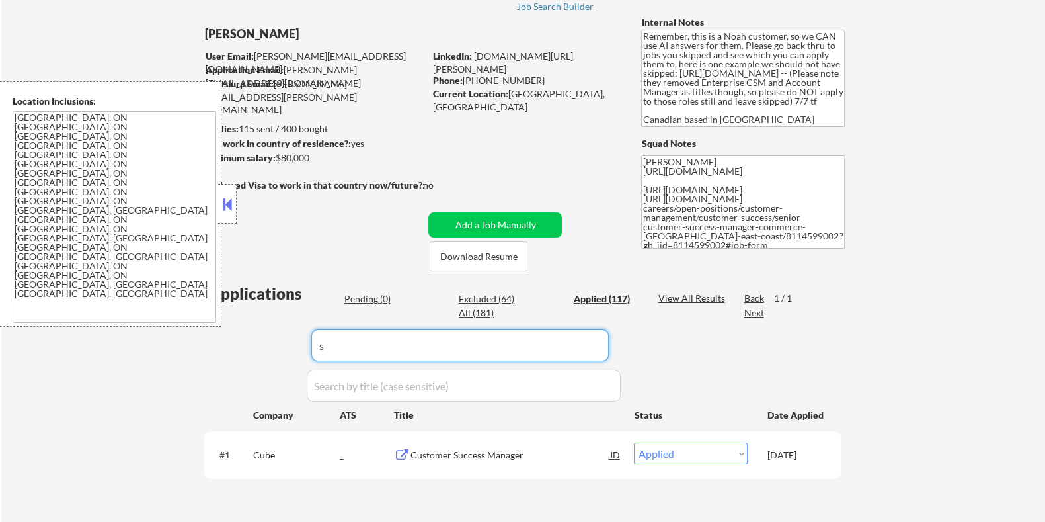
select select ""applied""
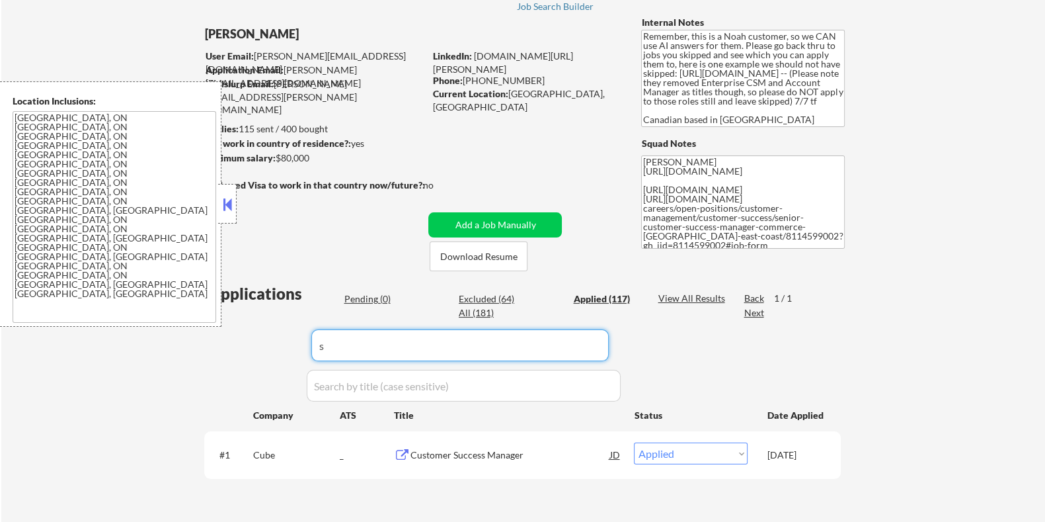
select select ""applied""
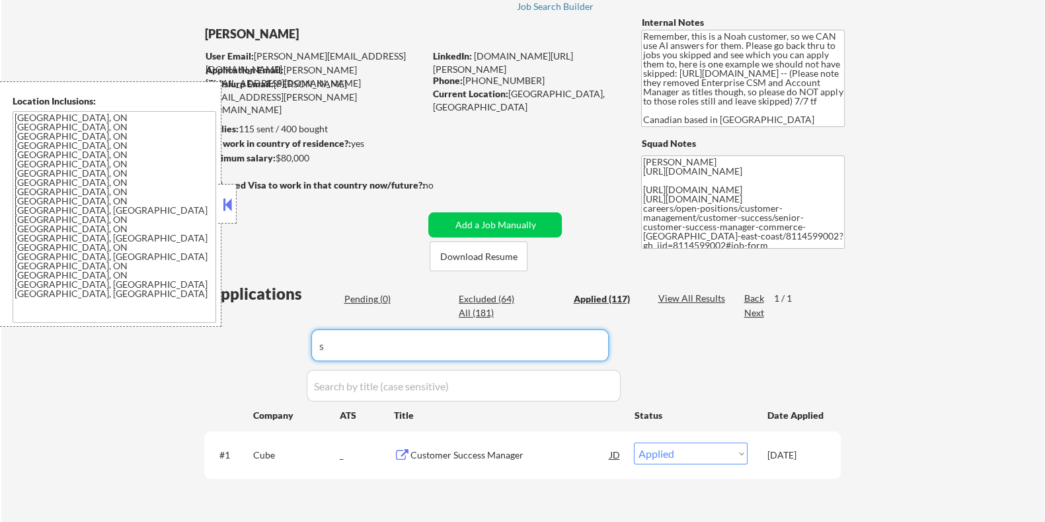
select select ""applied""
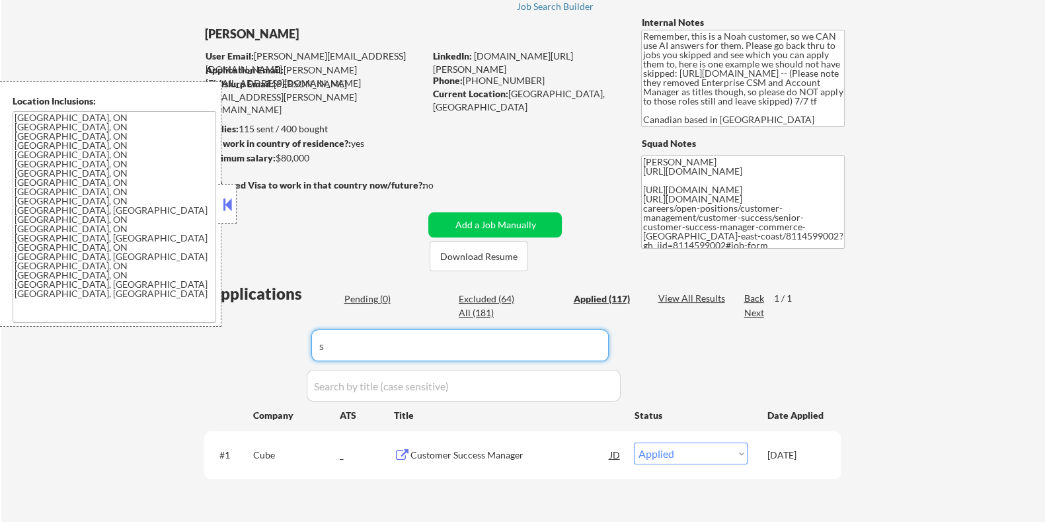
select select ""applied""
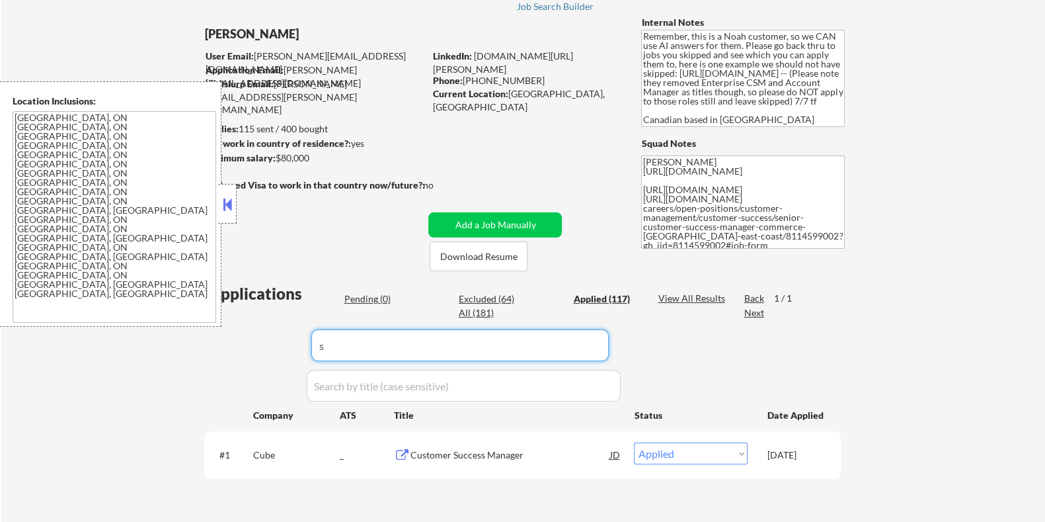
select select ""applied""
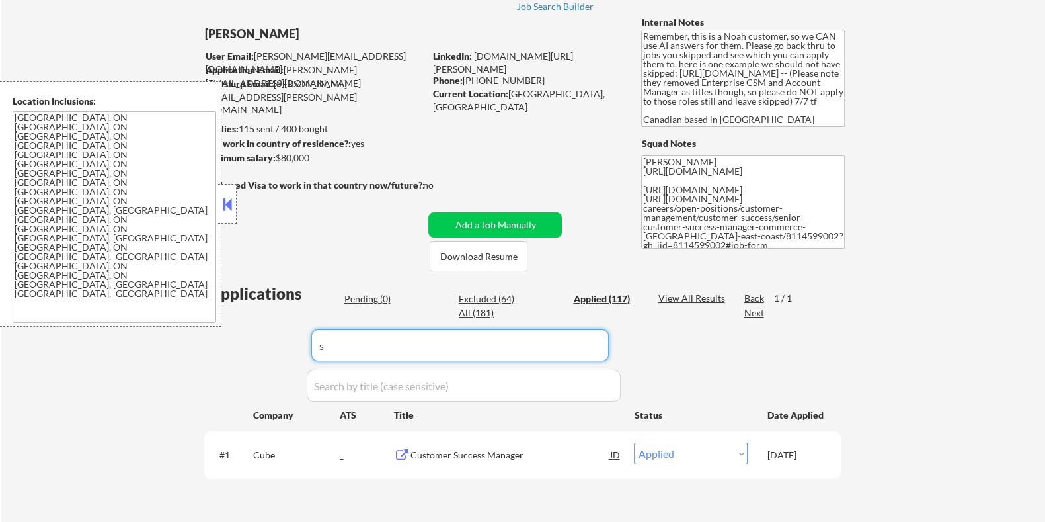
select select ""applied""
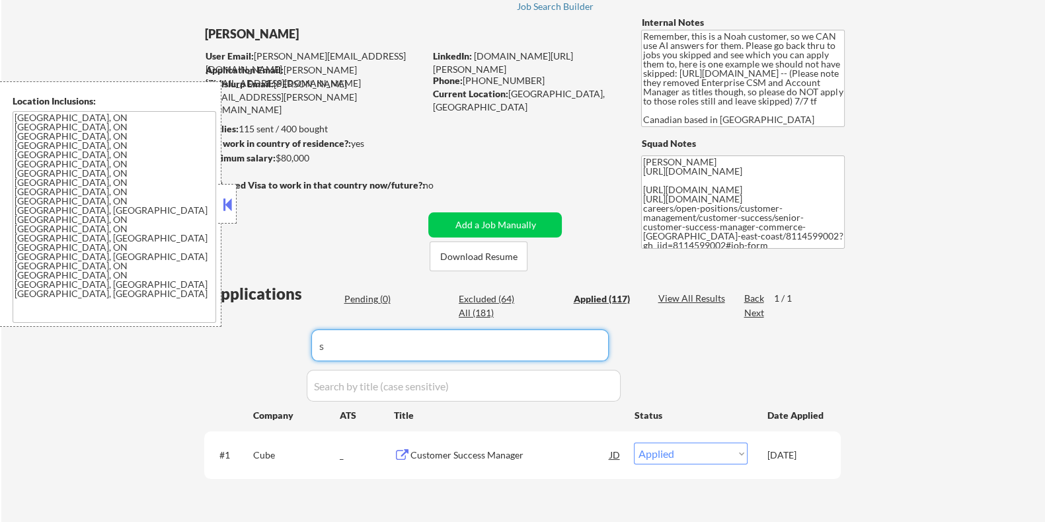
select select ""applied""
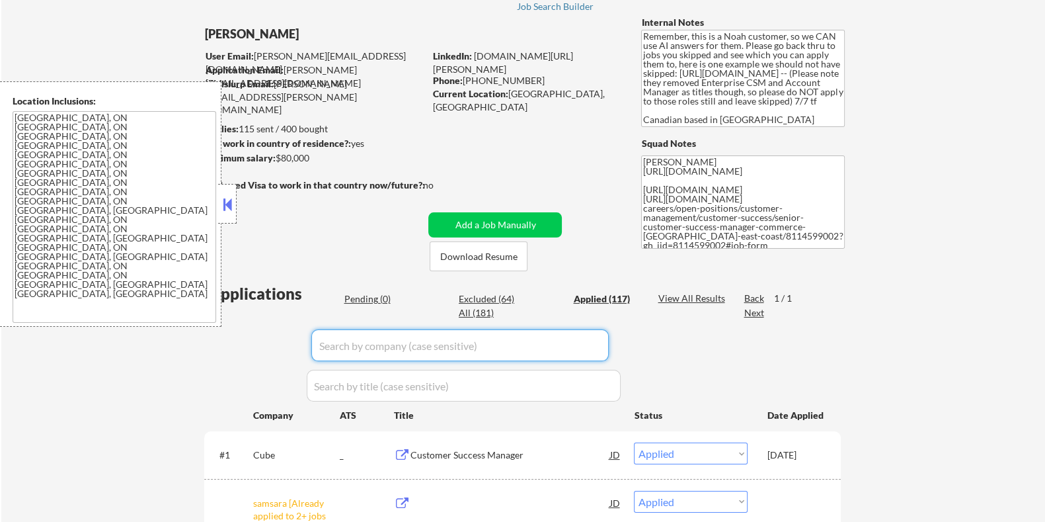
select select ""applied""
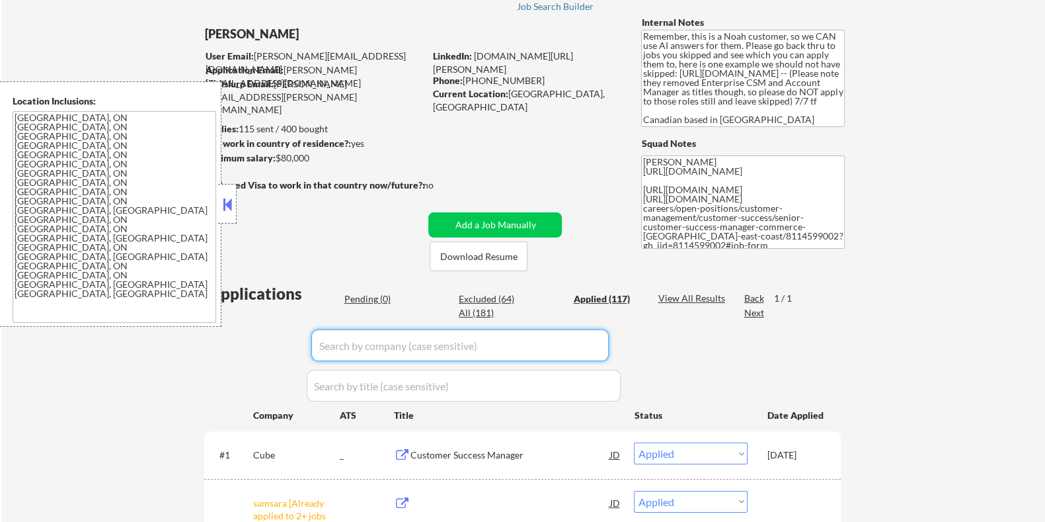
select select ""applied""
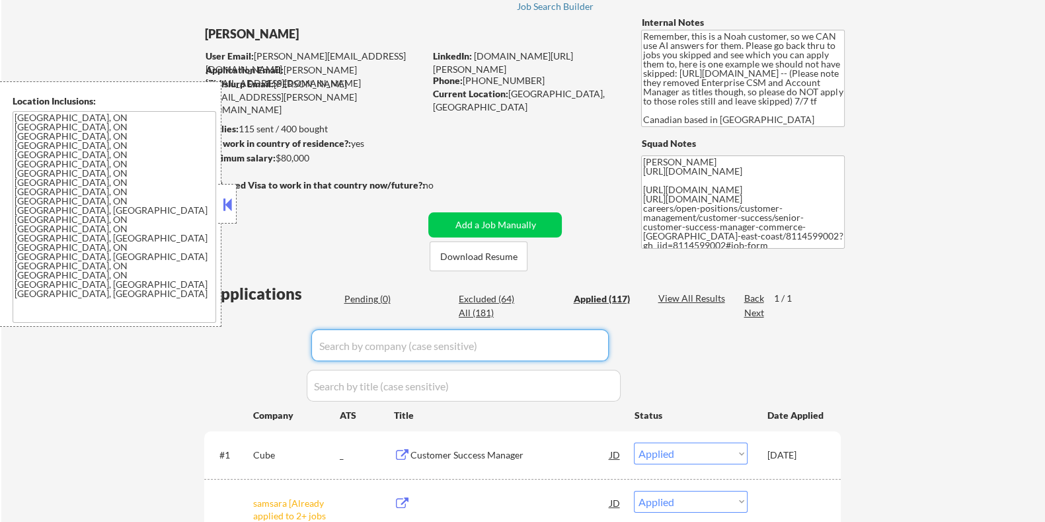
select select ""applied""
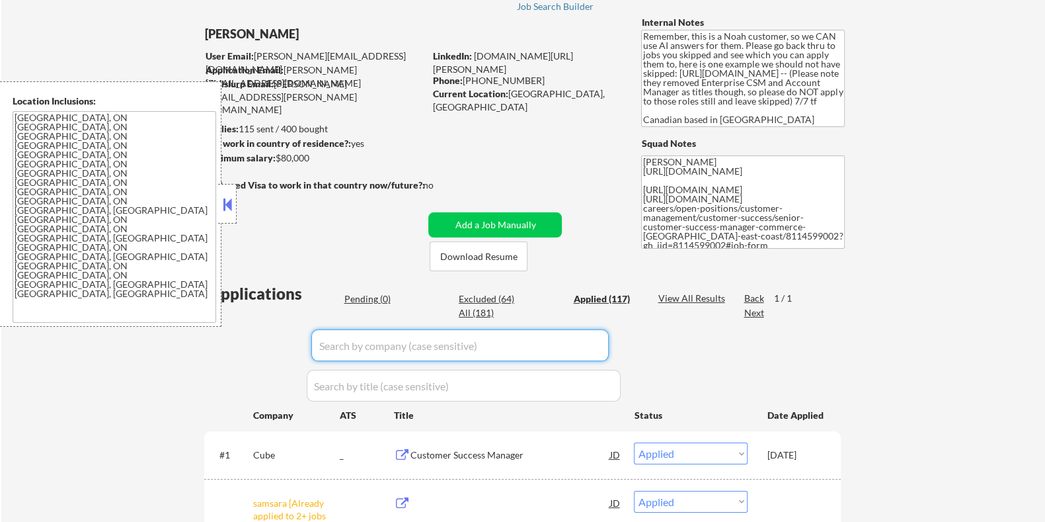
select select ""applied""
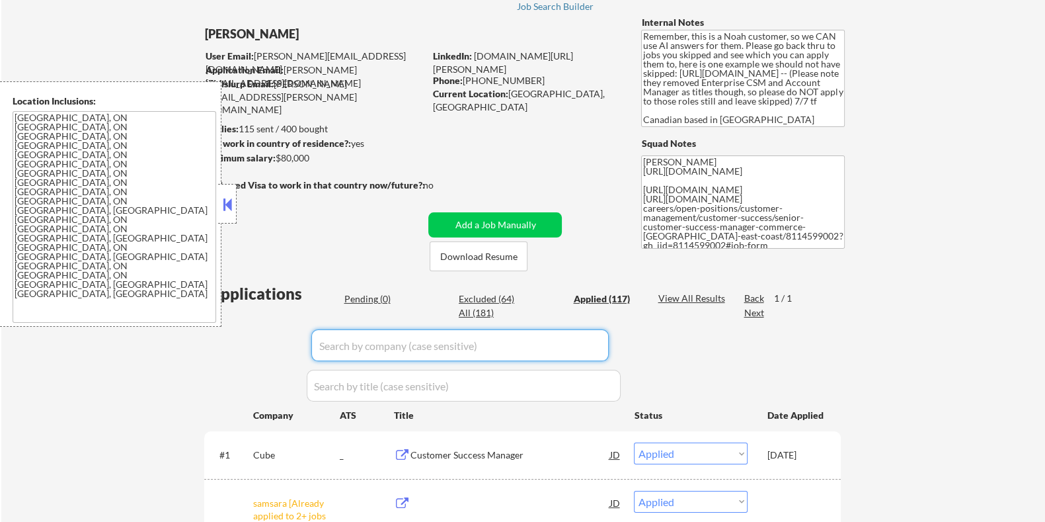
select select ""applied""
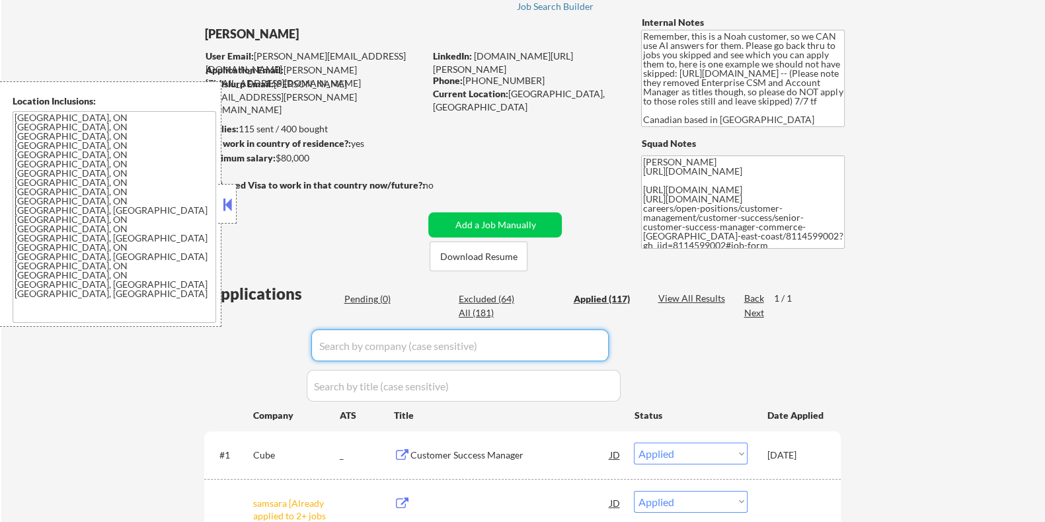
select select ""applied""
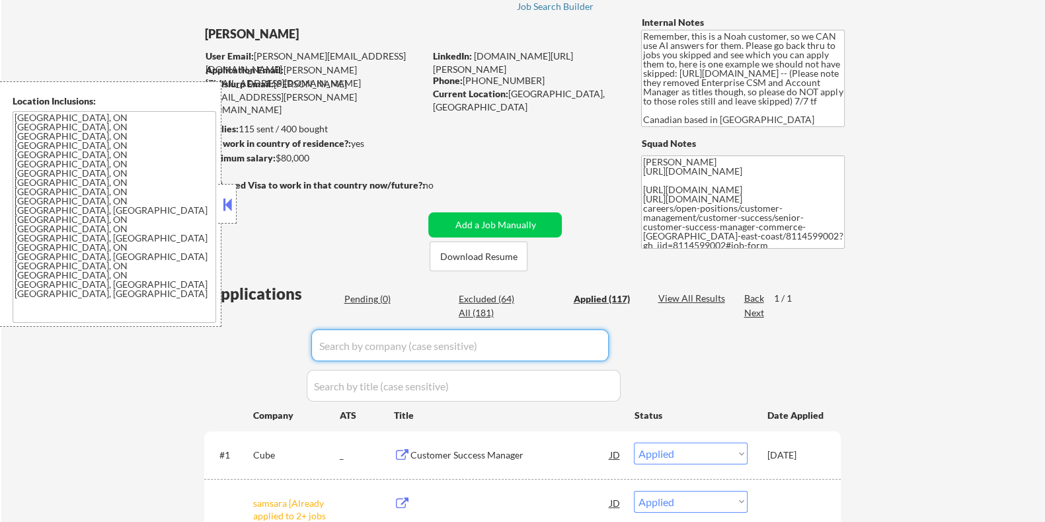
select select ""applied""
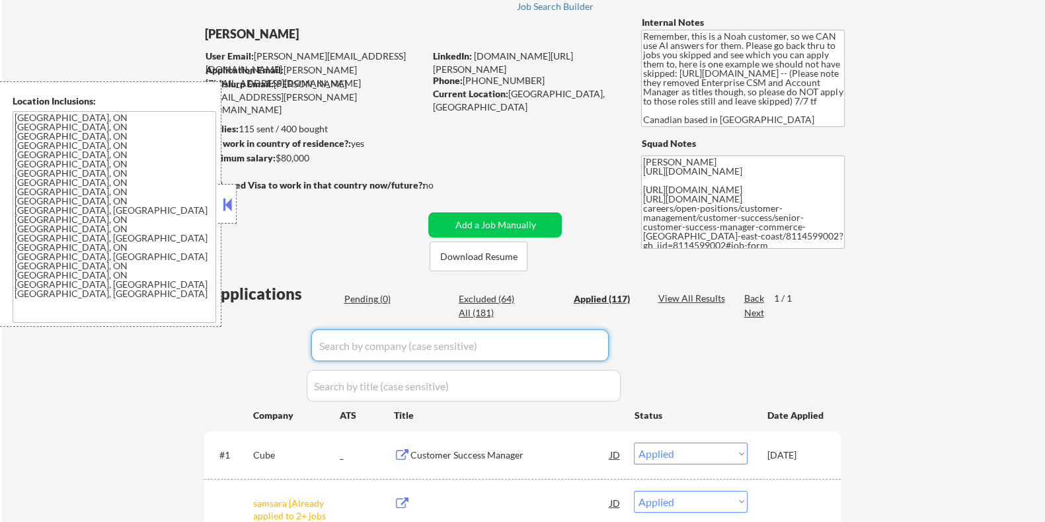
select select ""applied""
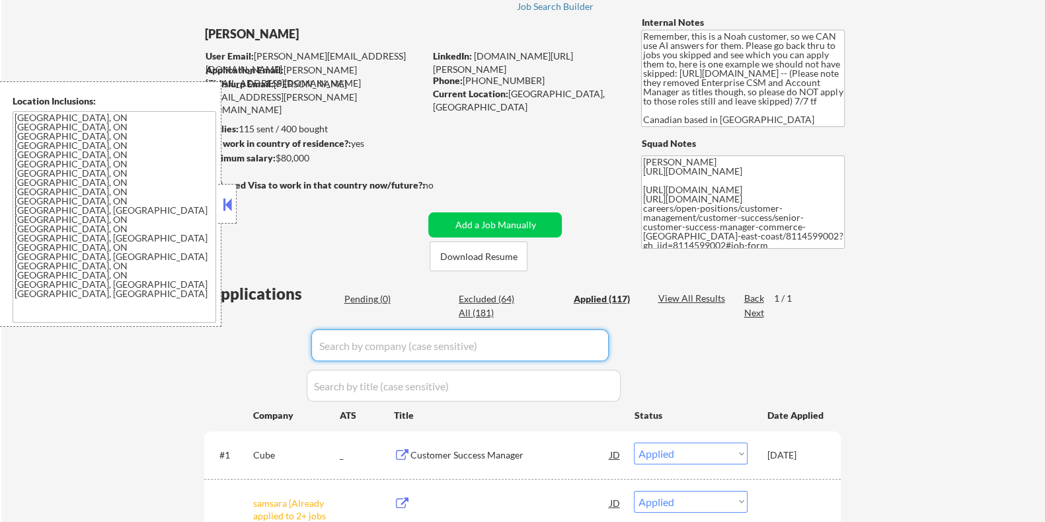
select select ""applied""
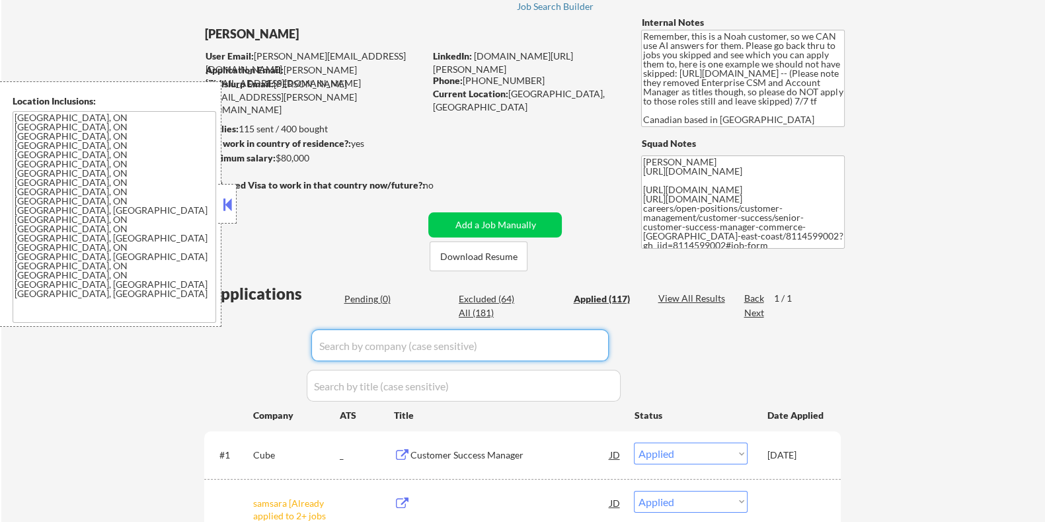
select select ""applied""
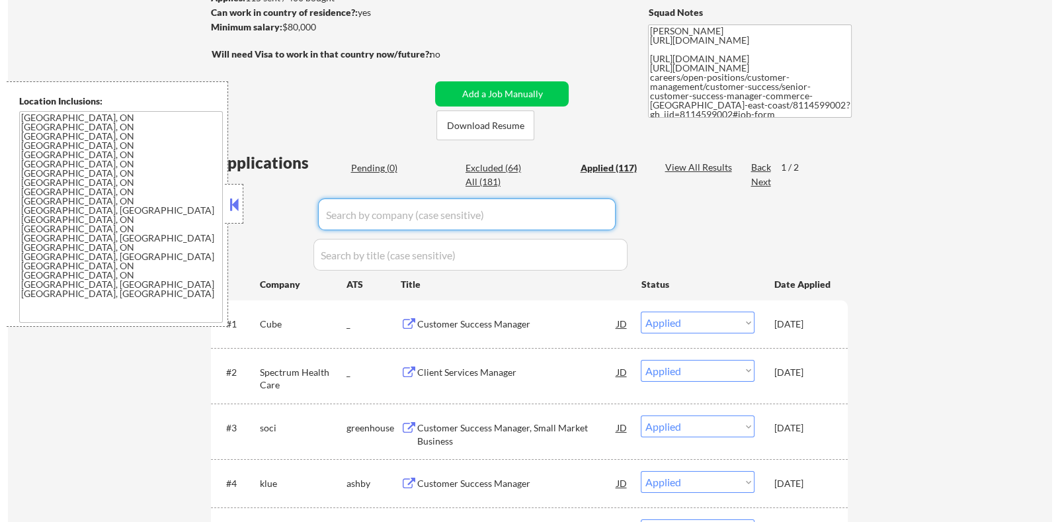
scroll to position [165, 0]
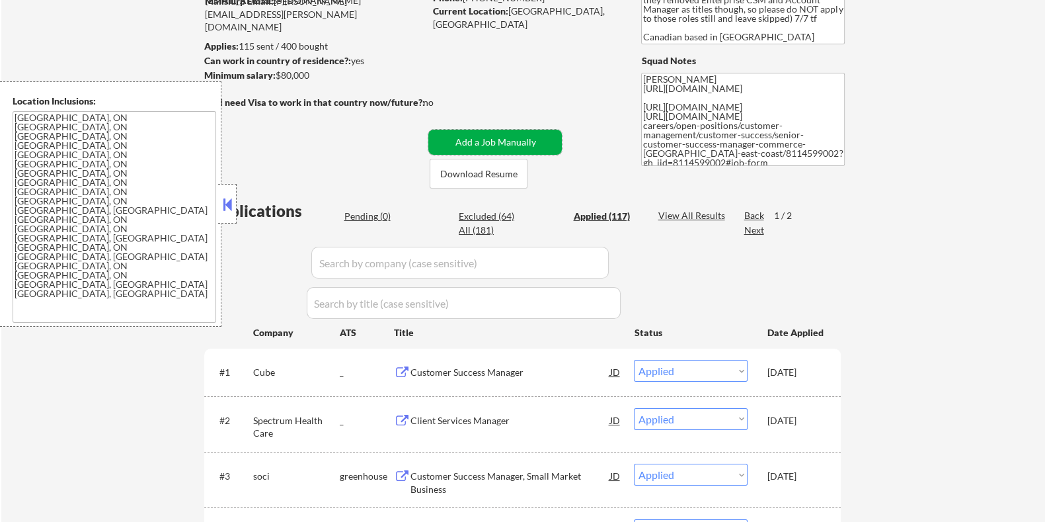
click at [475, 130] on button "Add a Job Manually" at bounding box center [495, 142] width 134 height 25
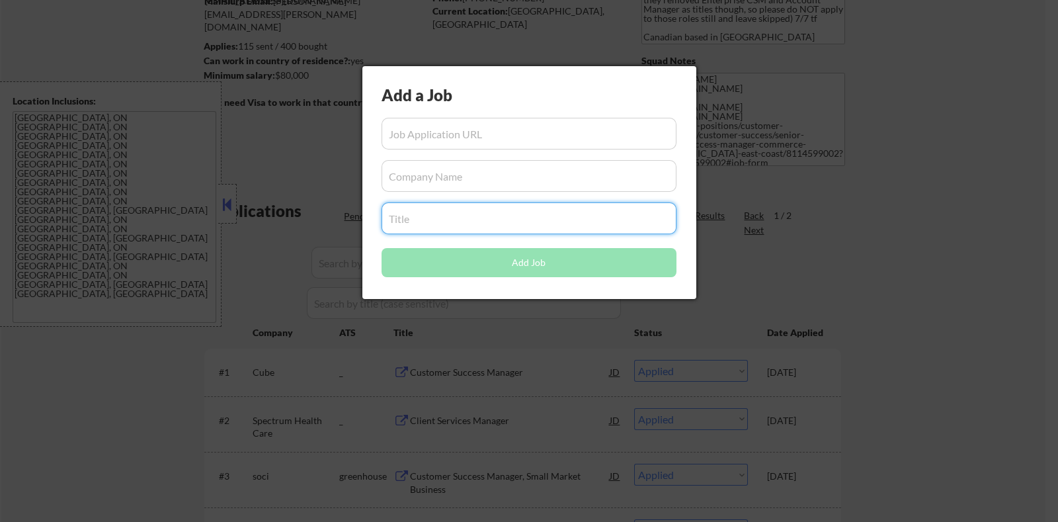
click at [411, 218] on input "input" at bounding box center [529, 218] width 295 height 32
click at [395, 186] on input "input" at bounding box center [529, 176] width 295 height 32
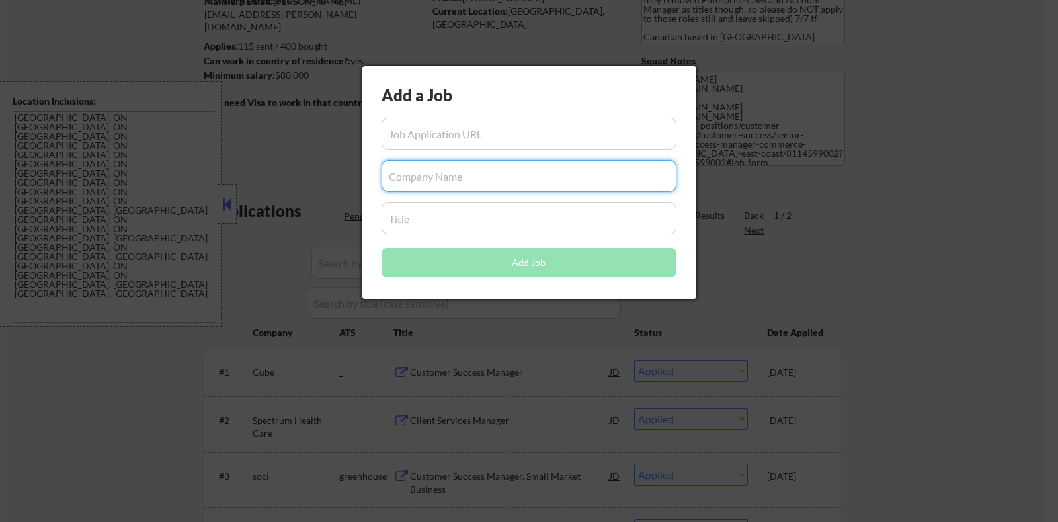
paste input "Kochasoft, Inc"
type input "Kochasoft, Inc"
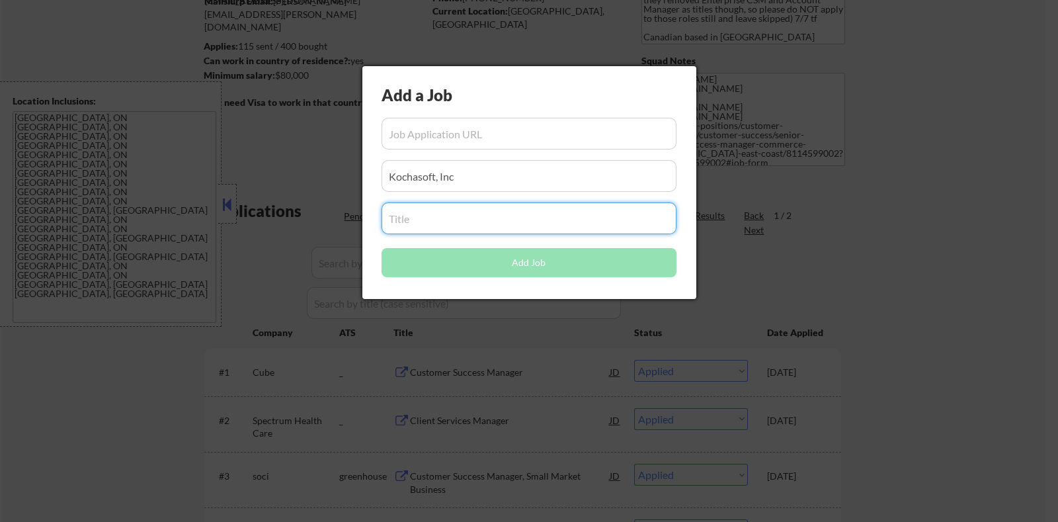
click at [427, 218] on input "input" at bounding box center [529, 218] width 295 height 32
paste input "Customer Success Manager"
type input "Customer Success Manager"
click at [423, 138] on input "input" at bounding box center [529, 134] width 295 height 32
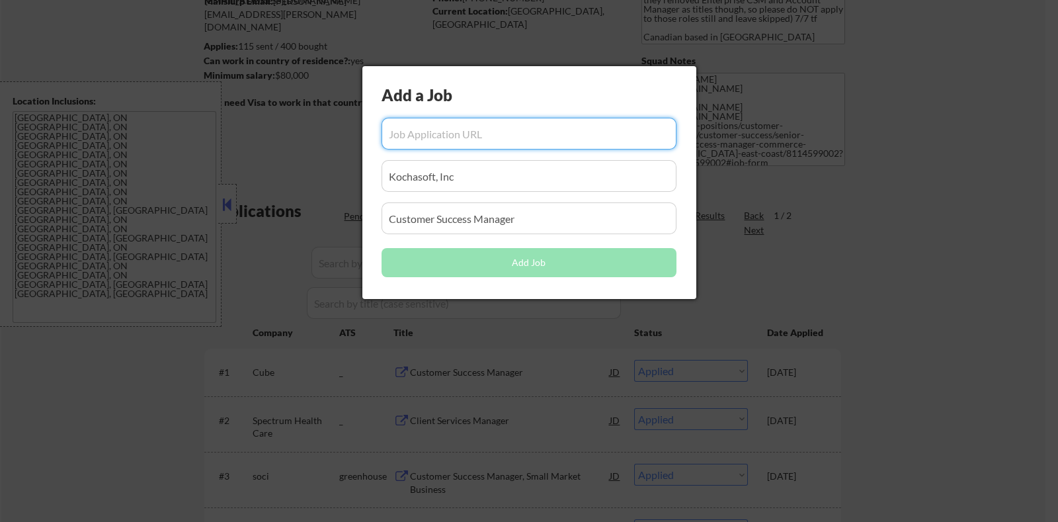
click at [413, 134] on input "input" at bounding box center [529, 134] width 295 height 32
paste input "https://www.workopolis.com/out?r=_2NntwpmqFAbnAuEz7_ecIq6ouDz4BdSP9VXzlNAsigPBN…"
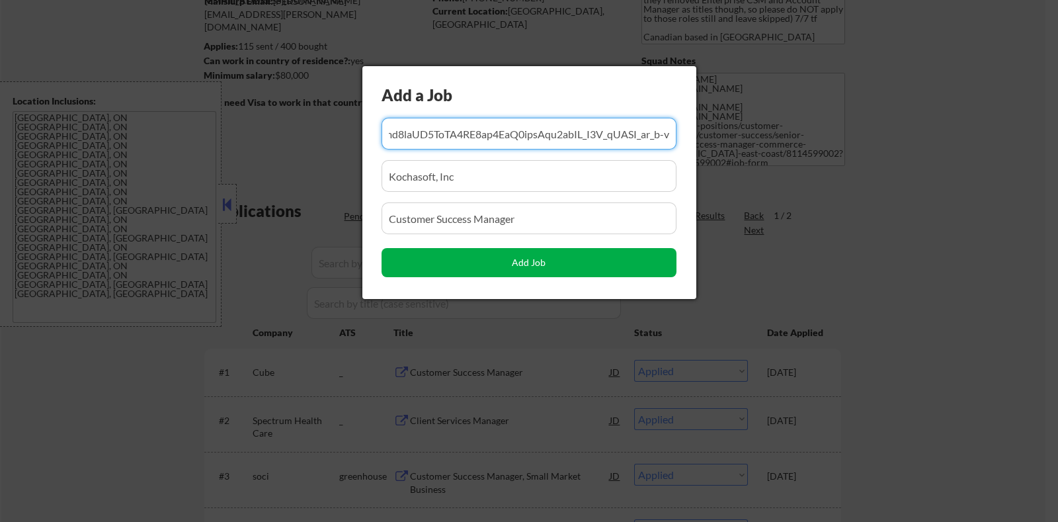
type input "https://www.workopolis.com/out?r=_2NntwpmqFAbnAuEz7_ecIq6ouDz4BdSP9VXzlNAsigPBN…"
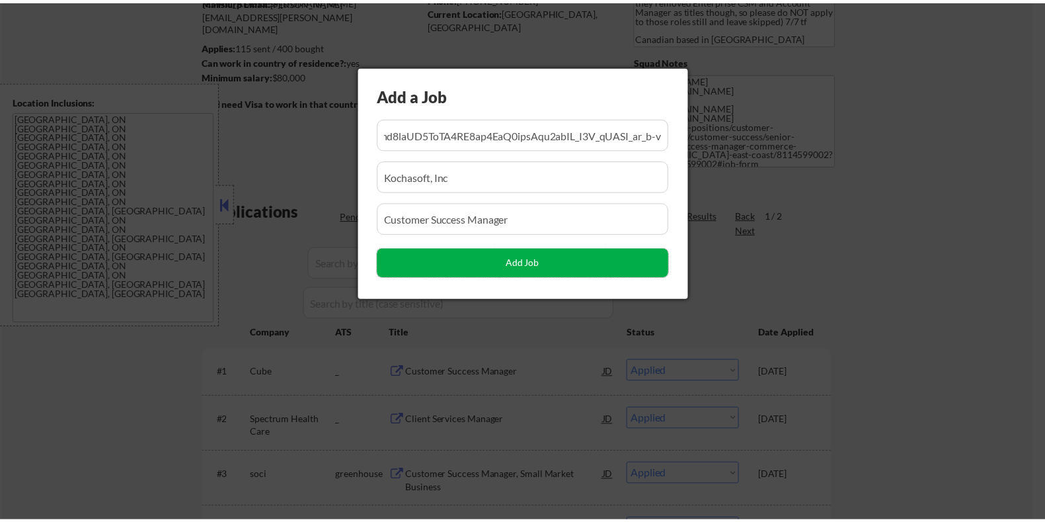
scroll to position [0, 0]
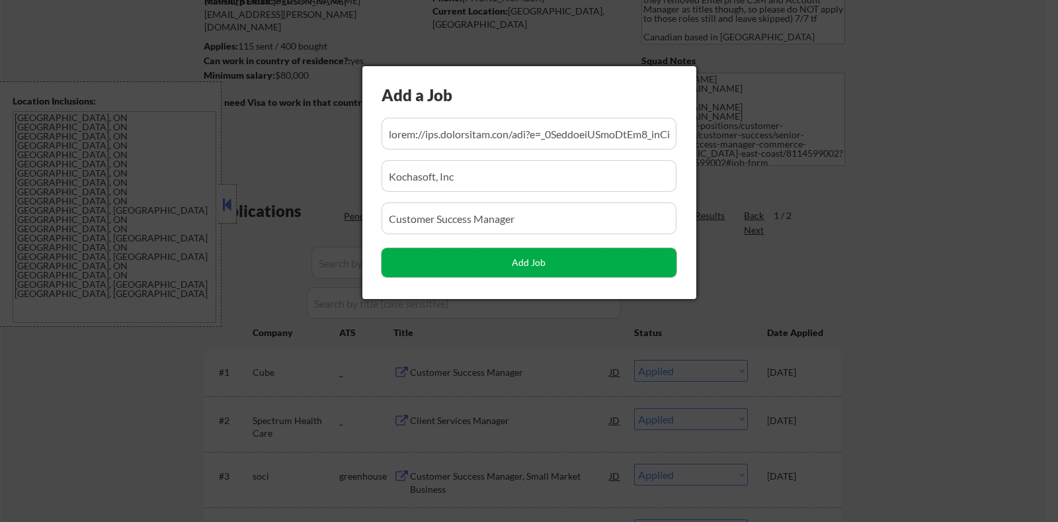
click at [459, 259] on button "Add Job" at bounding box center [529, 262] width 295 height 29
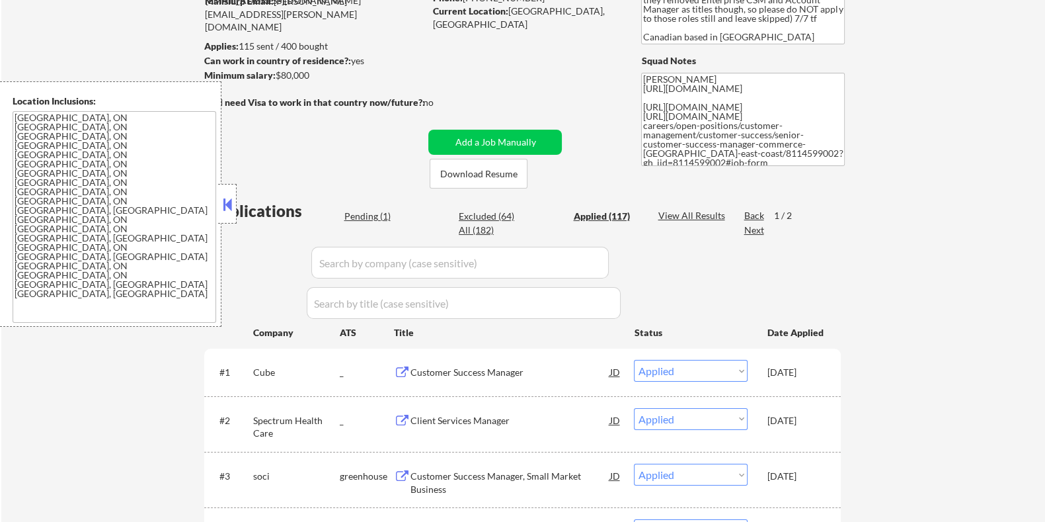
click at [366, 211] on div "Pending (1)" at bounding box center [377, 216] width 66 height 13
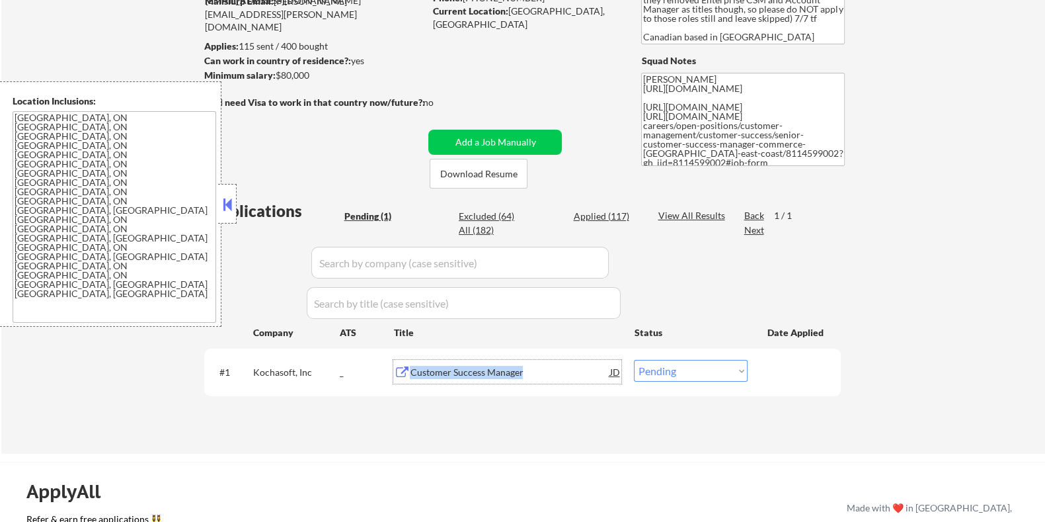
drag, startPoint x: 536, startPoint y: 372, endPoint x: 410, endPoint y: 377, distance: 125.7
click at [410, 377] on div "Customer Success Manager" at bounding box center [510, 372] width 200 height 13
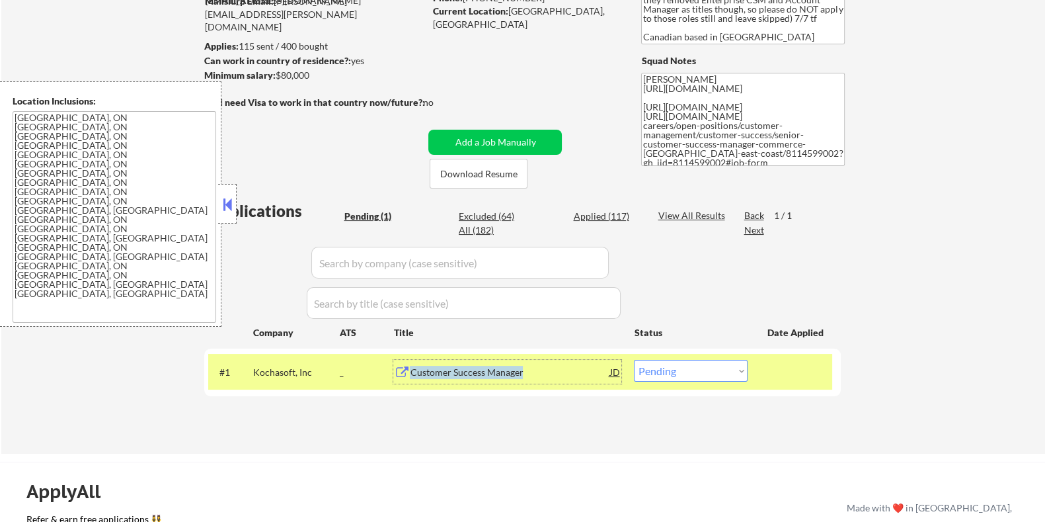
click at [448, 374] on div "Customer Success Manager" at bounding box center [510, 372] width 200 height 13
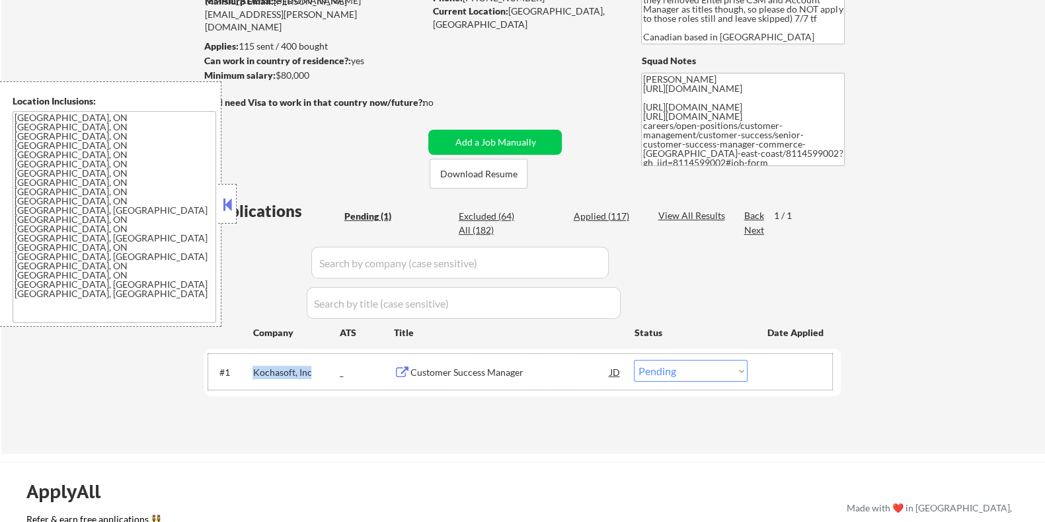
drag, startPoint x: 314, startPoint y: 370, endPoint x: 253, endPoint y: 372, distance: 61.5
click at [253, 372] on div "Kochasoft, Inc" at bounding box center [296, 372] width 87 height 13
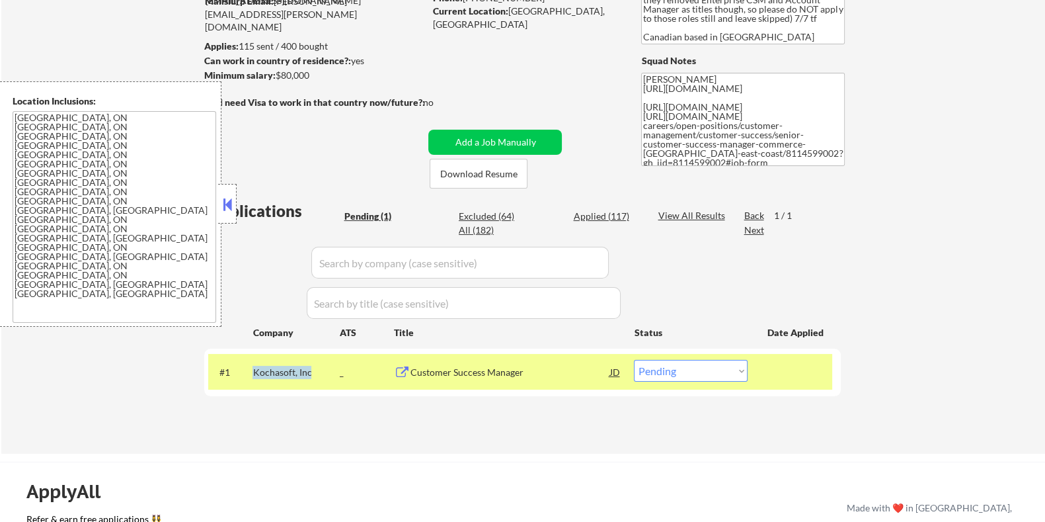
copy div "Kochasoft, Inc"
click at [711, 373] on select "Choose an option... Pending Applied Excluded (Questions) Excluded (Expired) Exc…" at bounding box center [691, 371] width 114 height 22
select select ""applied""
click at [634, 360] on select "Choose an option... Pending Applied Excluded (Questions) Excluded (Expired) Exc…" at bounding box center [691, 371] width 114 height 22
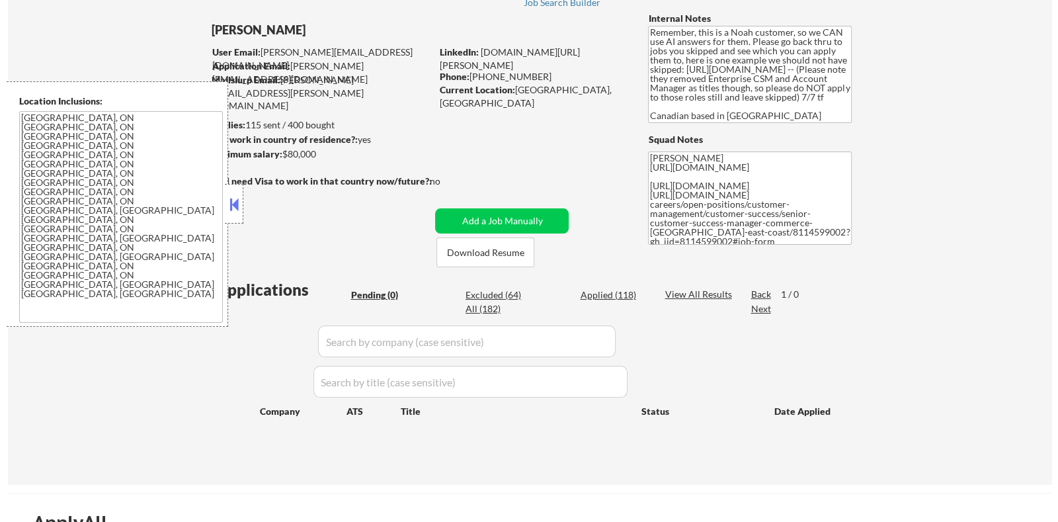
scroll to position [82, 0]
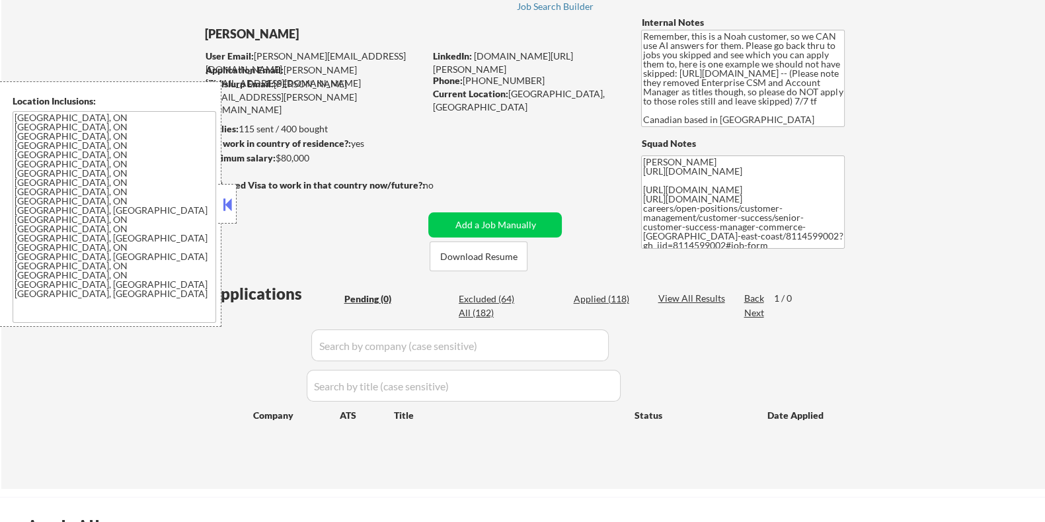
click at [225, 209] on button at bounding box center [227, 204] width 15 height 20
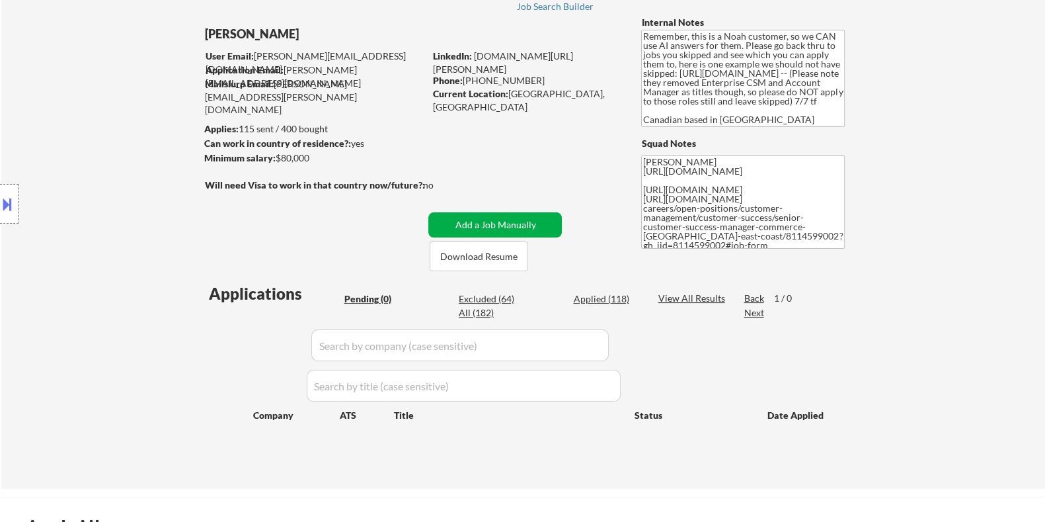
click at [509, 220] on button "Add a Job Manually" at bounding box center [495, 224] width 134 height 25
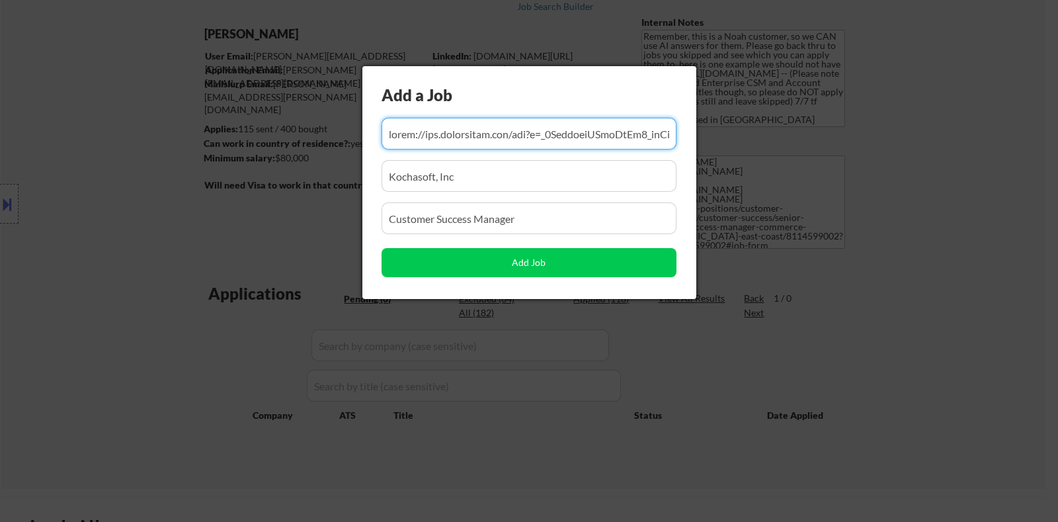
scroll to position [0, 18308]
drag, startPoint x: 666, startPoint y: 123, endPoint x: 228, endPoint y: 128, distance: 437.7
click at [228, 127] on body "← Return to /applysquad Mailslurp Inbox Job Search Builder Erica Joseph User Em…" at bounding box center [529, 179] width 1058 height 522
drag, startPoint x: 613, startPoint y: 118, endPoint x: 209, endPoint y: 136, distance: 404.4
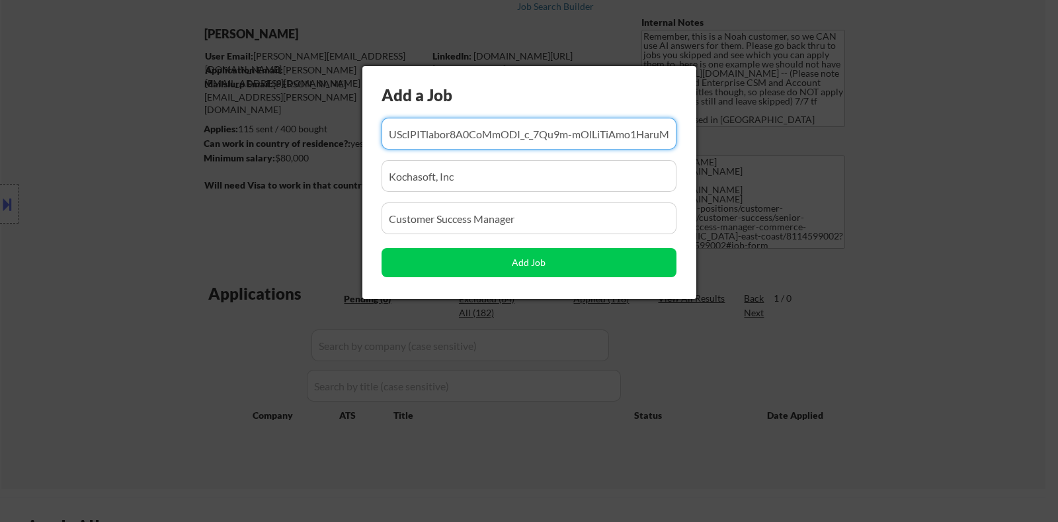
click at [209, 136] on body "← Return to /applysquad Mailslurp Inbox Job Search Builder Erica Joseph User Em…" at bounding box center [529, 179] width 1058 height 522
drag, startPoint x: 672, startPoint y: 129, endPoint x: 148, endPoint y: 147, distance: 524.6
click at [148, 147] on body "← Return to /applysquad Mailslurp Inbox Job Search Builder Erica Joseph User Em…" at bounding box center [529, 179] width 1058 height 522
drag, startPoint x: 646, startPoint y: 123, endPoint x: 178, endPoint y: 128, distance: 468.1
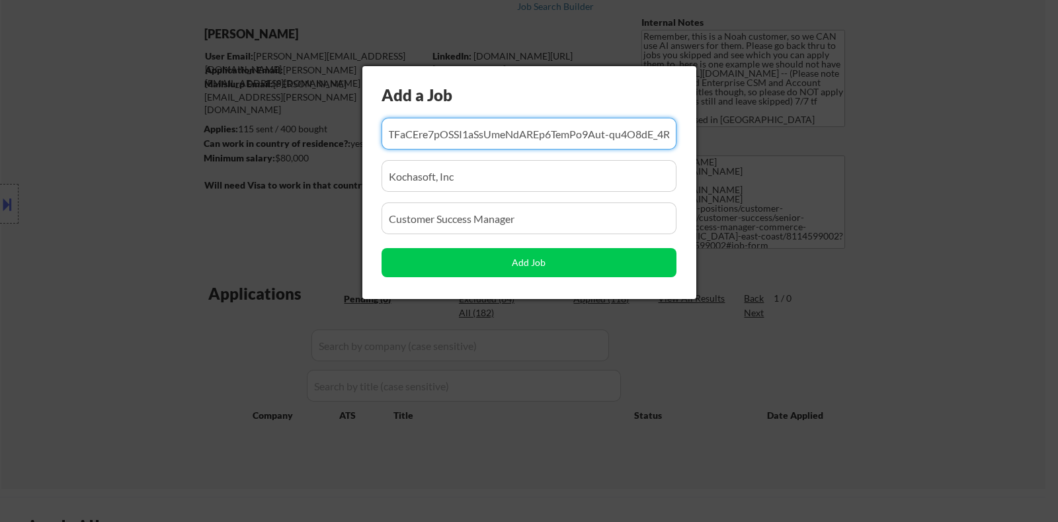
click at [178, 128] on body "← Return to /applysquad Mailslurp Inbox Job Search Builder Erica Joseph User Em…" at bounding box center [529, 179] width 1058 height 522
drag, startPoint x: 635, startPoint y: 129, endPoint x: 261, endPoint y: 137, distance: 373.7
click at [261, 137] on body "← Return to /applysquad Mailslurp Inbox Job Search Builder Erica Joseph User Em…" at bounding box center [529, 179] width 1058 height 522
drag, startPoint x: 641, startPoint y: 137, endPoint x: 239, endPoint y: 143, distance: 402.7
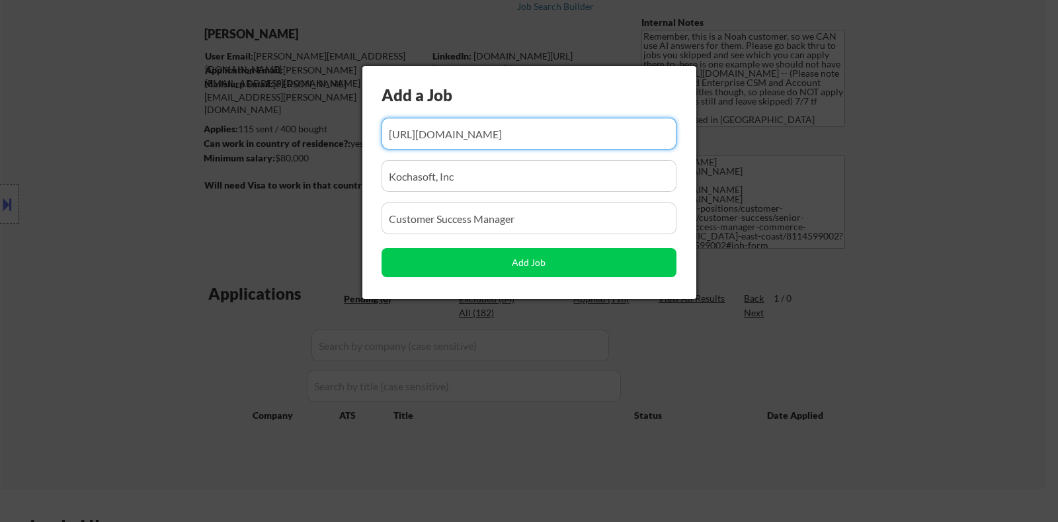
click at [239, 143] on body "← Return to /applysquad Mailslurp Inbox Job Search Builder Erica Joseph User Em…" at bounding box center [529, 179] width 1058 height 522
drag, startPoint x: 395, startPoint y: 130, endPoint x: 720, endPoint y: 134, distance: 324.7
click at [720, 134] on body "← Return to /applysquad Mailslurp Inbox Job Search Builder Erica Joseph User Em…" at bounding box center [529, 179] width 1058 height 522
drag, startPoint x: 639, startPoint y: 134, endPoint x: 307, endPoint y: 134, distance: 331.9
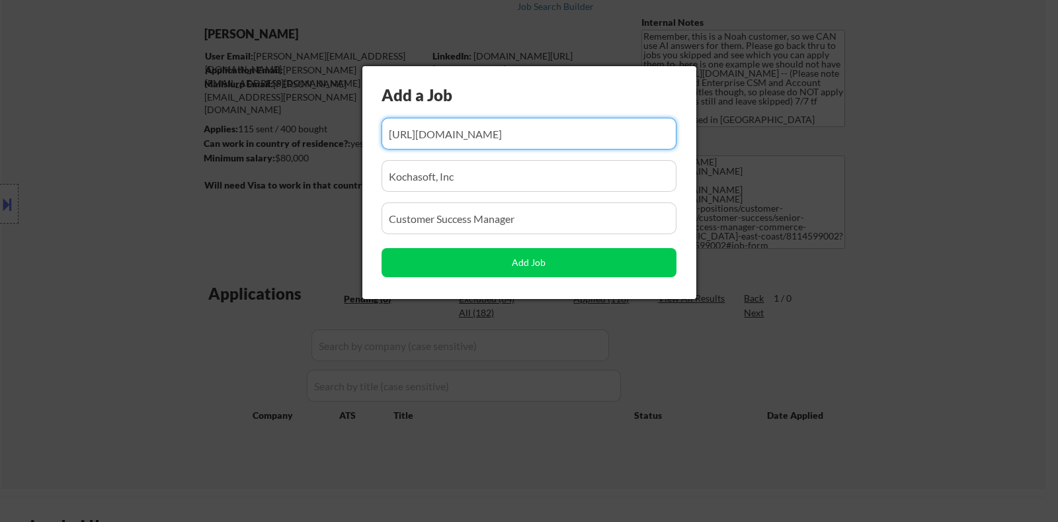
click at [307, 134] on body "← Return to /applysquad Mailslurp Inbox Job Search Builder Erica Joseph User Em…" at bounding box center [529, 179] width 1058 height 522
drag, startPoint x: 625, startPoint y: 132, endPoint x: 204, endPoint y: 130, distance: 420.5
click at [204, 130] on body "← Return to /applysquad Mailslurp Inbox Job Search Builder Erica Joseph User Em…" at bounding box center [529, 179] width 1058 height 522
type input "gX7gx50"
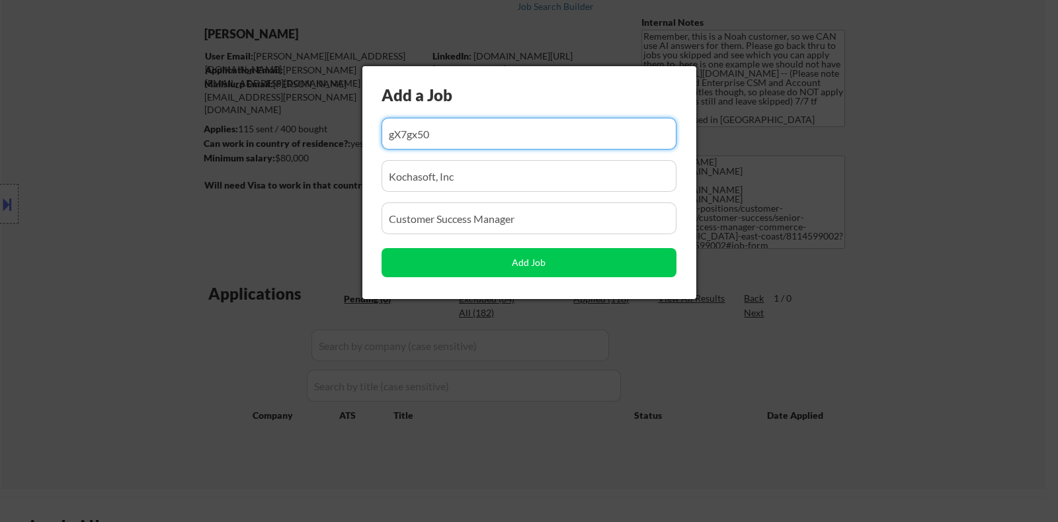
drag, startPoint x: 417, startPoint y: 129, endPoint x: 302, endPoint y: 129, distance: 115.0
click at [302, 129] on body "← Return to /applysquad Mailslurp Inbox Job Search Builder Erica Joseph User Em…" at bounding box center [529, 179] width 1058 height 522
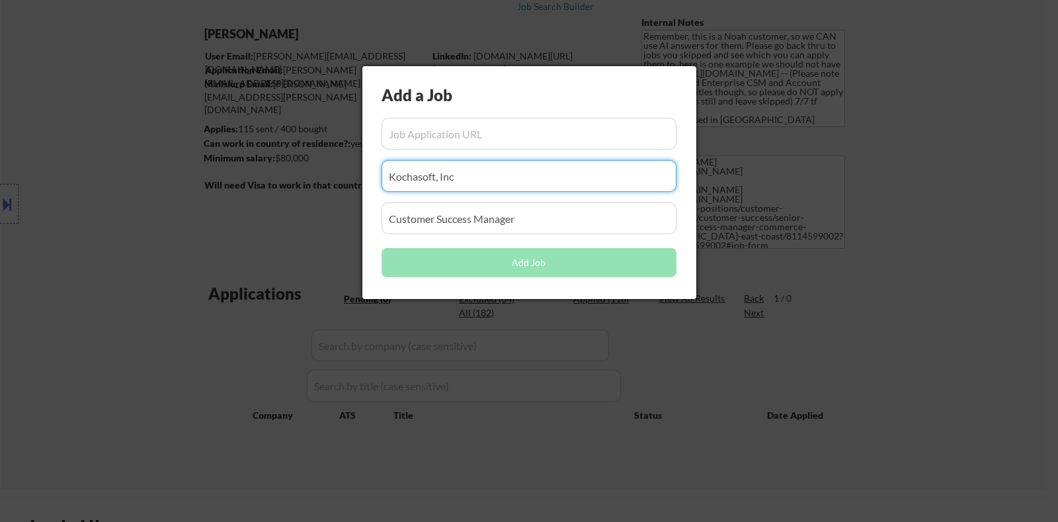
drag, startPoint x: 364, startPoint y: 173, endPoint x: 332, endPoint y: 173, distance: 31.7
click at [332, 173] on body "← Return to /applysquad Mailslurp Inbox Job Search Builder Erica Joseph User Em…" at bounding box center [529, 179] width 1058 height 522
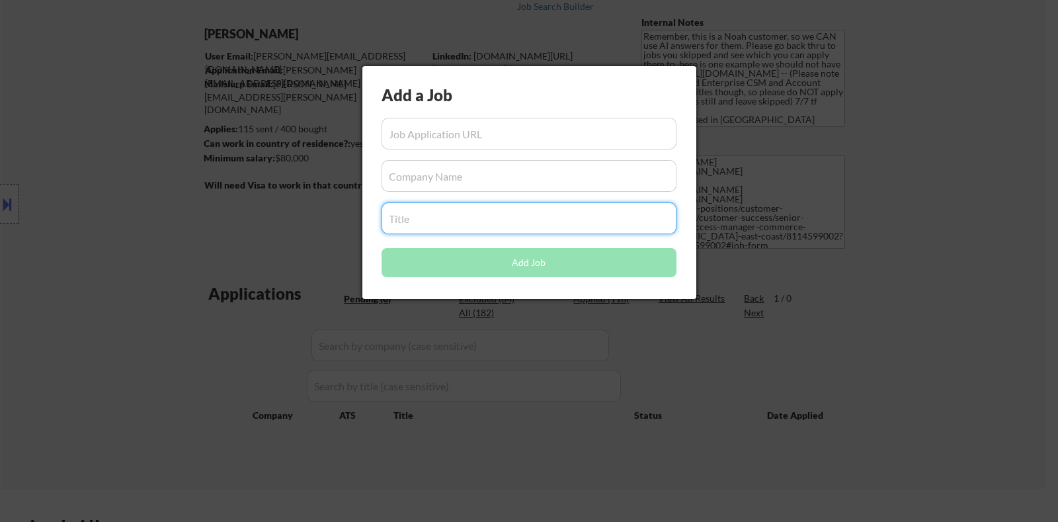
drag, startPoint x: 541, startPoint y: 216, endPoint x: 340, endPoint y: 206, distance: 201.2
click at [340, 206] on body "← Return to /applysquad Mailslurp Inbox Job Search Builder Erica Joseph User Em…" at bounding box center [529, 179] width 1058 height 522
click at [395, 132] on input "input" at bounding box center [529, 134] width 295 height 32
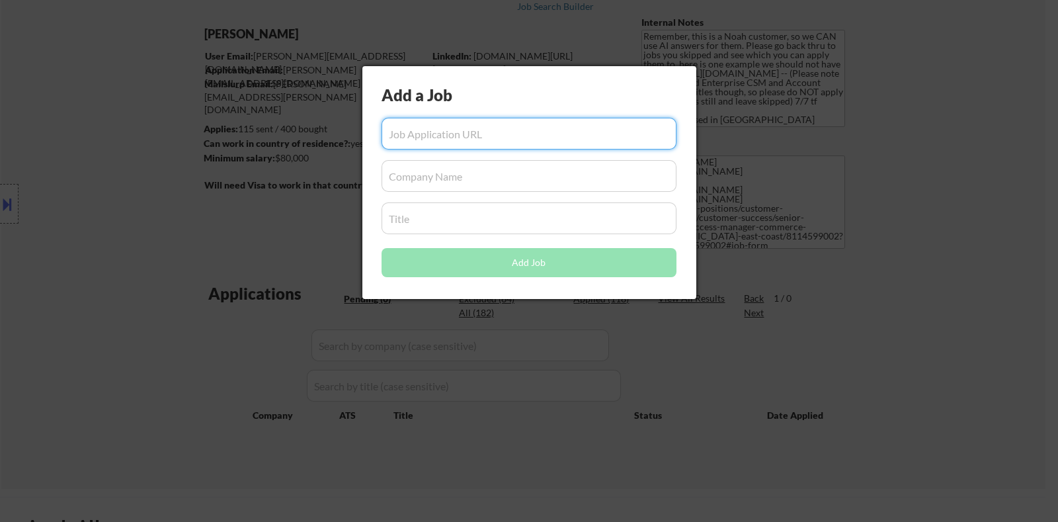
paste input "https://www.workopolis.com/out?r=cLqNvlT1n7Tfd6ZQhbnrQduGnjdLmSbHfPoabbnCoikAjF…"
type input "https://www.workopolis.com/out?r=cLqNvlT1n7Tfd6ZQhbnrQduGnjdLmSbHfPoabbnCoikAjF…"
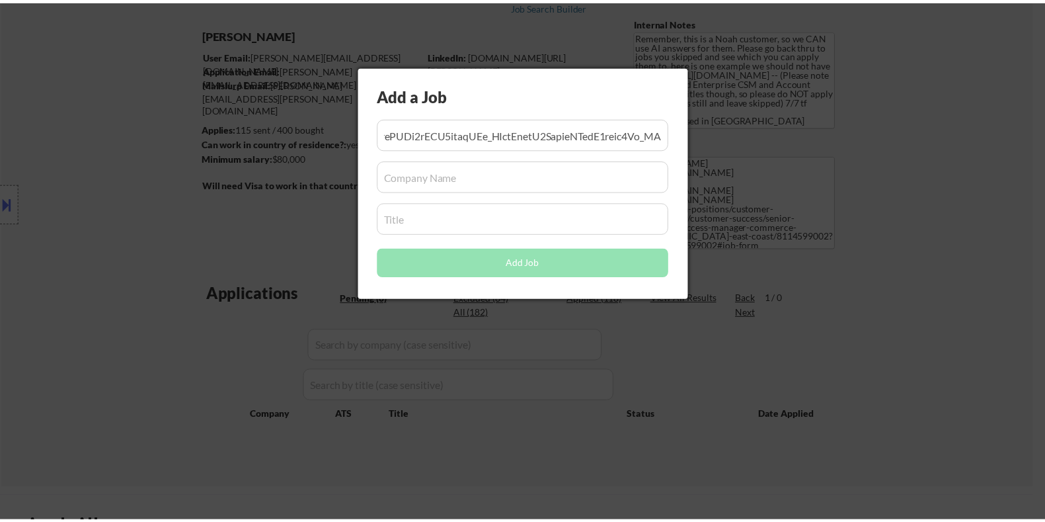
scroll to position [0, 0]
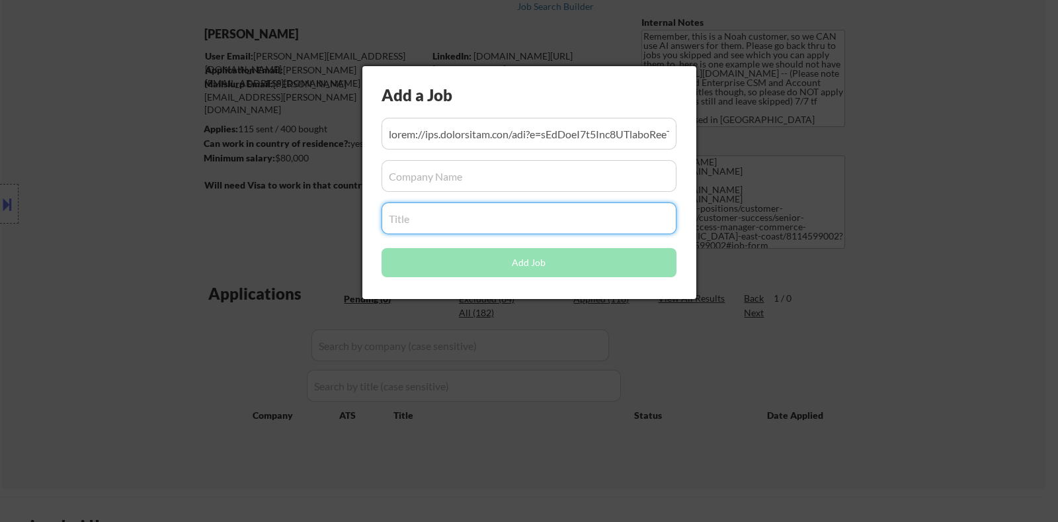
click at [401, 222] on input "input" at bounding box center [529, 218] width 295 height 32
paste input "Rich Products Corporation"
type input "Rich Products Corporation"
drag, startPoint x: 514, startPoint y: 218, endPoint x: 329, endPoint y: 216, distance: 185.1
click at [329, 216] on body "← Return to /applysquad Mailslurp Inbox Job Search Builder Erica Joseph User Em…" at bounding box center [529, 179] width 1058 height 522
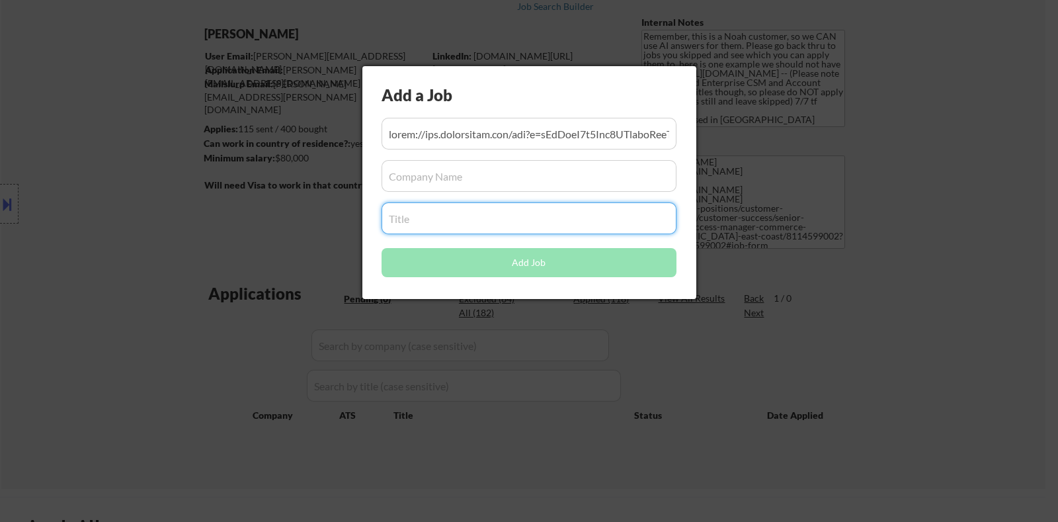
click at [399, 171] on input "input" at bounding box center [529, 176] width 295 height 32
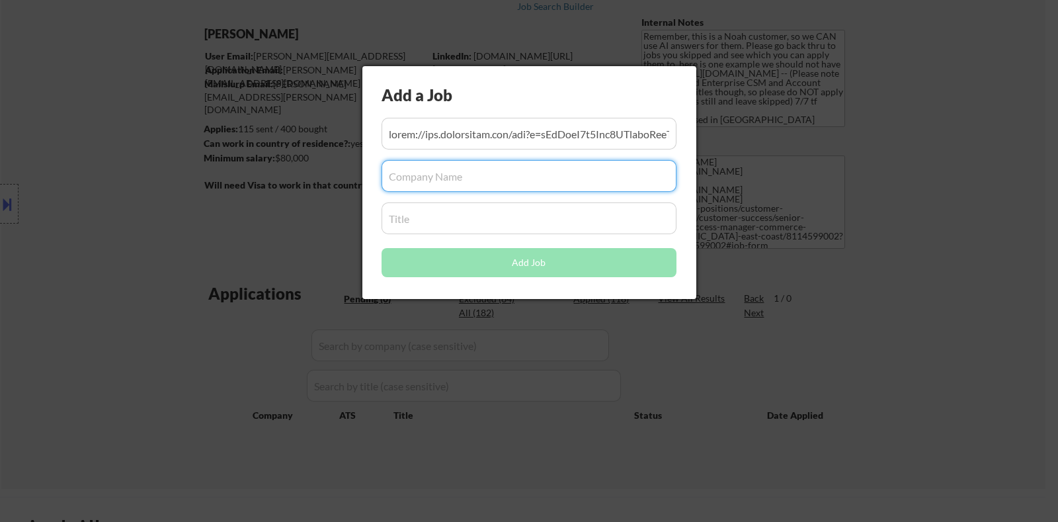
paste input "Rich Products Corporation"
type input "Rich Products Corporation"
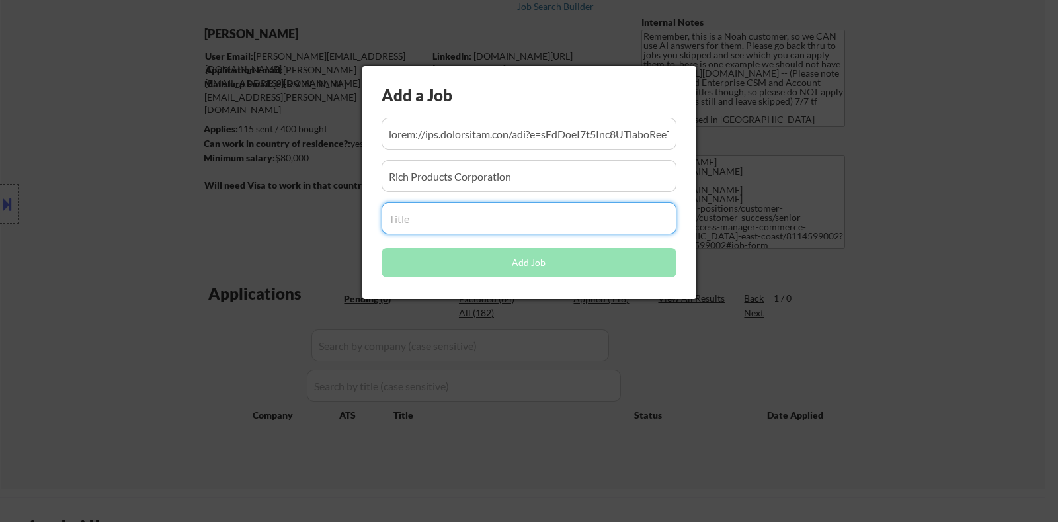
click at [453, 219] on input "input" at bounding box center [529, 218] width 295 height 32
click at [415, 220] on input "input" at bounding box center [529, 218] width 295 height 32
click at [414, 222] on input "input" at bounding box center [529, 218] width 295 height 32
click at [415, 228] on input "input" at bounding box center [529, 218] width 295 height 32
paste input "Key Account Manager"
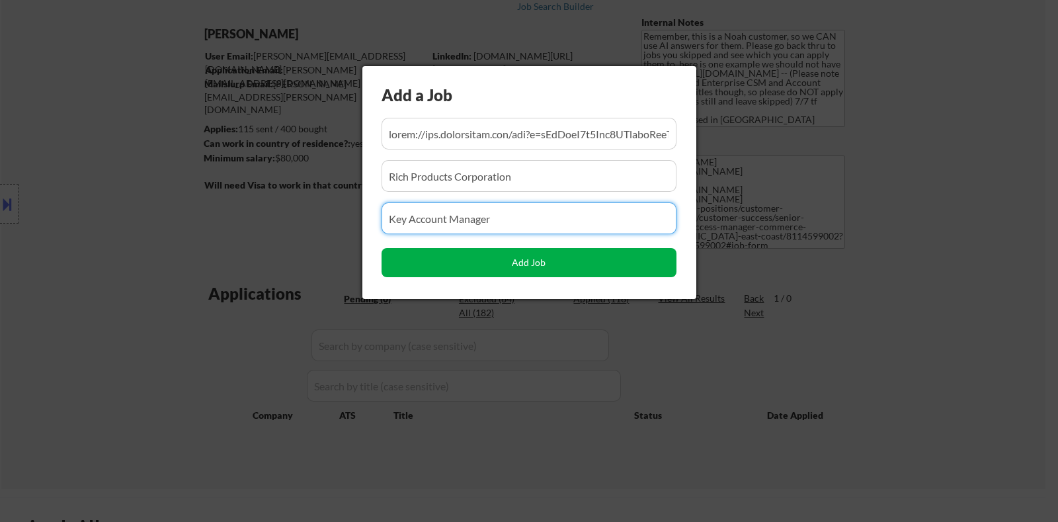
type input "Key Account Manager"
click at [487, 266] on button "Add Job" at bounding box center [529, 262] width 295 height 29
select select ""pending""
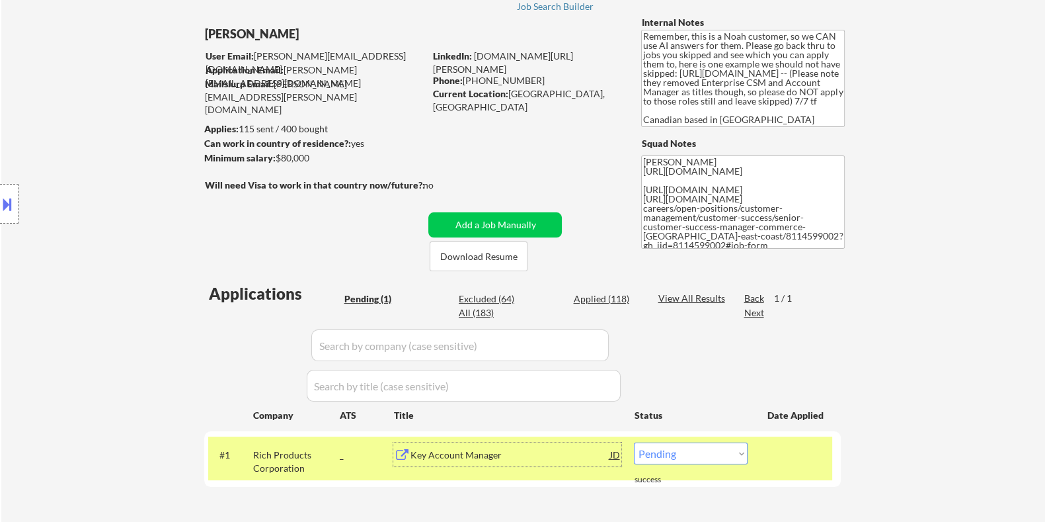
click at [448, 452] on div "Key Account Manager" at bounding box center [510, 454] width 200 height 13
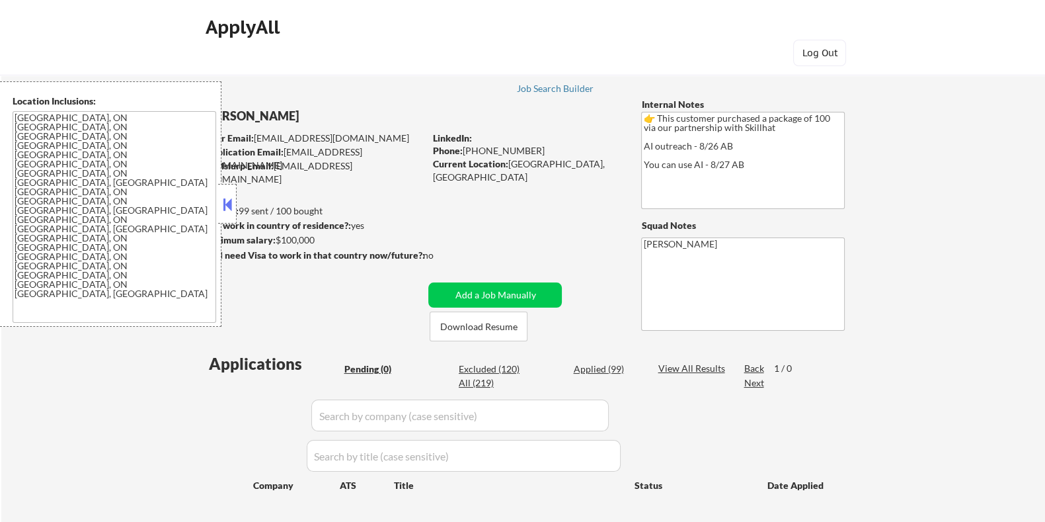
click at [227, 202] on button at bounding box center [227, 204] width 15 height 20
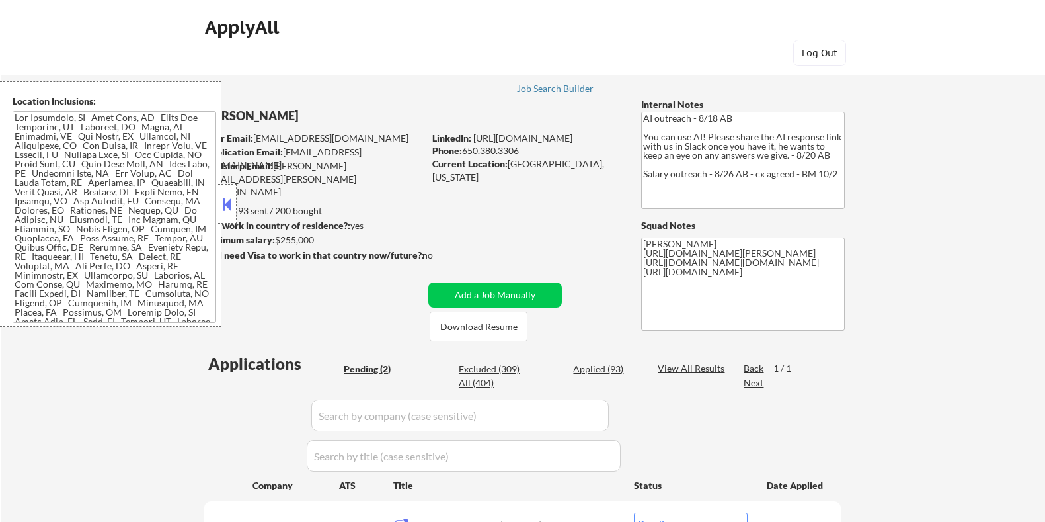
select select ""pending""
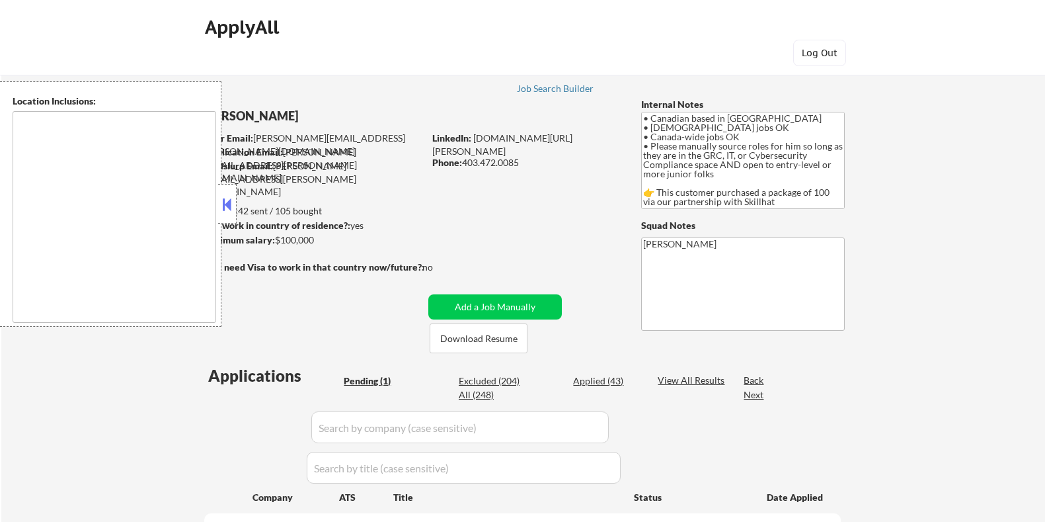
select select ""pending""
type textarea "country:[GEOGRAPHIC_DATA]"
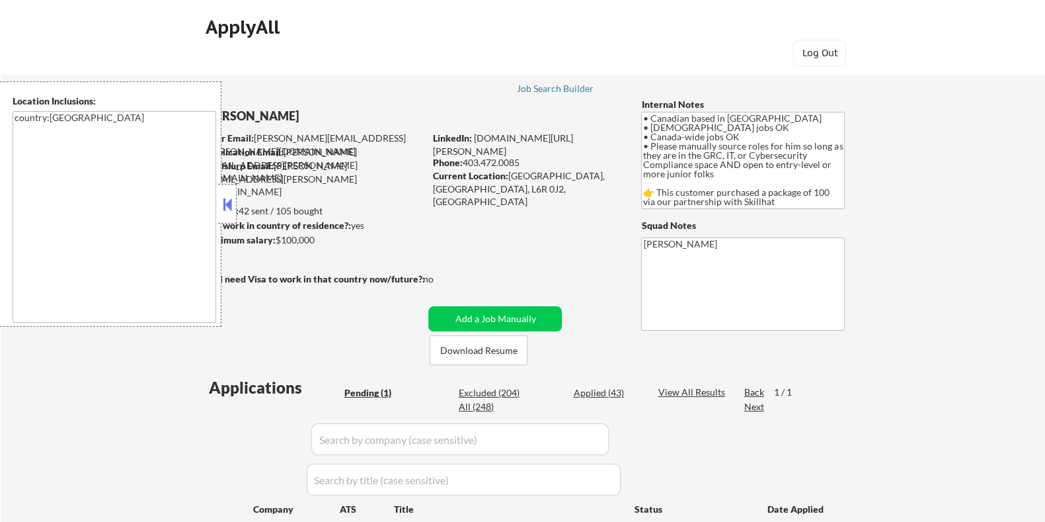
scroll to position [165, 0]
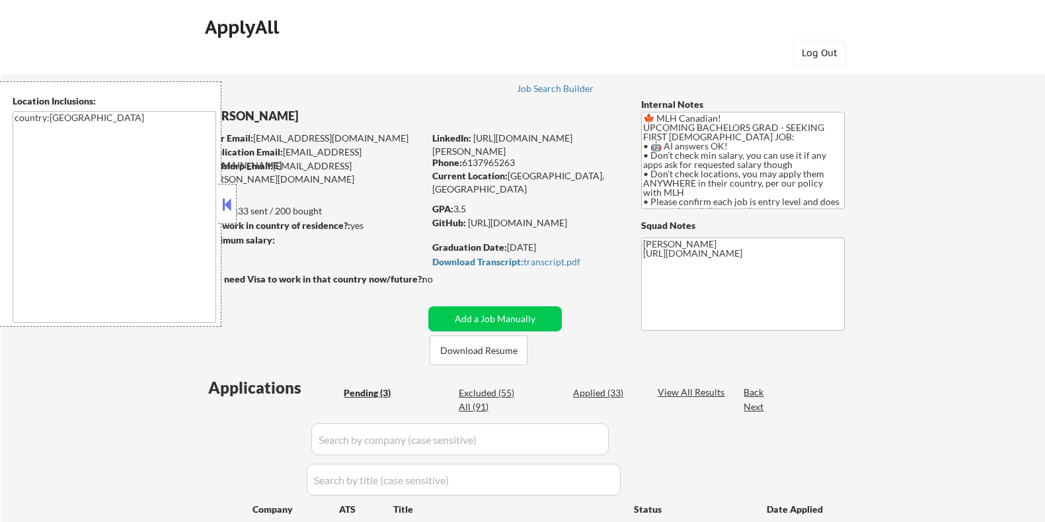
select select ""pending""
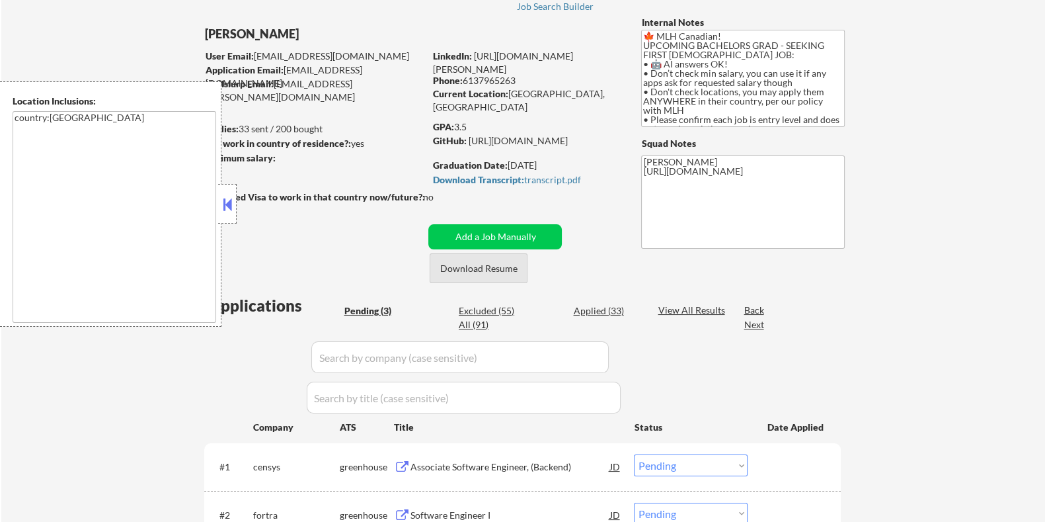
click at [465, 267] on button "Download Resume" at bounding box center [479, 268] width 98 height 30
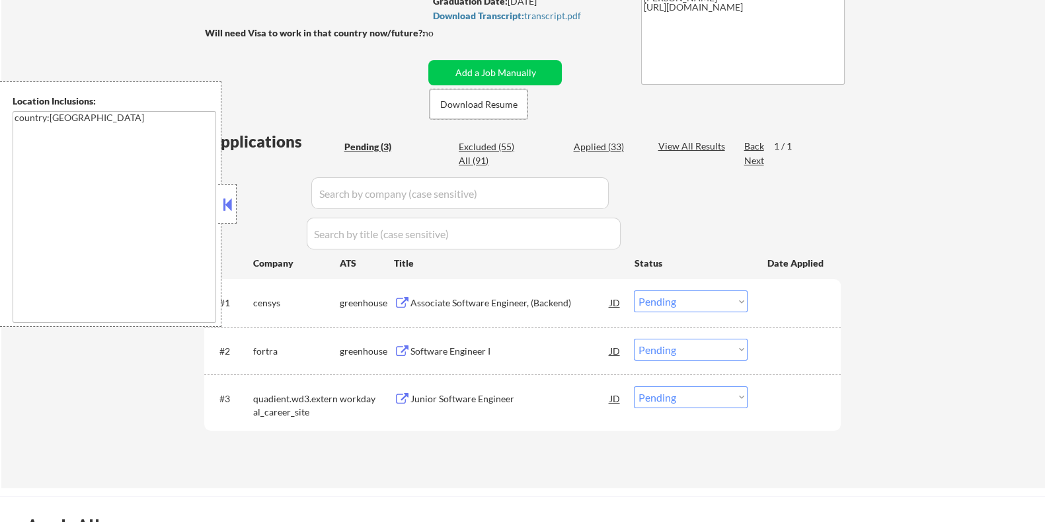
scroll to position [248, 0]
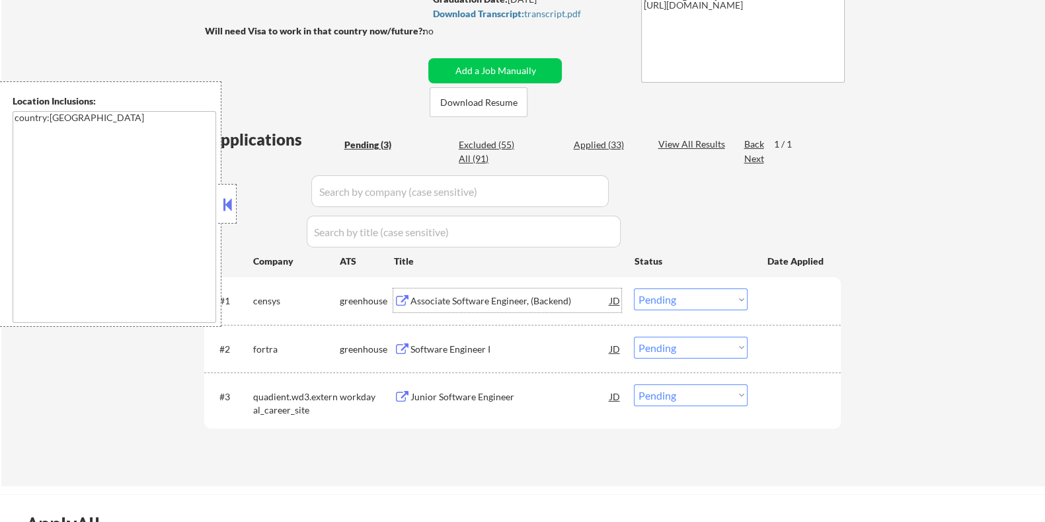
click at [514, 301] on div "Associate Software Engineer, (Backend)" at bounding box center [510, 300] width 200 height 13
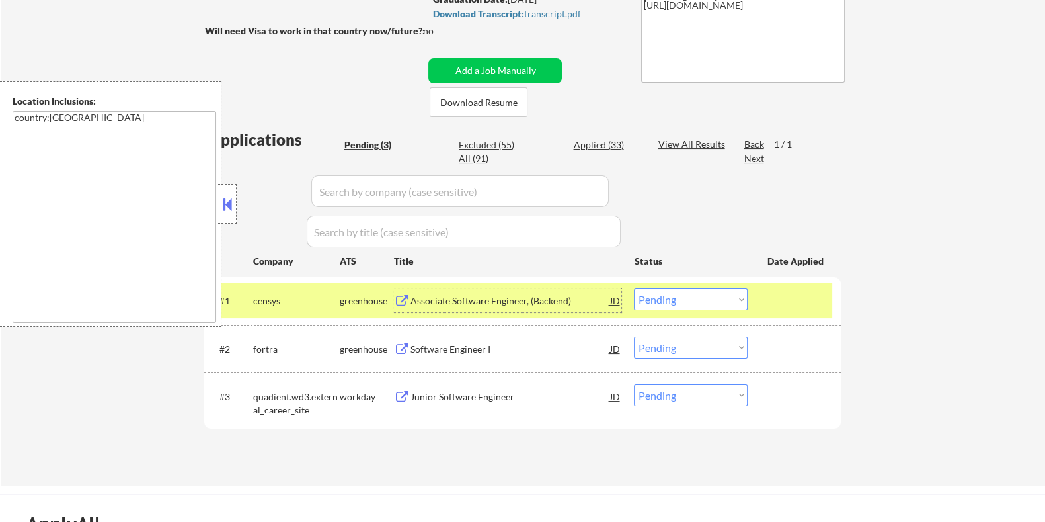
click at [671, 298] on select "Choose an option... Pending Applied Excluded (Questions) Excluded (Expired) Exc…" at bounding box center [691, 299] width 114 height 22
click at [634, 288] on select "Choose an option... Pending Applied Excluded (Questions) Excluded (Expired) Exc…" at bounding box center [691, 299] width 114 height 22
select select ""pending""
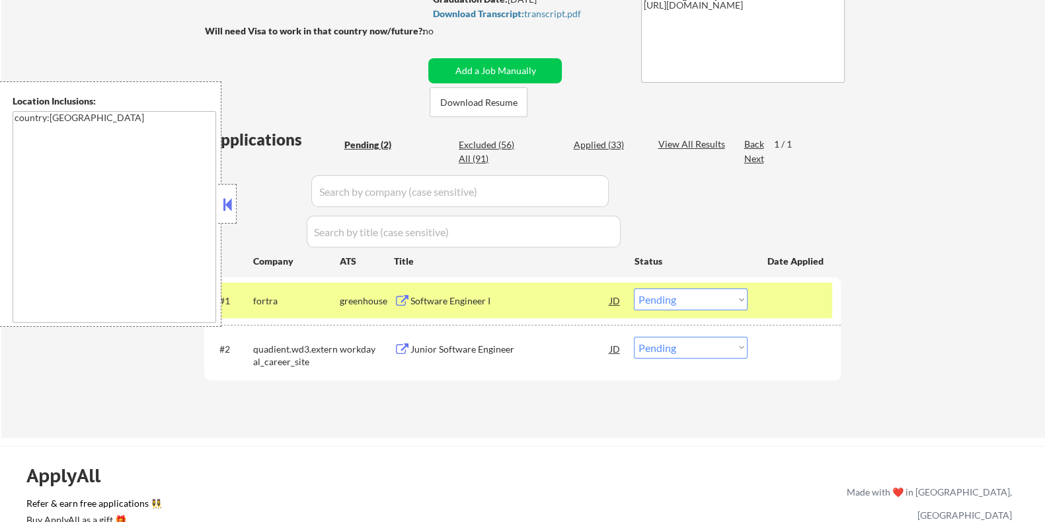
click at [410, 302] on div "Software Engineer I" at bounding box center [510, 300] width 200 height 13
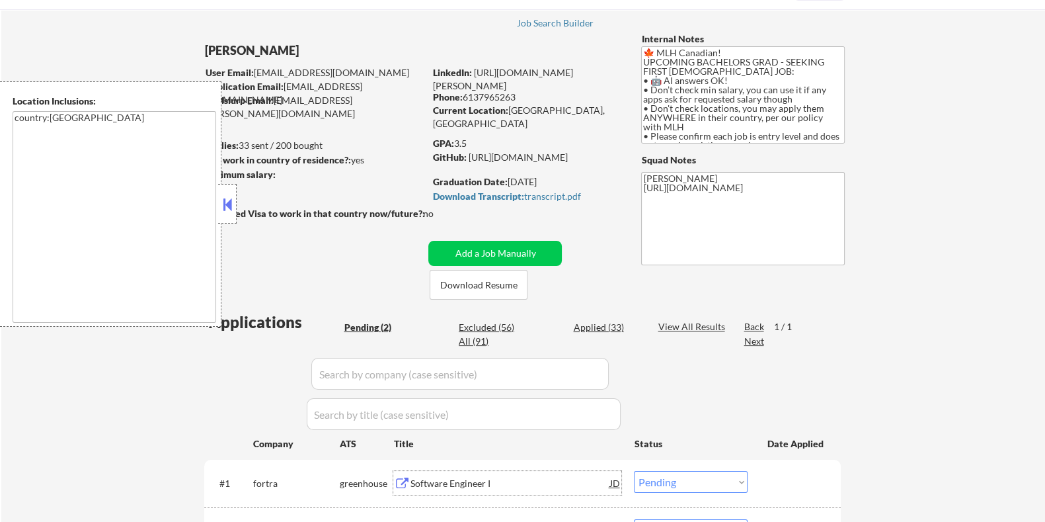
scroll to position [0, 0]
